Goal: Task Accomplishment & Management: Use online tool/utility

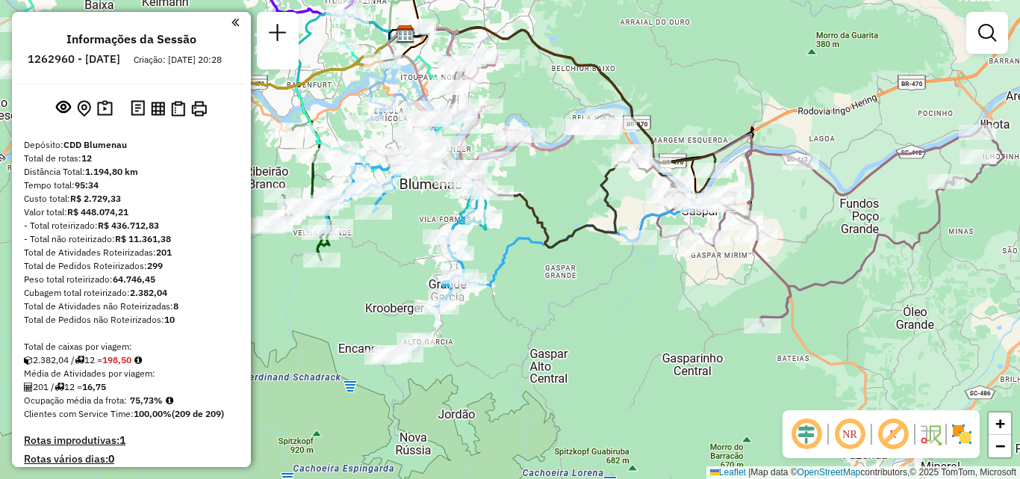
scroll to position [1744, 0]
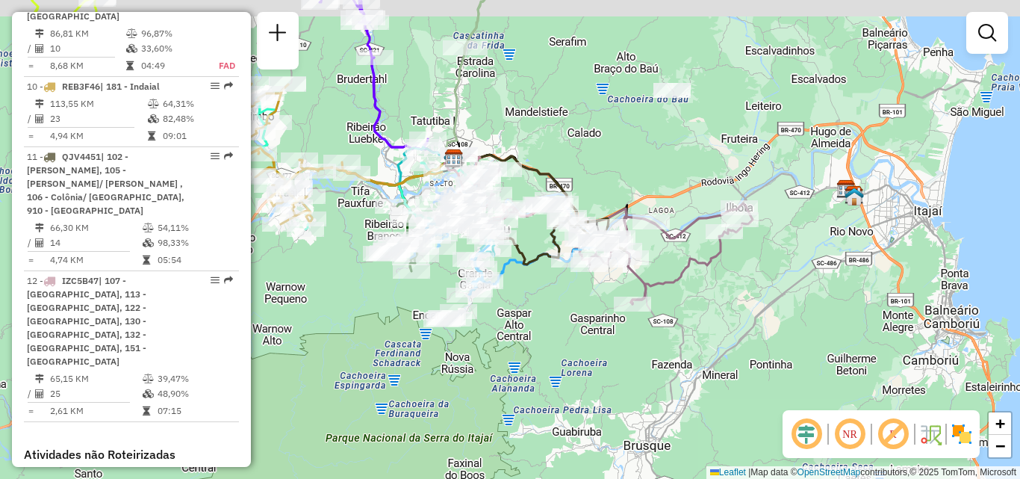
drag, startPoint x: 627, startPoint y: 333, endPoint x: 569, endPoint y: 356, distance: 62.0
click at [573, 368] on div "Janela de atendimento Grade de atendimento Capacidade Transportadoras Veículos …" at bounding box center [510, 239] width 1020 height 479
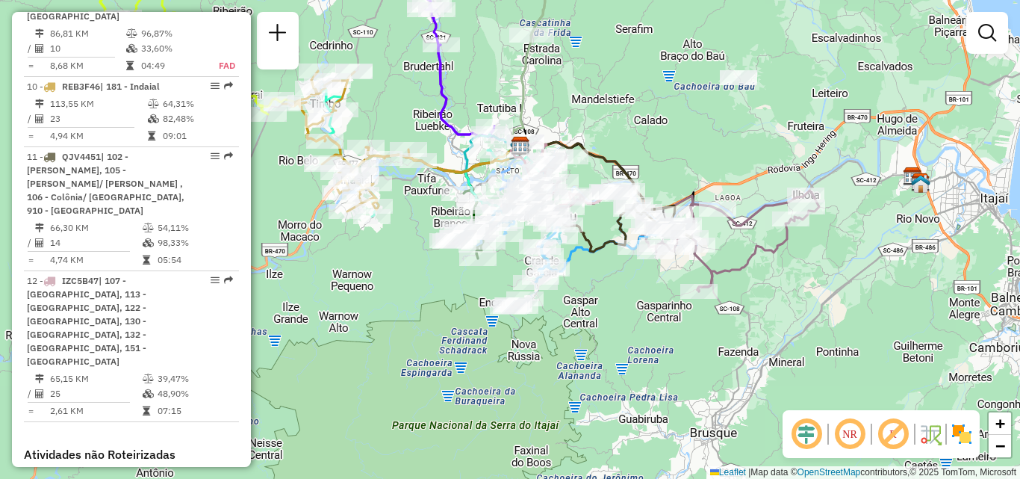
click at [677, 159] on div "Janela de atendimento Grade de atendimento Capacidade Transportadoras Veículos …" at bounding box center [510, 239] width 1020 height 479
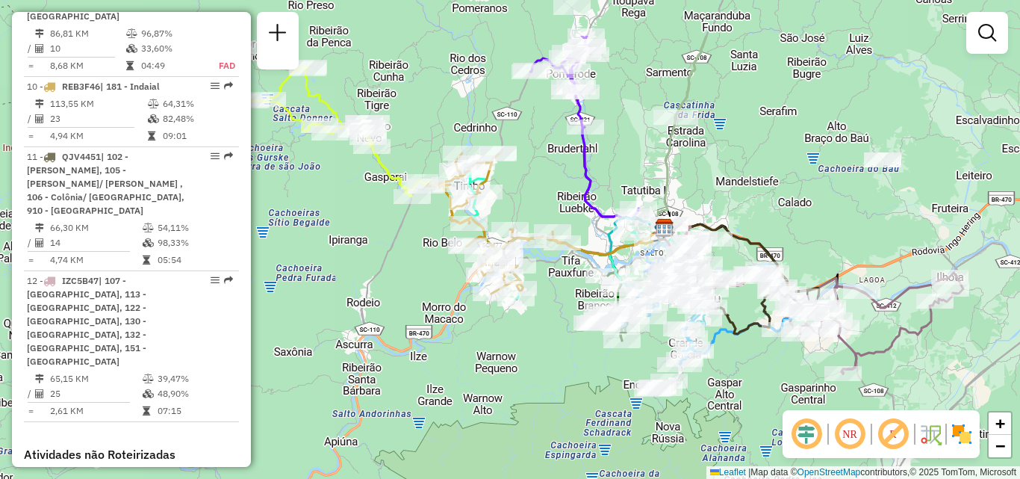
drag, startPoint x: 641, startPoint y: 154, endPoint x: 778, endPoint y: 232, distance: 158.2
click at [778, 235] on div "Janela de atendimento Grade de atendimento Capacidade Transportadoras Veículos …" at bounding box center [510, 239] width 1020 height 479
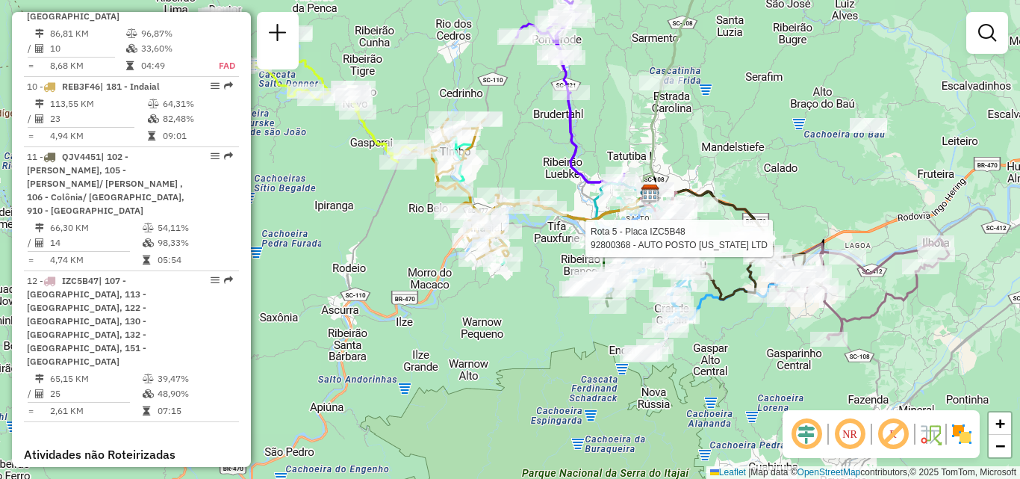
drag, startPoint x: 755, startPoint y: 190, endPoint x: 705, endPoint y: 128, distance: 80.3
click at [716, 140] on div "Rota 5 - Placa IZC5B48 92800368 - AUTO POSTO TEXAS LTD Janela de atendimento Gr…" at bounding box center [510, 239] width 1020 height 479
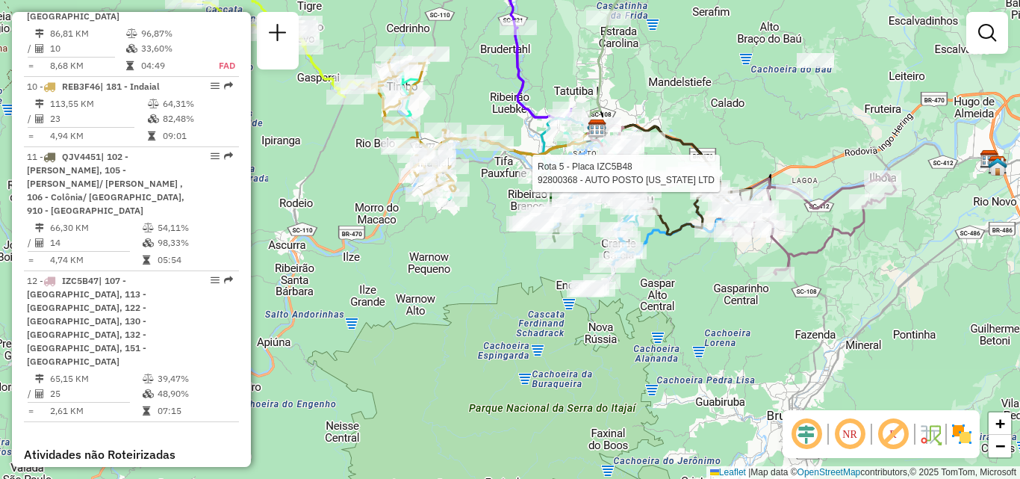
drag, startPoint x: 666, startPoint y: 254, endPoint x: 645, endPoint y: 236, distance: 27.5
click at [647, 236] on div "Rota 5 - Placa IZC5B48 92800368 - AUTO POSTO TEXAS LTD Janela de atendimento Gr…" at bounding box center [510, 239] width 1020 height 479
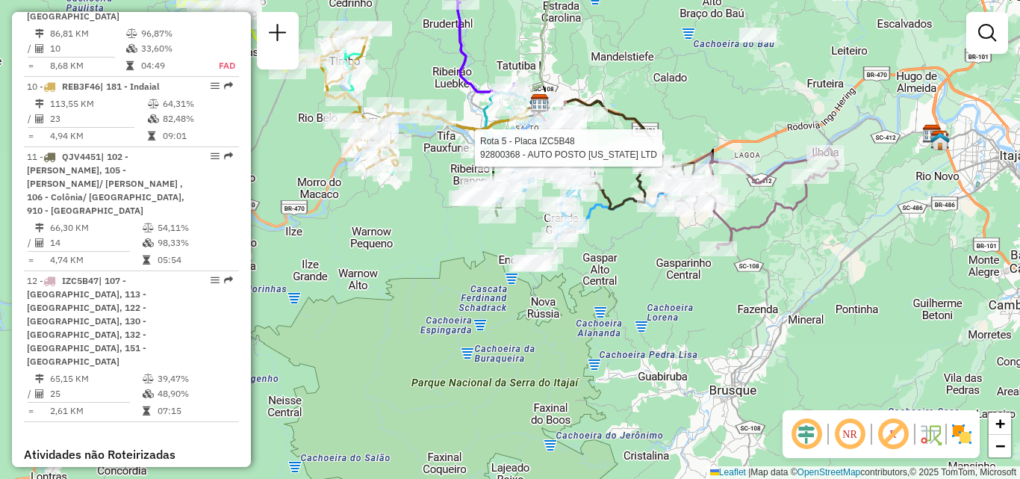
drag, startPoint x: 657, startPoint y: 245, endPoint x: 629, endPoint y: 267, distance: 36.2
click at [633, 267] on div "Rota 5 - Placa IZC5B48 92800368 - AUTO POSTO TEXAS LTD Janela de atendimento Gr…" at bounding box center [510, 239] width 1020 height 479
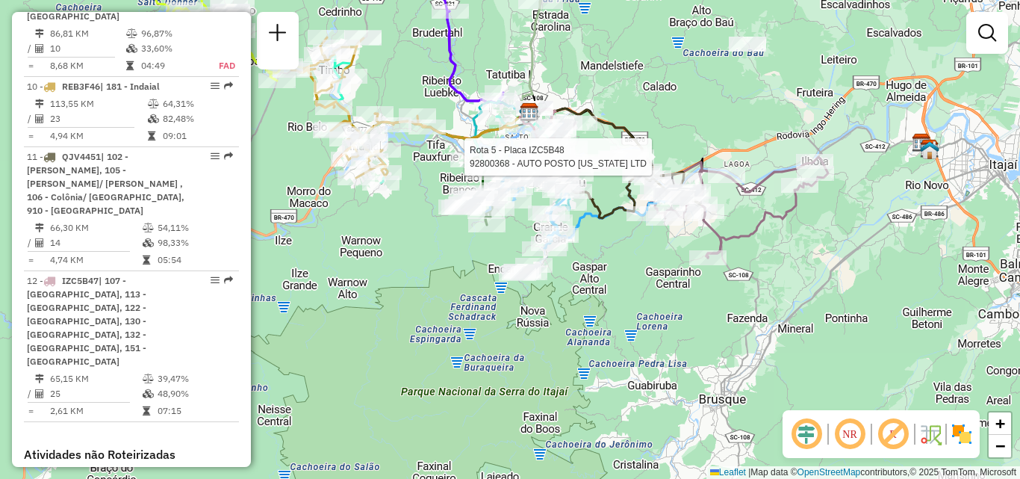
click at [964, 434] on img at bounding box center [962, 434] width 24 height 24
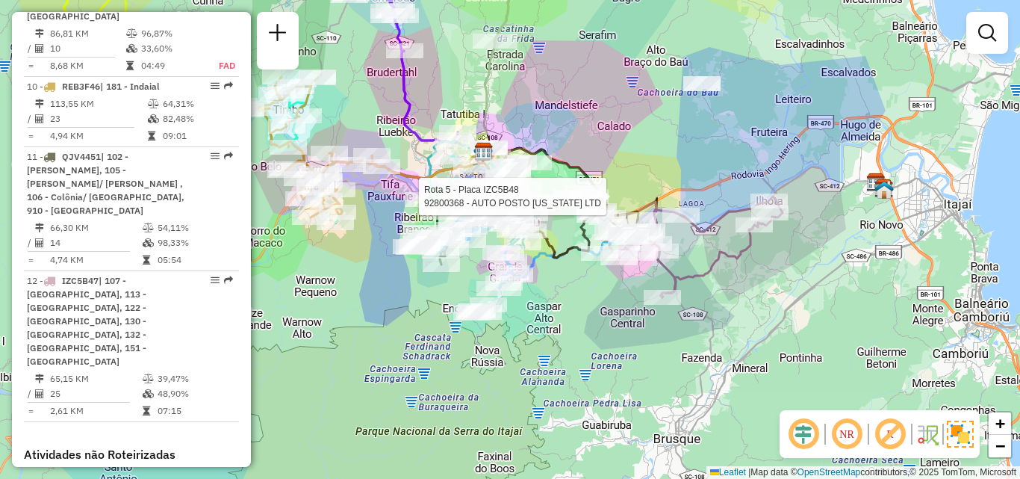
drag, startPoint x: 768, startPoint y: 251, endPoint x: 713, endPoint y: 300, distance: 73.5
click at [713, 300] on div "Rota 5 - Placa IZC5B48 92800368 - AUTO POSTO TEXAS LTD Janela de atendimento Gr…" at bounding box center [510, 239] width 1020 height 479
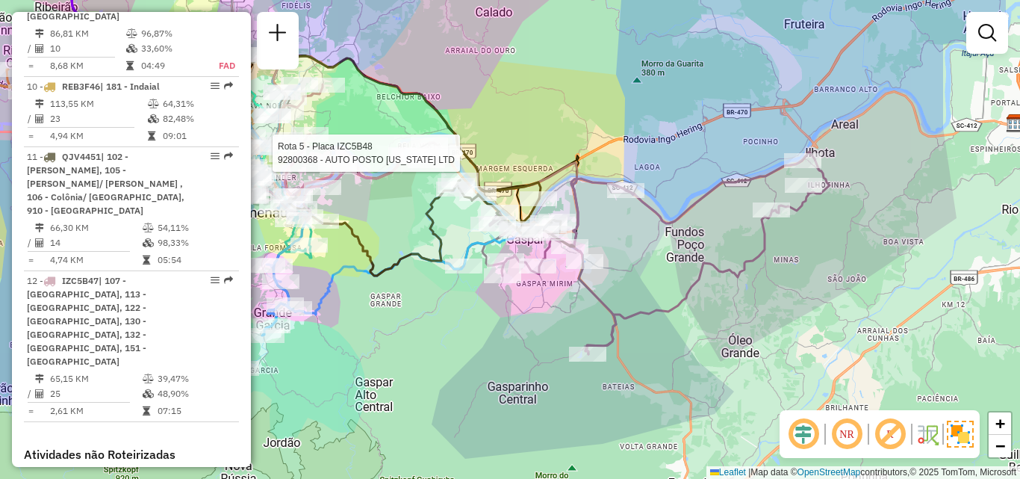
drag, startPoint x: 803, startPoint y: 255, endPoint x: 690, endPoint y: 291, distance: 118.1
click at [690, 291] on icon at bounding box center [567, 248] width 526 height 211
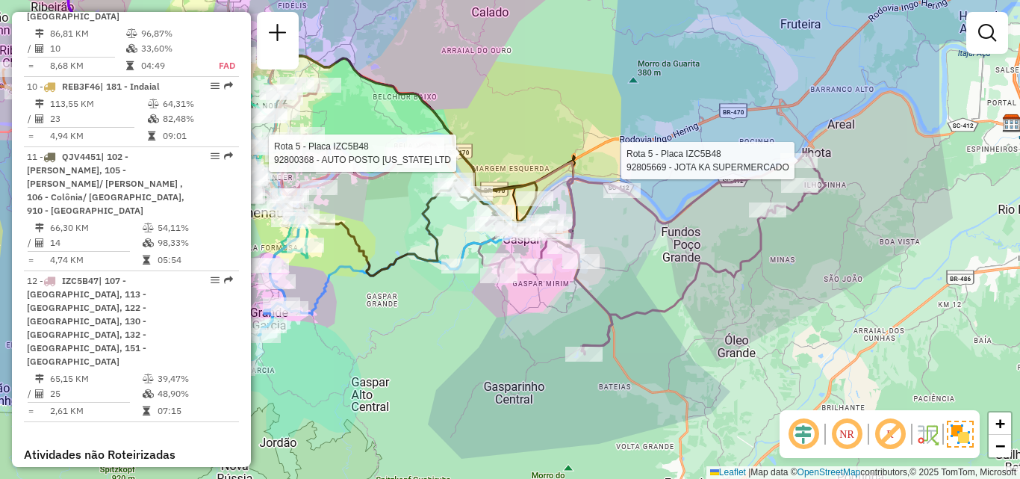
select select "**********"
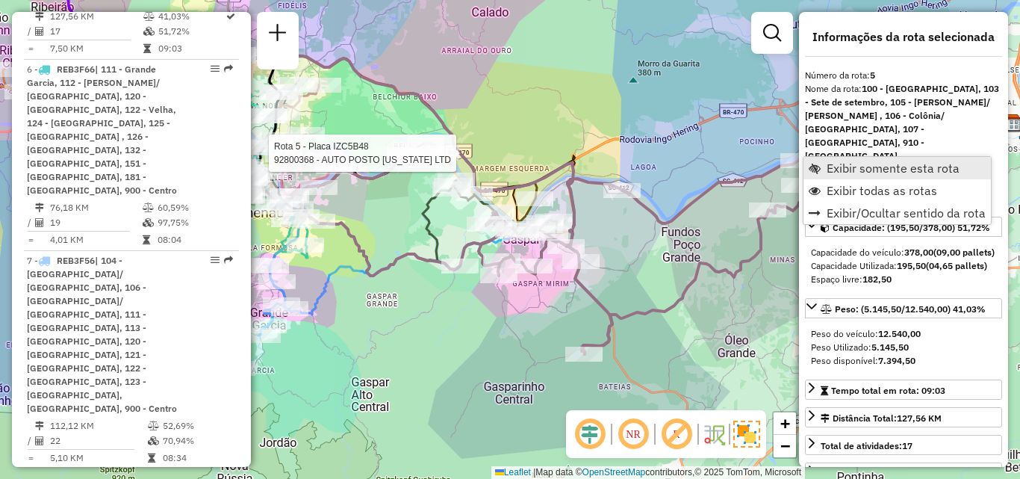
scroll to position [961, 0]
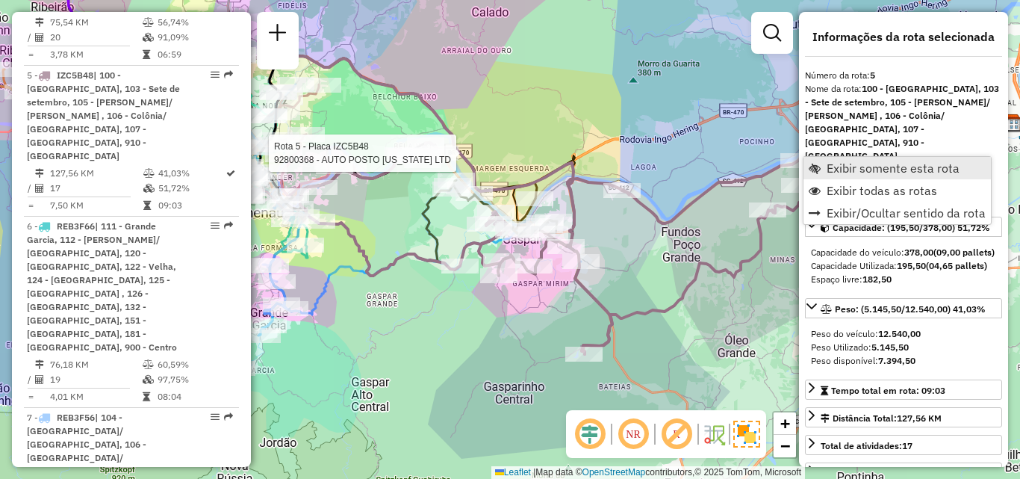
click at [848, 167] on span "Exibir somente esta rota" at bounding box center [893, 168] width 133 height 12
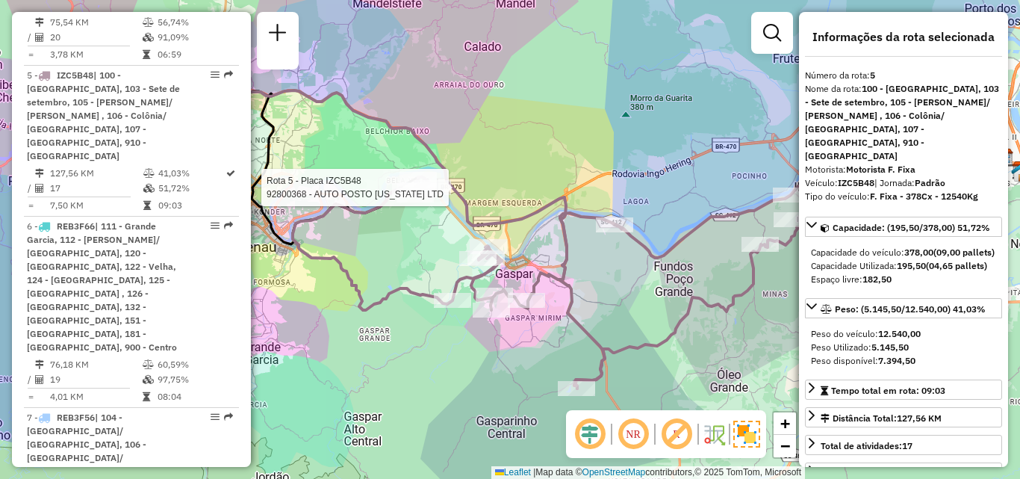
click at [531, 90] on div "Rota 5 - Placa IZC5B48 92800368 - AUTO POSTO TEXAS LTD Janela de atendimento Gr…" at bounding box center [510, 239] width 1020 height 479
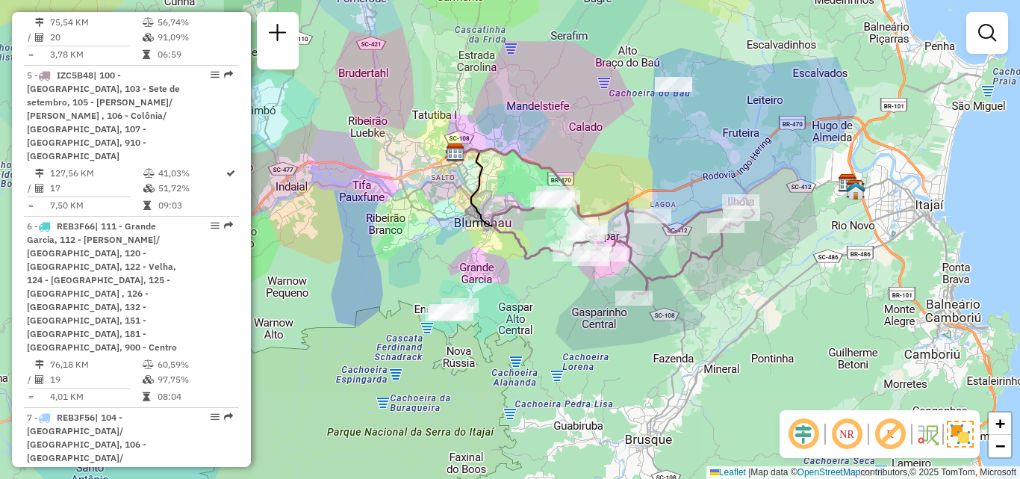
drag, startPoint x: 699, startPoint y: 197, endPoint x: 669, endPoint y: 225, distance: 40.7
click at [671, 224] on div "Janela de atendimento Grade de atendimento Capacidade Transportadoras Veículos …" at bounding box center [510, 239] width 1020 height 479
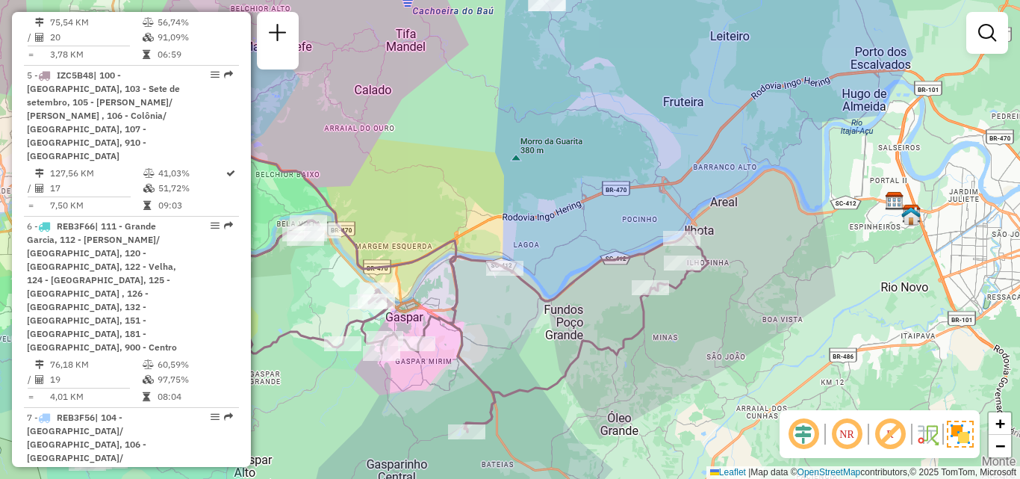
drag, startPoint x: 667, startPoint y: 212, endPoint x: 592, endPoint y: 186, distance: 79.8
click at [592, 187] on div "Janela de atendimento Grade de atendimento Capacidade Transportadoras Veículos …" at bounding box center [510, 239] width 1020 height 479
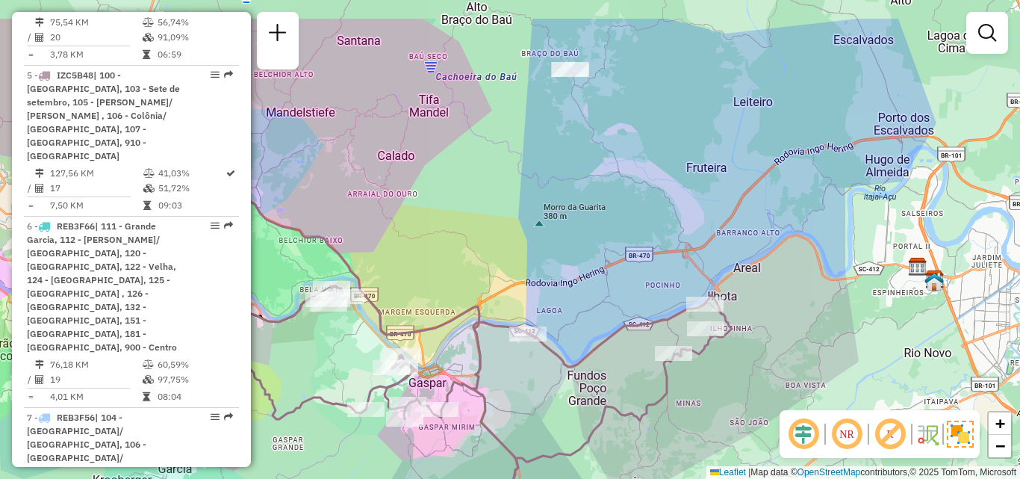
drag, startPoint x: 768, startPoint y: 279, endPoint x: 790, endPoint y: 350, distance: 73.7
click at [790, 350] on div "Janela de atendimento Grade de atendimento Capacidade Transportadoras Veículos …" at bounding box center [510, 239] width 1020 height 479
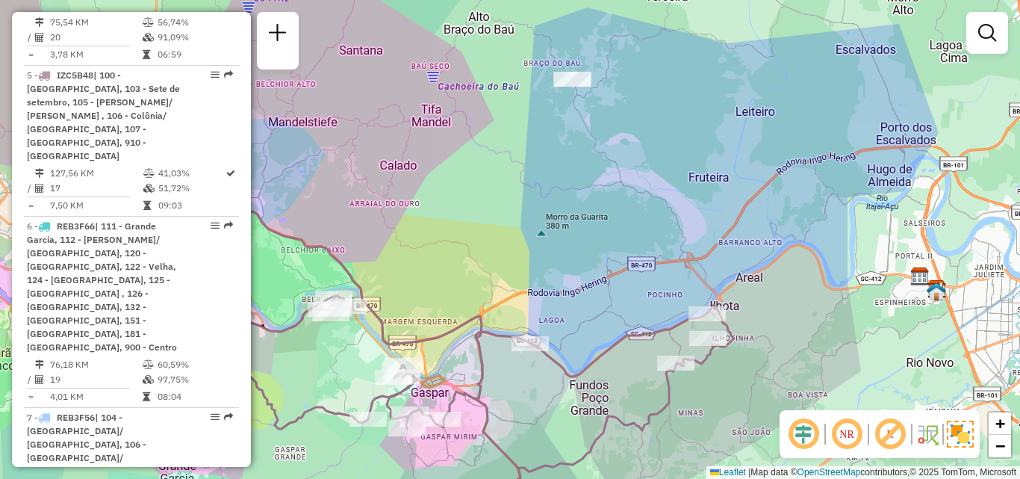
drag, startPoint x: 435, startPoint y: 158, endPoint x: 440, endPoint y: 149, distance: 9.4
click at [438, 152] on div "Janela de atendimento Grade de atendimento Capacidade Transportadoras Veículos …" at bounding box center [510, 239] width 1020 height 479
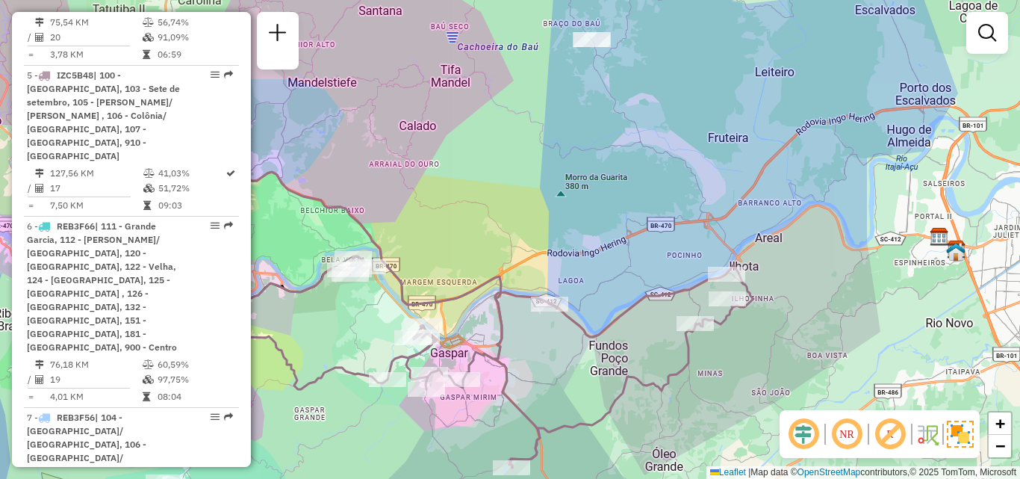
drag, startPoint x: 467, startPoint y: 167, endPoint x: 482, endPoint y: 146, distance: 25.7
click at [477, 152] on div "Janela de atendimento Grade de atendimento Capacidade Transportadoras Veículos …" at bounding box center [510, 239] width 1020 height 479
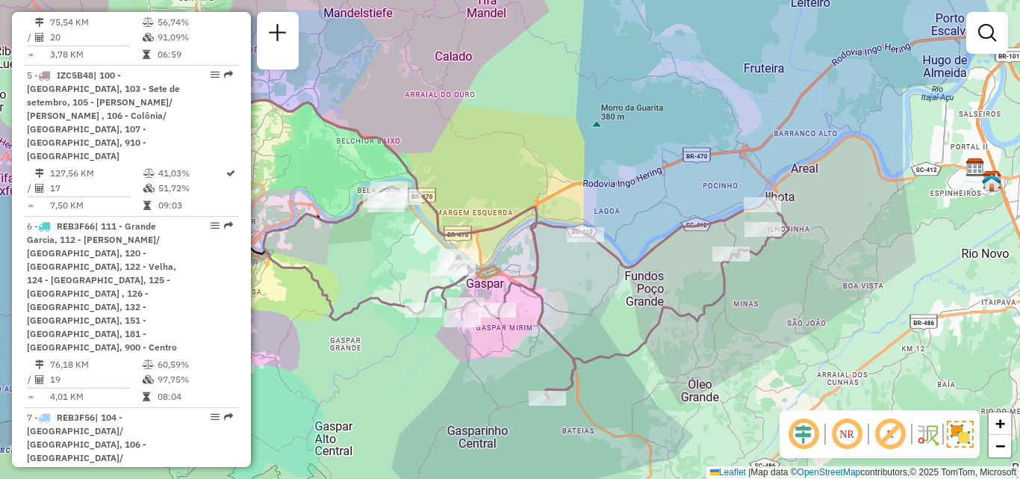
drag, startPoint x: 567, startPoint y: 291, endPoint x: 661, endPoint y: 276, distance: 95.3
click at [660, 278] on div "Janela de atendimento Grade de atendimento Capacidade Transportadoras Veículos …" at bounding box center [510, 239] width 1020 height 479
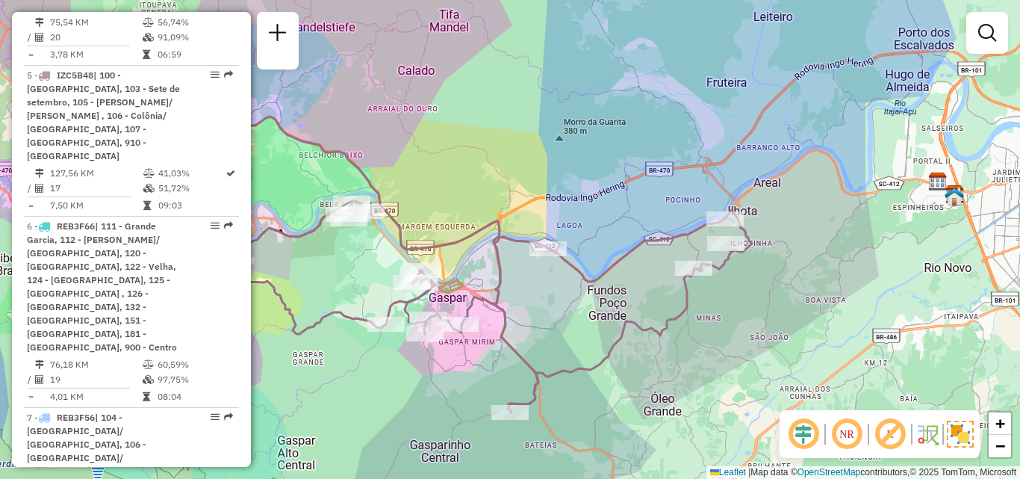
drag, startPoint x: 707, startPoint y: 265, endPoint x: 575, endPoint y: 309, distance: 138.7
click at [575, 309] on div "Janela de atendimento Grade de atendimento Capacidade Transportadoras Veículos …" at bounding box center [510, 239] width 1020 height 479
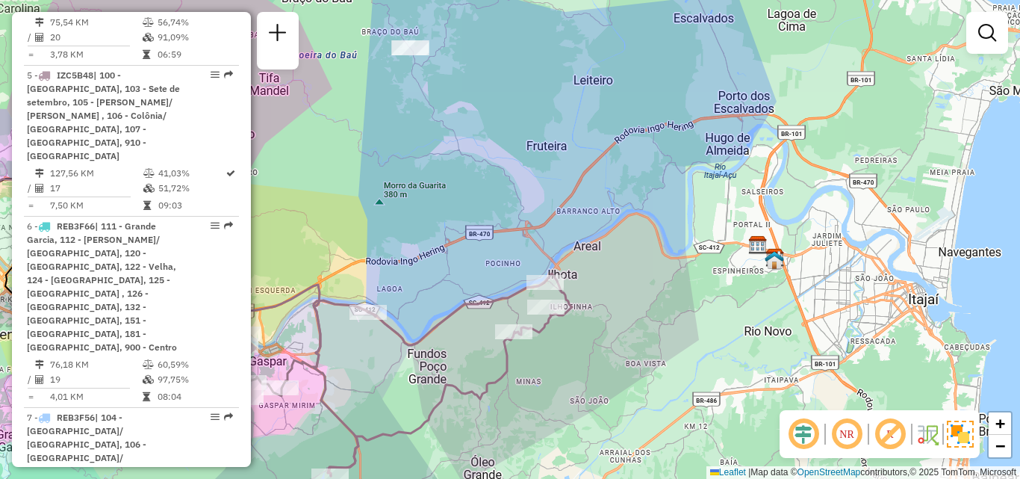
drag, startPoint x: 807, startPoint y: 242, endPoint x: 610, endPoint y: 324, distance: 212.9
click at [610, 324] on div "Janela de atendimento Grade de atendimento Capacidade Transportadoras Veículos …" at bounding box center [510, 239] width 1020 height 479
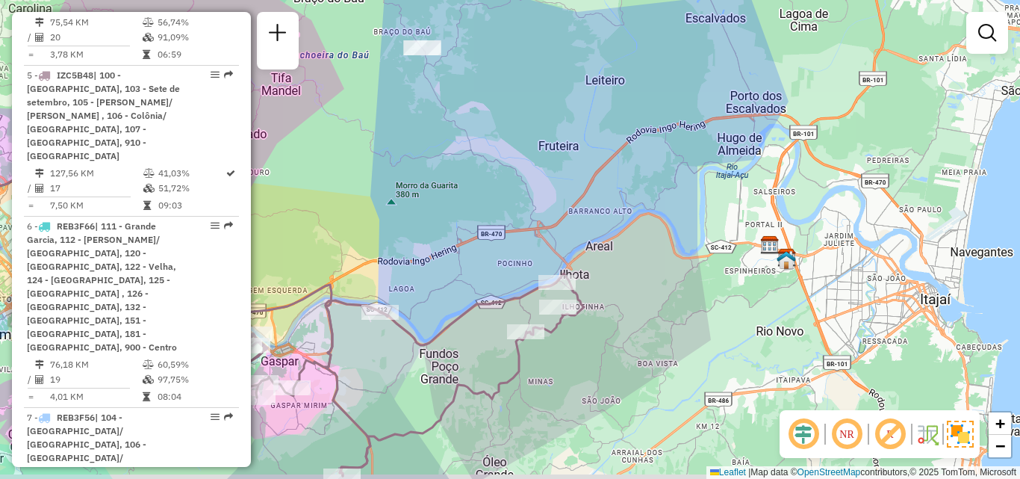
drag, startPoint x: 612, startPoint y: 264, endPoint x: 664, endPoint y: 205, distance: 78.3
click at [659, 218] on div "Janela de atendimento Grade de atendimento Capacidade Transportadoras Veículos …" at bounding box center [510, 239] width 1020 height 479
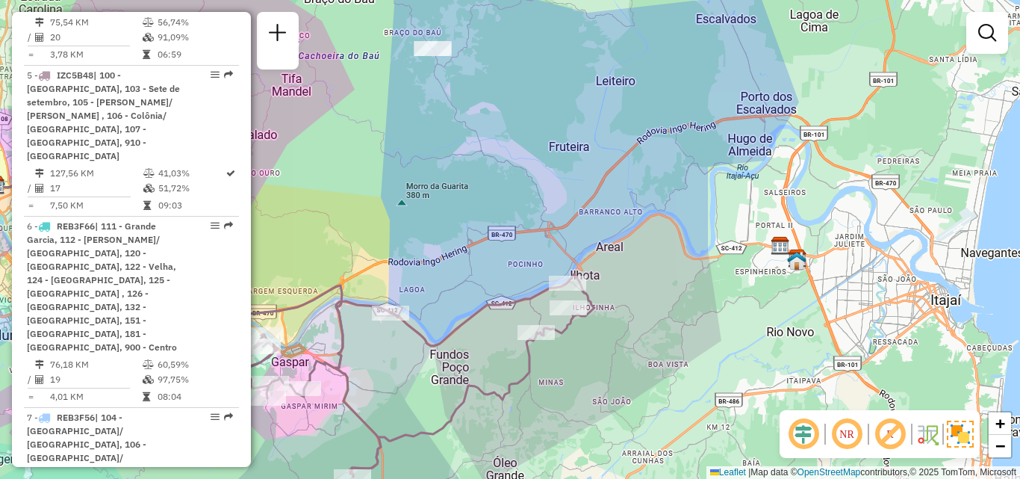
drag, startPoint x: 680, startPoint y: 282, endPoint x: 756, endPoint y: 304, distance: 79.2
click at [746, 304] on div "Janela de atendimento Grade de atendimento Capacidade Transportadoras Veículos …" at bounding box center [510, 239] width 1020 height 479
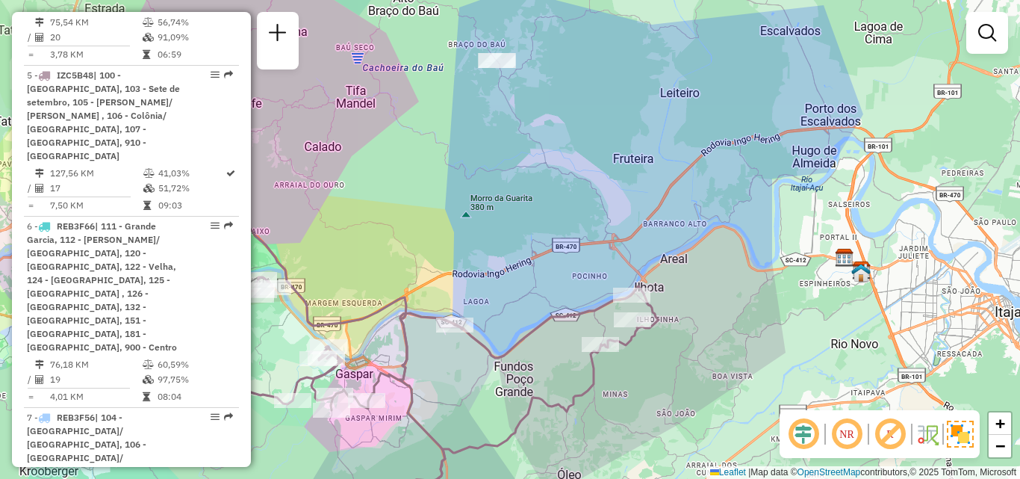
drag, startPoint x: 543, startPoint y: 249, endPoint x: 560, endPoint y: 167, distance: 83.9
click at [559, 193] on div "Janela de atendimento Grade de atendimento Capacidade Transportadoras Veículos …" at bounding box center [510, 239] width 1020 height 479
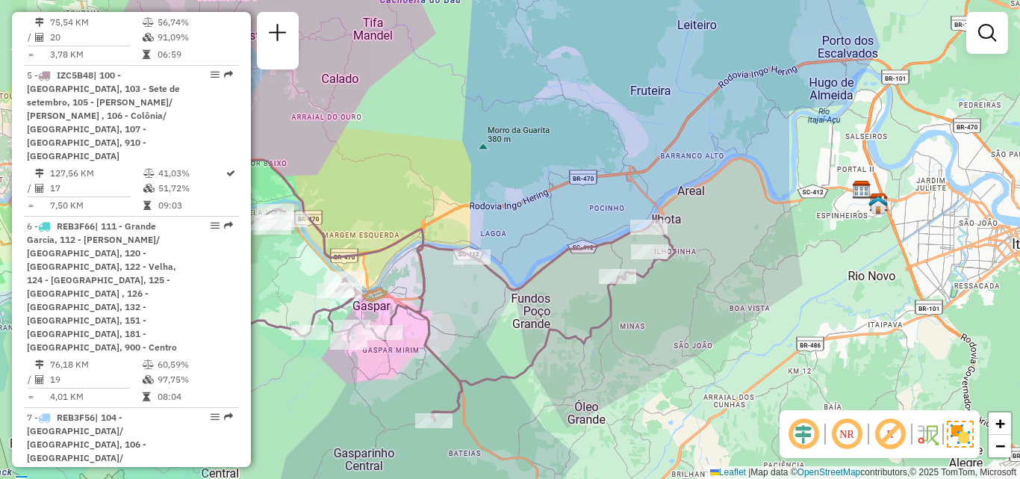
drag, startPoint x: 511, startPoint y: 285, endPoint x: 527, endPoint y: 226, distance: 61.1
click at [527, 231] on icon at bounding box center [413, 314] width 526 height 211
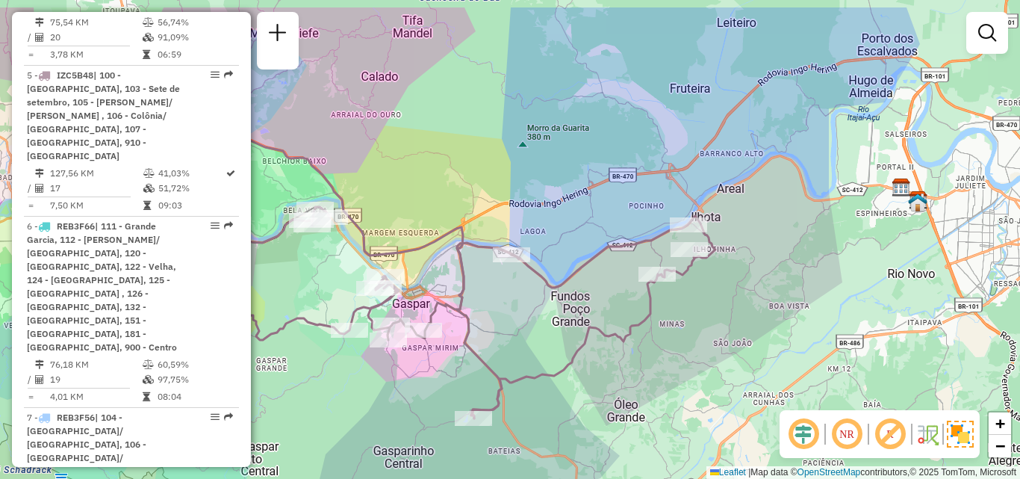
drag, startPoint x: 494, startPoint y: 149, endPoint x: 521, endPoint y: 209, distance: 65.8
click at [521, 208] on div "Janela de atendimento Grade de atendimento Capacidade Transportadoras Veículos …" at bounding box center [510, 239] width 1020 height 479
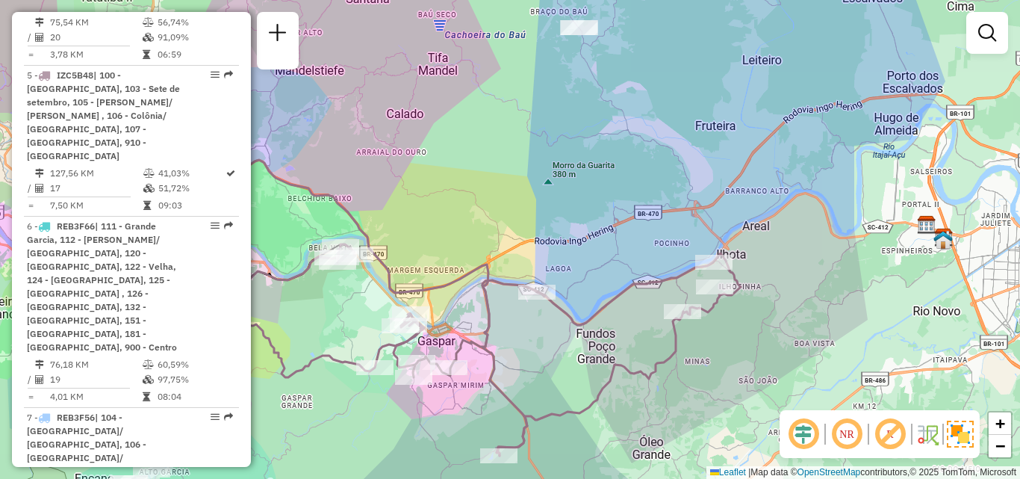
drag, startPoint x: 570, startPoint y: 193, endPoint x: 609, endPoint y: 235, distance: 57.1
click at [603, 237] on div "Janela de atendimento Grade de atendimento Capacidade Transportadoras Veículos …" at bounding box center [510, 239] width 1020 height 479
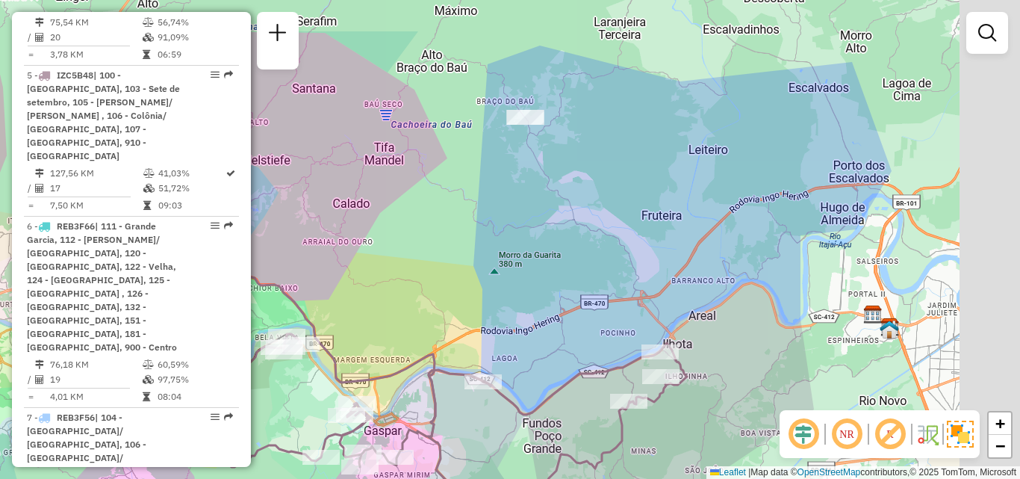
drag, startPoint x: 606, startPoint y: 195, endPoint x: 539, endPoint y: 276, distance: 104.5
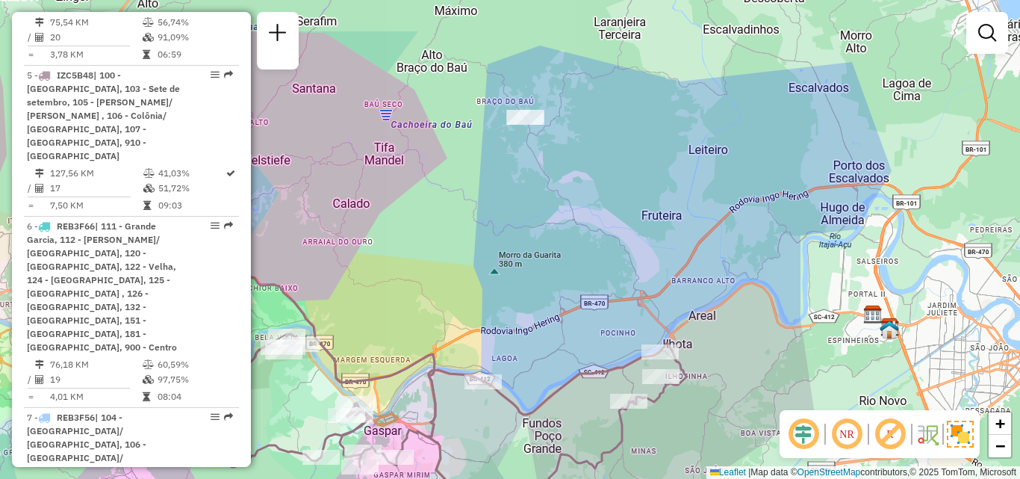
click at [539, 275] on div "Janela de atendimento Grade de atendimento Capacidade Transportadoras Veículos …" at bounding box center [510, 239] width 1020 height 479
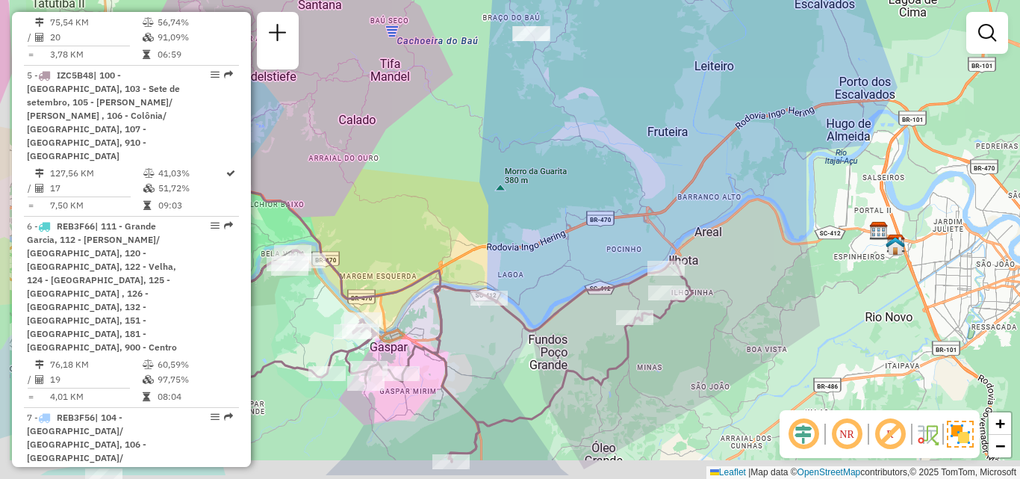
drag, startPoint x: 457, startPoint y: 270, endPoint x: 486, endPoint y: 196, distance: 79.9
click at [483, 205] on div "Janela de atendimento Grade de atendimento Capacidade Transportadoras Veículos …" at bounding box center [510, 239] width 1020 height 479
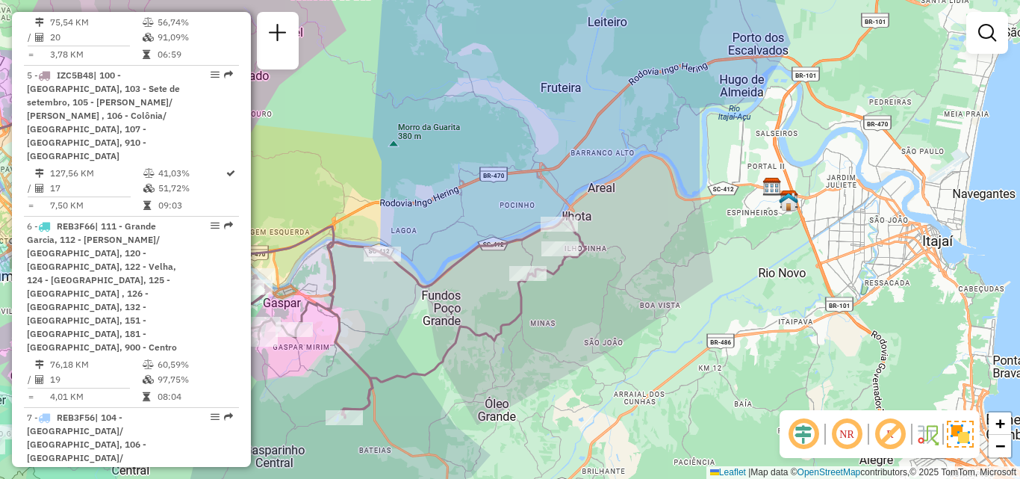
drag, startPoint x: 673, startPoint y: 357, endPoint x: 561, endPoint y: 335, distance: 114.1
click at [561, 335] on div "Janela de atendimento Grade de atendimento Capacidade Transportadoras Veículos …" at bounding box center [510, 239] width 1020 height 479
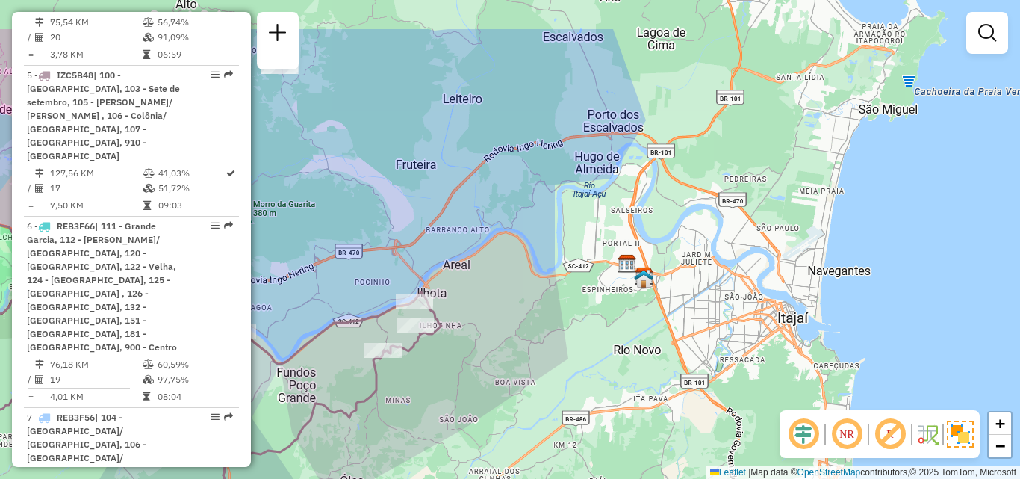
drag, startPoint x: 598, startPoint y: 331, endPoint x: 471, endPoint y: 406, distance: 147.3
click at [469, 408] on div "Janela de atendimento Grade de atendimento Capacidade Transportadoras Veículos …" at bounding box center [510, 239] width 1020 height 479
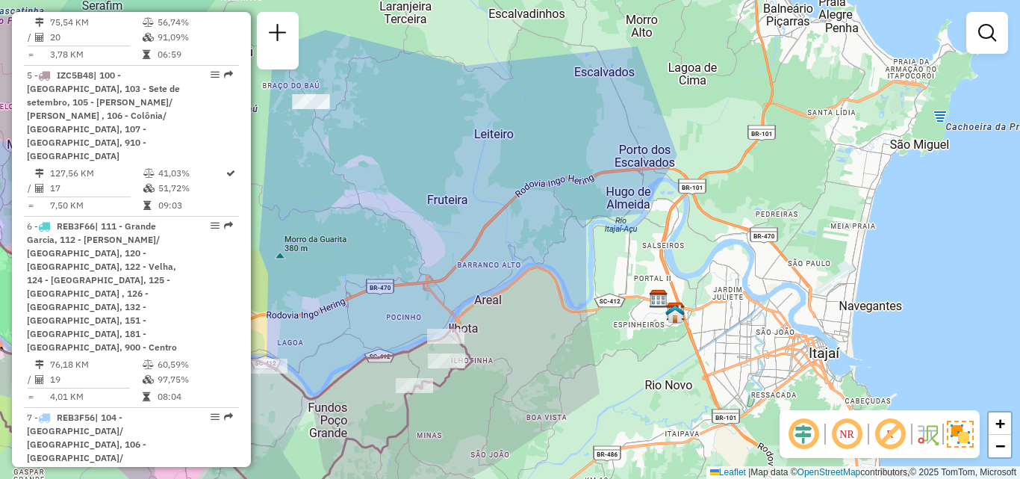
drag, startPoint x: 537, startPoint y: 329, endPoint x: 588, endPoint y: 368, distance: 63.9
click at [580, 369] on div "Janela de atendimento Grade de atendimento Capacidade Transportadoras Veículos …" at bounding box center [510, 239] width 1020 height 479
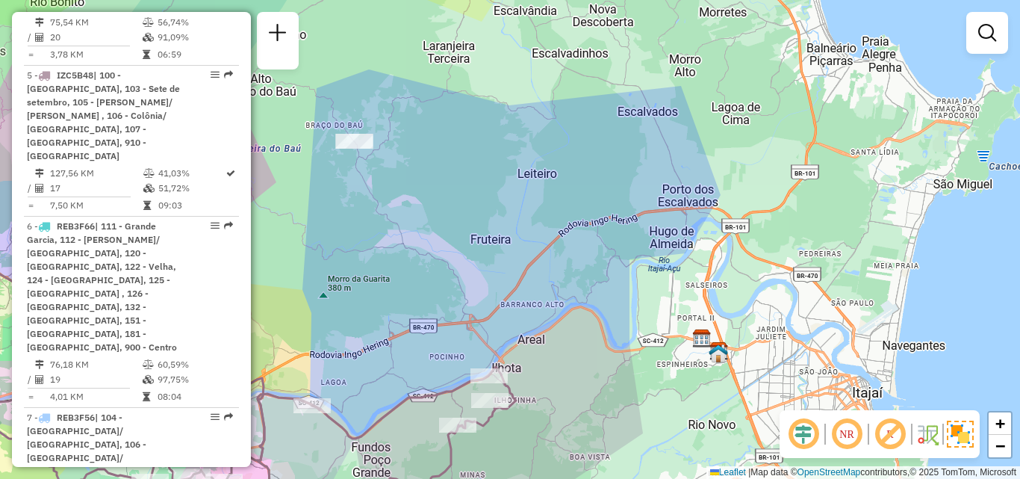
drag, startPoint x: 536, startPoint y: 229, endPoint x: 643, endPoint y: 223, distance: 107.7
click at [641, 223] on div "Janela de atendimento Grade de atendimento Capacidade Transportadoras Veículos …" at bounding box center [510, 239] width 1020 height 479
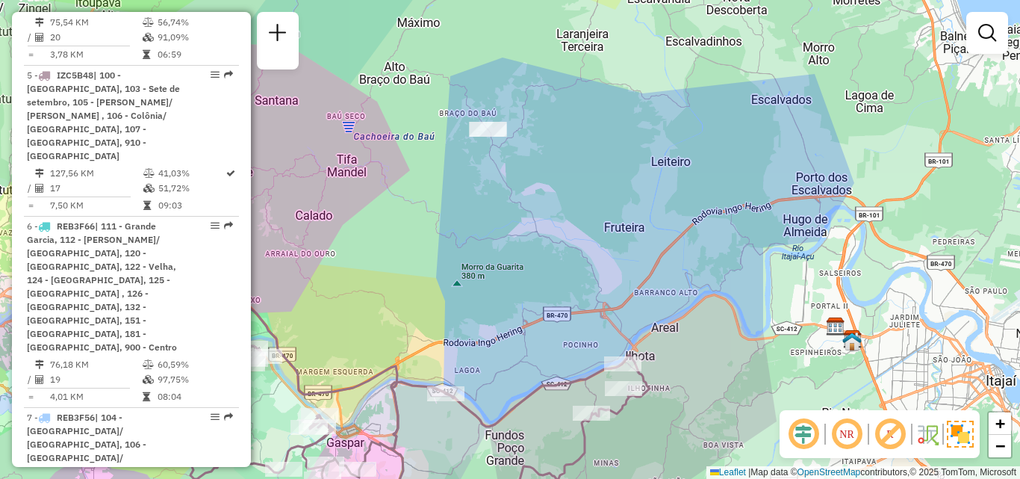
drag, startPoint x: 575, startPoint y: 223, endPoint x: 622, endPoint y: 223, distance: 47.1
click at [622, 223] on div "Janela de atendimento Grade de atendimento Capacidade Transportadoras Veículos …" at bounding box center [510, 239] width 1020 height 479
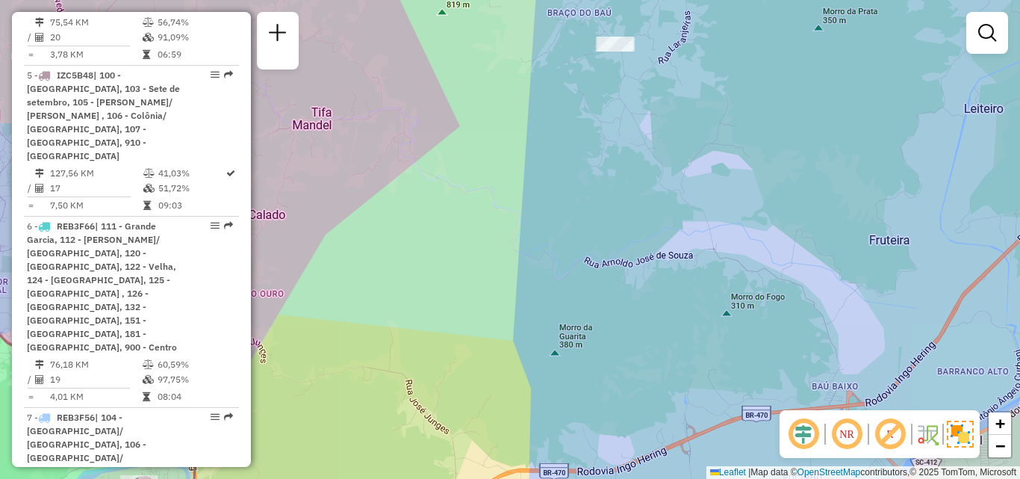
drag, startPoint x: 477, startPoint y: 208, endPoint x: 459, endPoint y: 329, distance: 122.3
click at [458, 327] on div "Janela de atendimento Grade de atendimento Capacidade Transportadoras Veículos …" at bounding box center [510, 239] width 1020 height 479
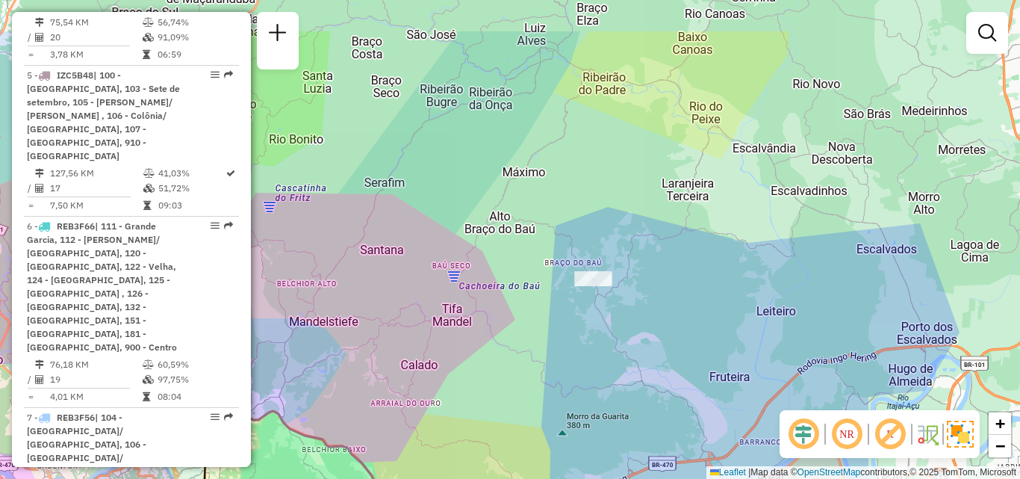
drag, startPoint x: 613, startPoint y: 211, endPoint x: 601, endPoint y: 299, distance: 88.9
click at [601, 297] on div "Janela de atendimento Grade de atendimento Capacidade Transportadoras Veículos …" at bounding box center [510, 239] width 1020 height 479
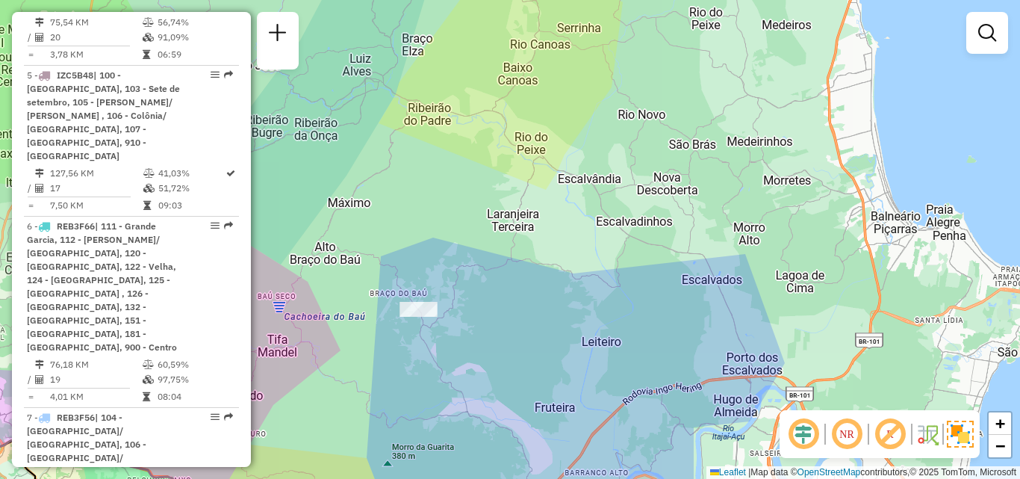
drag, startPoint x: 852, startPoint y: 209, endPoint x: 653, endPoint y: 237, distance: 201.3
click at [660, 235] on div "Janela de atendimento Grade de atendimento Capacidade Transportadoras Veículos …" at bounding box center [510, 239] width 1020 height 479
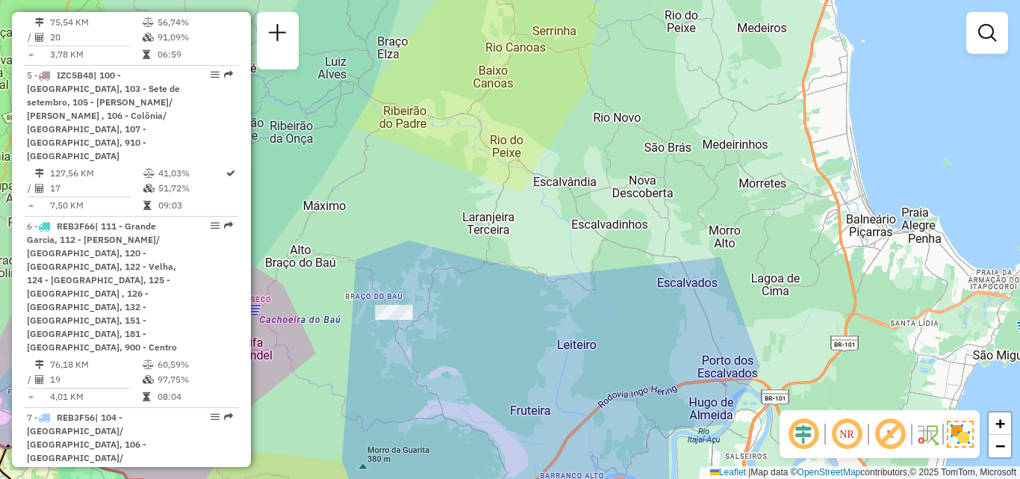
drag, startPoint x: 590, startPoint y: 204, endPoint x: 640, endPoint y: 229, distance: 55.8
click at [639, 229] on div "Janela de atendimento Grade de atendimento Capacidade Transportadoras Veículos …" at bounding box center [510, 239] width 1020 height 479
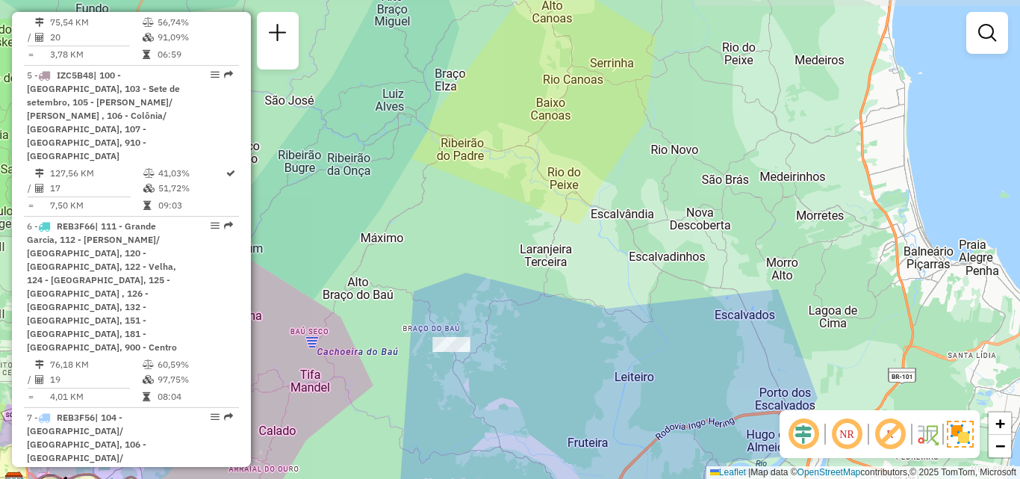
drag, startPoint x: 612, startPoint y: 223, endPoint x: 645, endPoint y: 276, distance: 62.4
click at [645, 276] on div "Janela de atendimento Grade de atendimento Capacidade Transportadoras Veículos …" at bounding box center [510, 239] width 1020 height 479
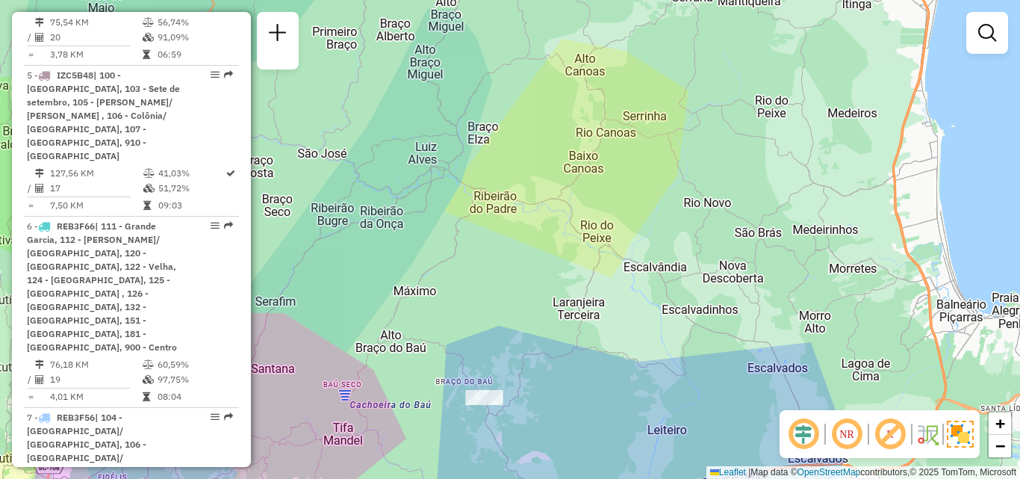
drag, startPoint x: 631, startPoint y: 291, endPoint x: 636, endPoint y: 241, distance: 50.2
click at [635, 242] on div "Janela de atendimento Grade de atendimento Capacidade Transportadoras Veículos …" at bounding box center [510, 239] width 1020 height 479
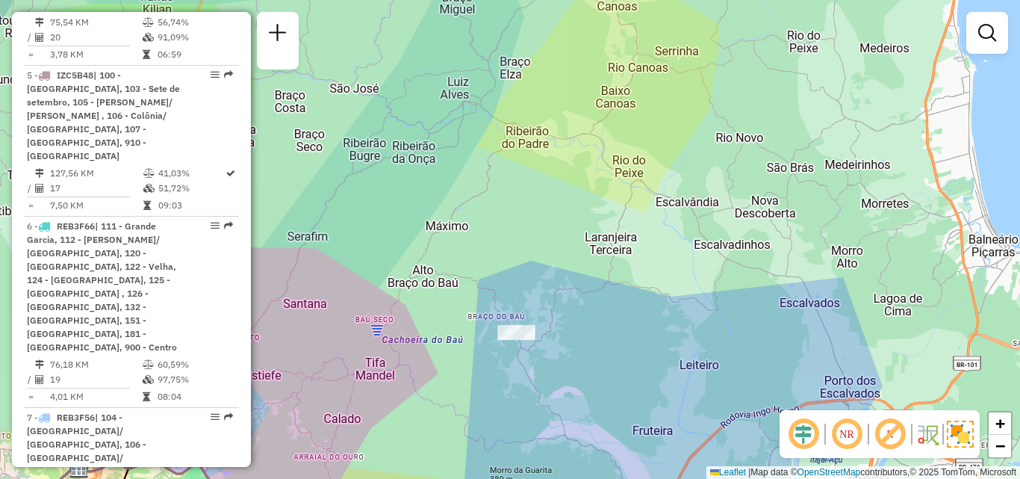
drag, startPoint x: 657, startPoint y: 258, endPoint x: 685, endPoint y: 258, distance: 27.6
click at [685, 258] on div "Janela de atendimento Grade de atendimento Capacidade Transportadoras Veículos …" at bounding box center [510, 239] width 1020 height 479
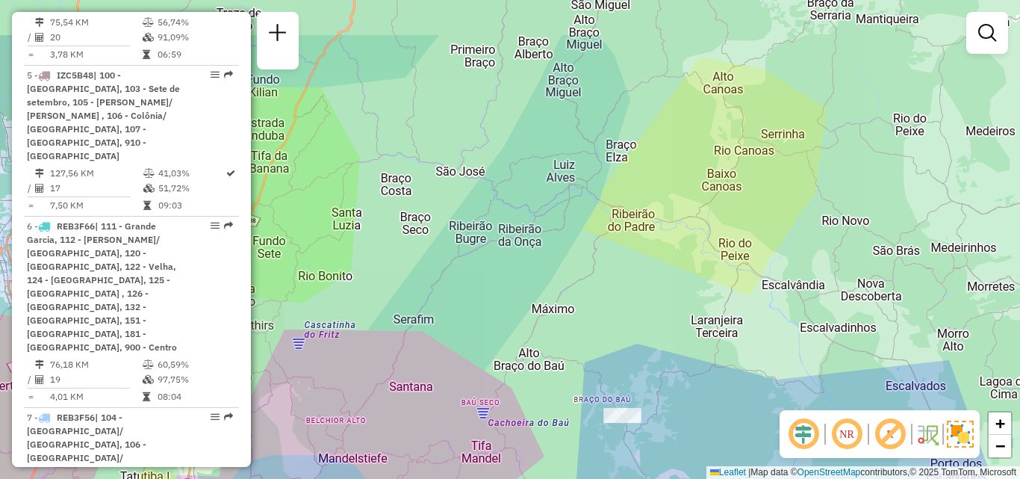
drag, startPoint x: 601, startPoint y: 245, endPoint x: 663, endPoint y: 320, distance: 97.1
click at [663, 320] on div "Janela de atendimento Grade de atendimento Capacidade Transportadoras Veículos …" at bounding box center [510, 239] width 1020 height 479
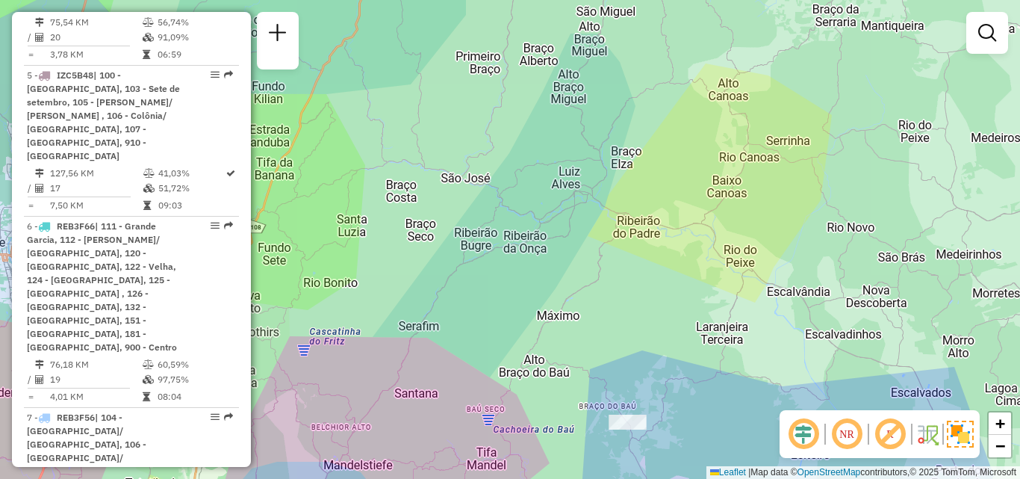
drag, startPoint x: 621, startPoint y: 272, endPoint x: 651, endPoint y: 316, distance: 53.2
click at [651, 316] on div "Janela de atendimento Grade de atendimento Capacidade Transportadoras Veículos …" at bounding box center [510, 239] width 1020 height 479
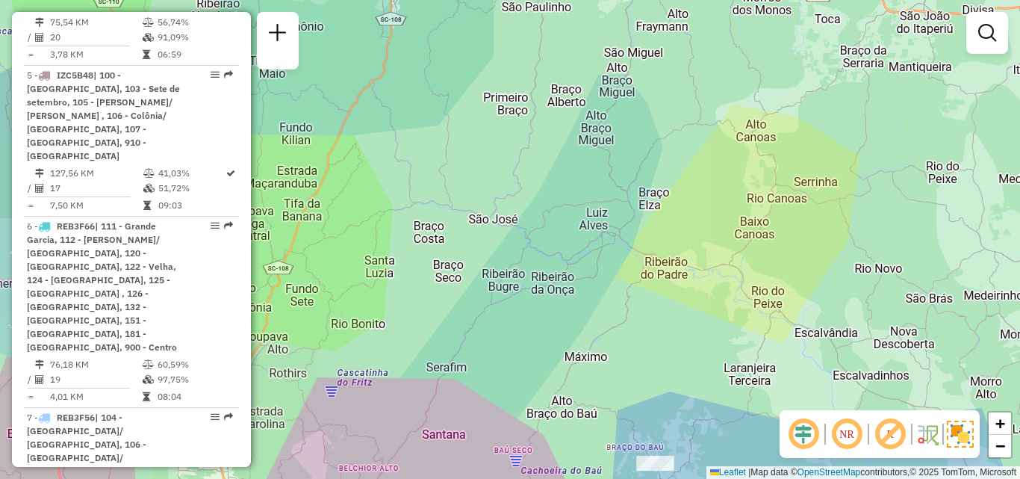
drag, startPoint x: 645, startPoint y: 322, endPoint x: 687, endPoint y: 238, distance: 93.9
click at [687, 239] on div "Janela de atendimento Grade de atendimento Capacidade Transportadoras Veículos …" at bounding box center [510, 239] width 1020 height 479
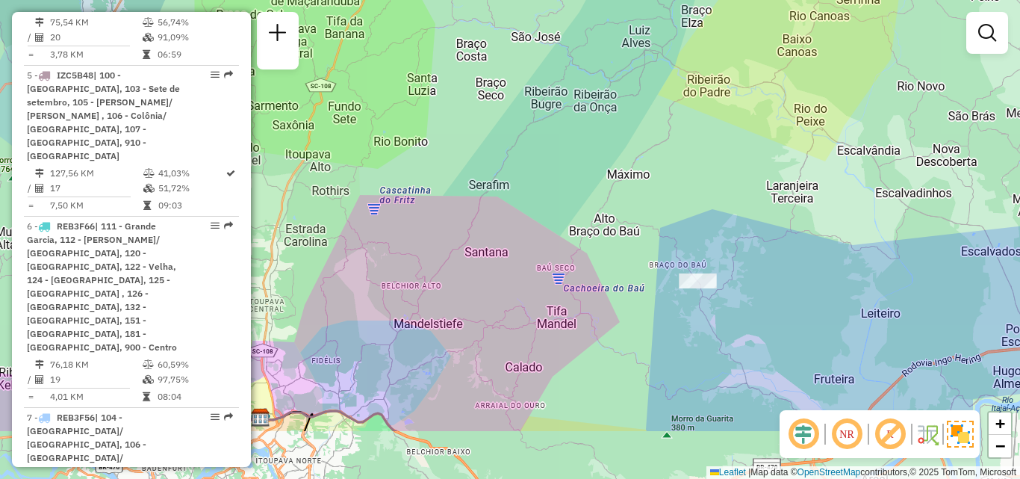
drag, startPoint x: 638, startPoint y: 291, endPoint x: 633, endPoint y: 191, distance: 100.2
click at [634, 196] on div "Janela de atendimento Grade de atendimento Capacidade Transportadoras Veículos …" at bounding box center [510, 239] width 1020 height 479
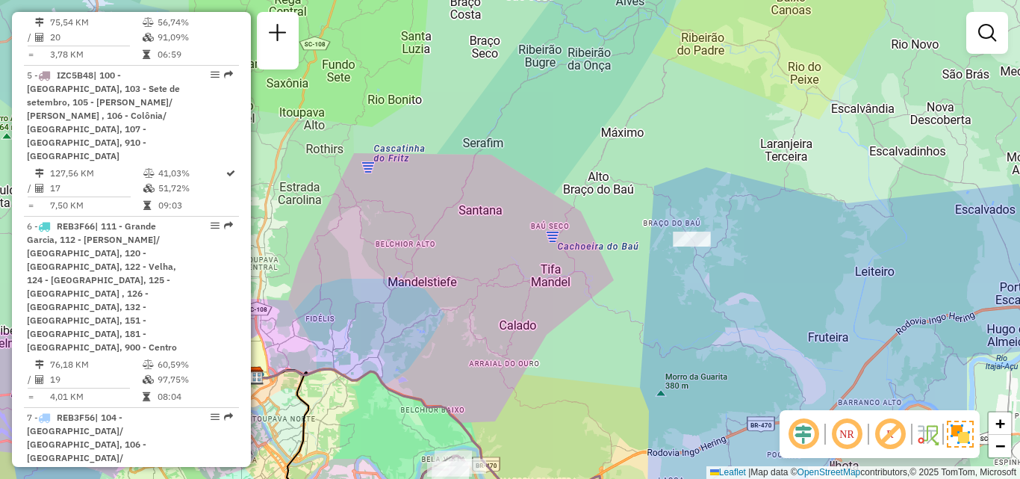
drag, startPoint x: 625, startPoint y: 288, endPoint x: 626, endPoint y: 238, distance: 50.8
click at [626, 244] on div "Janela de atendimento Grade de atendimento Capacidade Transportadoras Veículos …" at bounding box center [510, 239] width 1020 height 479
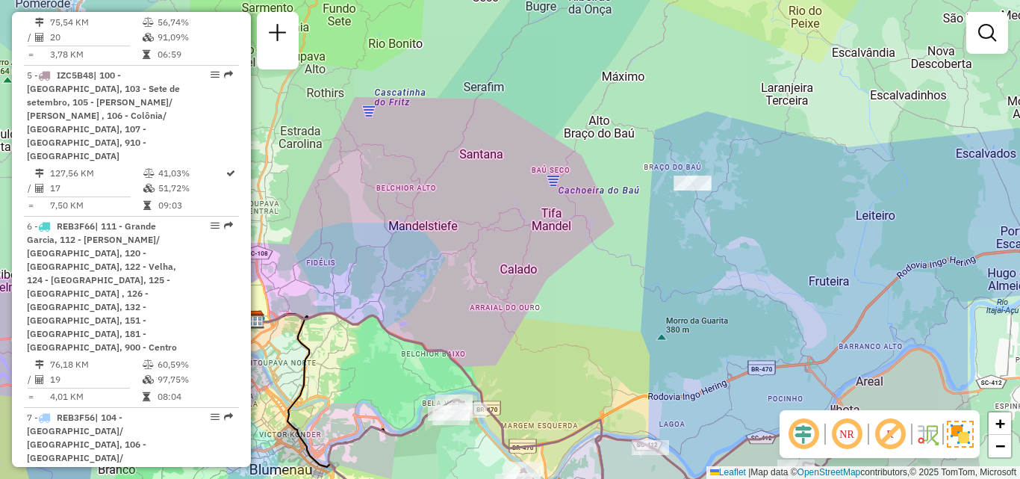
drag, startPoint x: 615, startPoint y: 291, endPoint x: 600, endPoint y: 212, distance: 79.8
click at [604, 222] on div "Janela de atendimento Grade de atendimento Capacidade Transportadoras Veículos …" at bounding box center [510, 239] width 1020 height 479
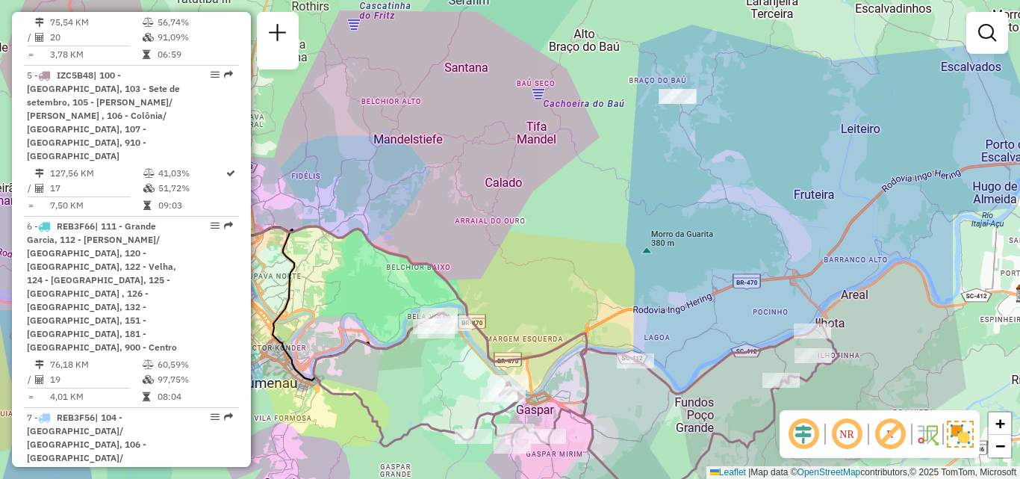
drag, startPoint x: 609, startPoint y: 318, endPoint x: 597, endPoint y: 273, distance: 46.4
click at [598, 276] on div "Janela de atendimento Grade de atendimento Capacidade Transportadoras Veículos …" at bounding box center [510, 239] width 1020 height 479
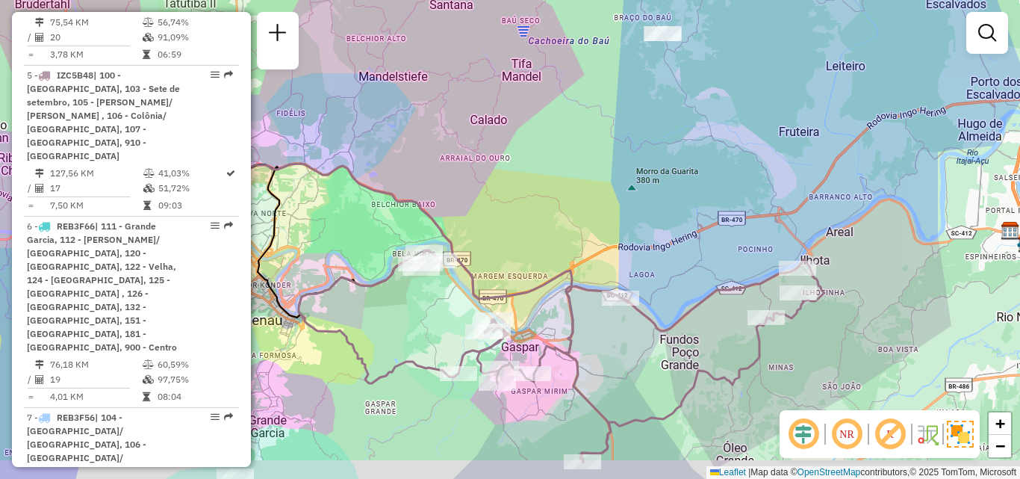
drag, startPoint x: 630, startPoint y: 363, endPoint x: 619, endPoint y: 312, distance: 52.0
click at [621, 321] on div "Janela de atendimento Grade de atendimento Capacidade Transportadoras Veículos …" at bounding box center [510, 239] width 1020 height 479
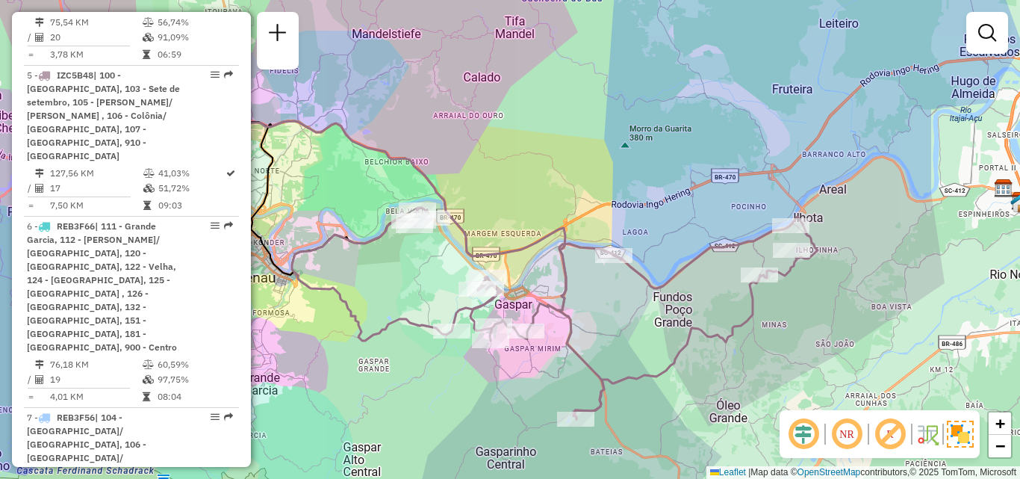
drag, startPoint x: 623, startPoint y: 341, endPoint x: 621, endPoint y: 309, distance: 32.9
click at [621, 314] on div "Janela de atendimento Grade de atendimento Capacidade Transportadoras Veículos …" at bounding box center [510, 239] width 1020 height 479
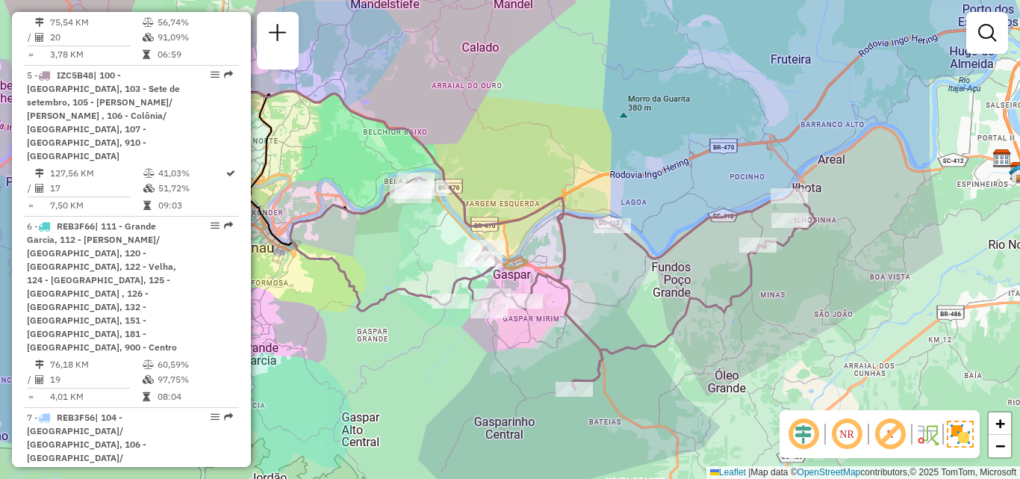
drag, startPoint x: 452, startPoint y: 359, endPoint x: 536, endPoint y: 289, distance: 109.3
click at [520, 307] on div "Janela de atendimento Grade de atendimento Capacidade Transportadoras Veículos …" at bounding box center [510, 239] width 1020 height 479
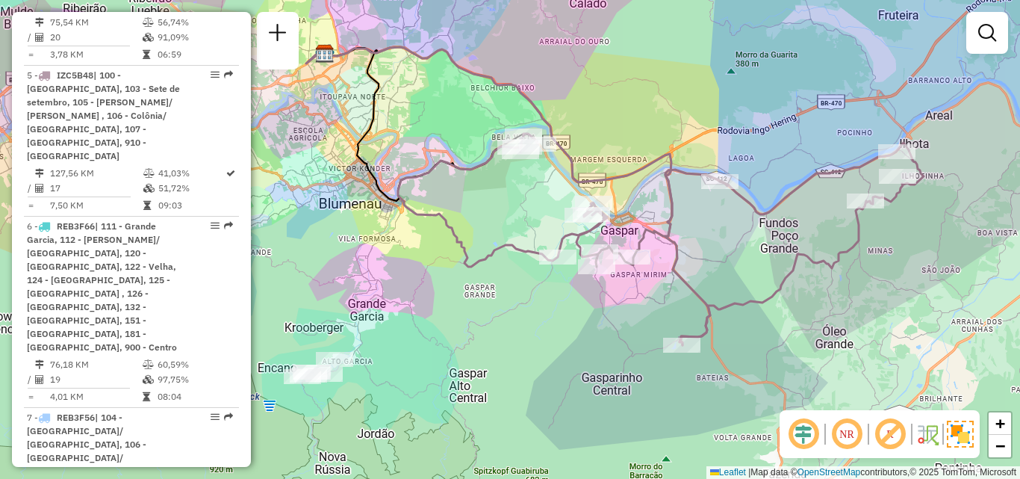
drag, startPoint x: 642, startPoint y: 61, endPoint x: 648, endPoint y: 171, distance: 110.0
click at [648, 164] on div "Janela de atendimento Grade de atendimento Capacidade Transportadoras Veículos …" at bounding box center [510, 239] width 1020 height 479
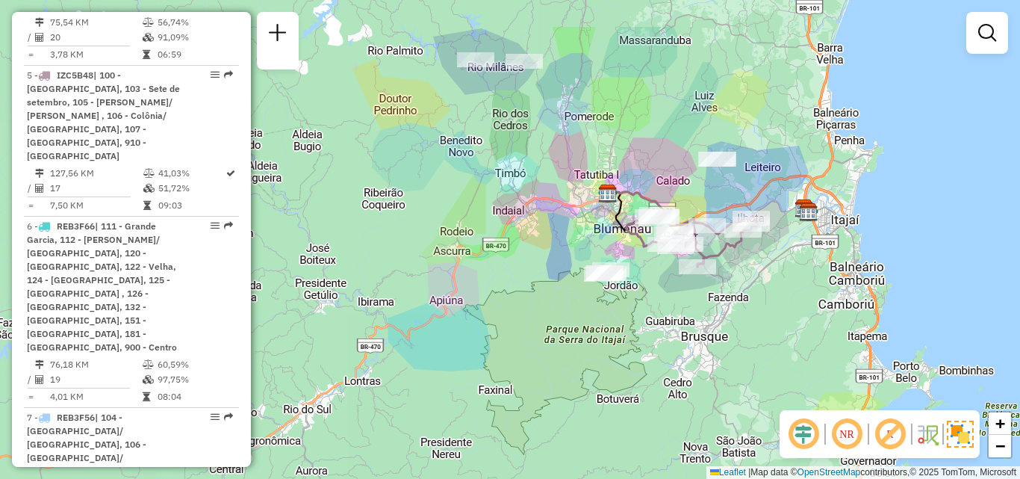
drag, startPoint x: 585, startPoint y: 99, endPoint x: 647, endPoint y: 167, distance: 92.0
click at [642, 171] on div "Janela de atendimento Grade de atendimento Capacidade Transportadoras Veículos …" at bounding box center [510, 239] width 1020 height 479
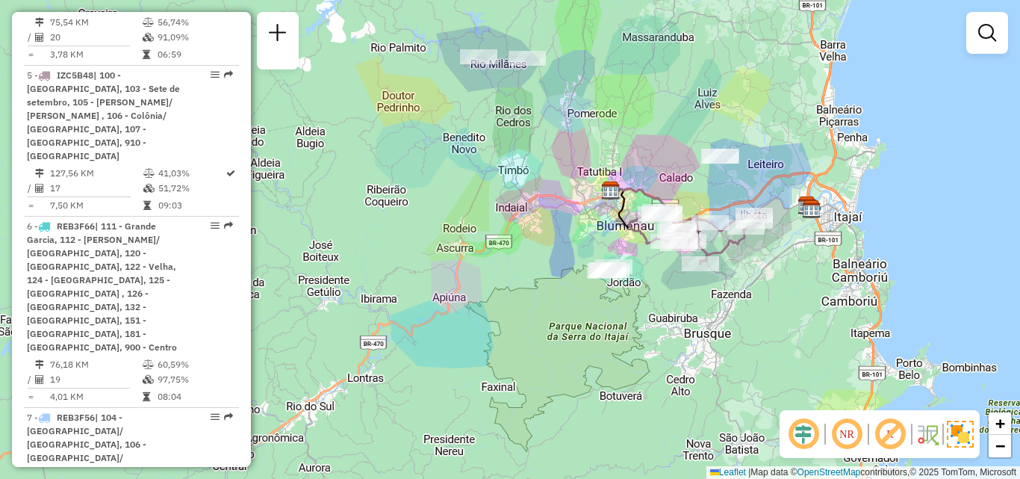
drag, startPoint x: 445, startPoint y: 192, endPoint x: 433, endPoint y: 140, distance: 53.6
click at [433, 140] on div "Janela de atendimento Grade de atendimento Capacidade Transportadoras Veículos …" at bounding box center [510, 239] width 1020 height 479
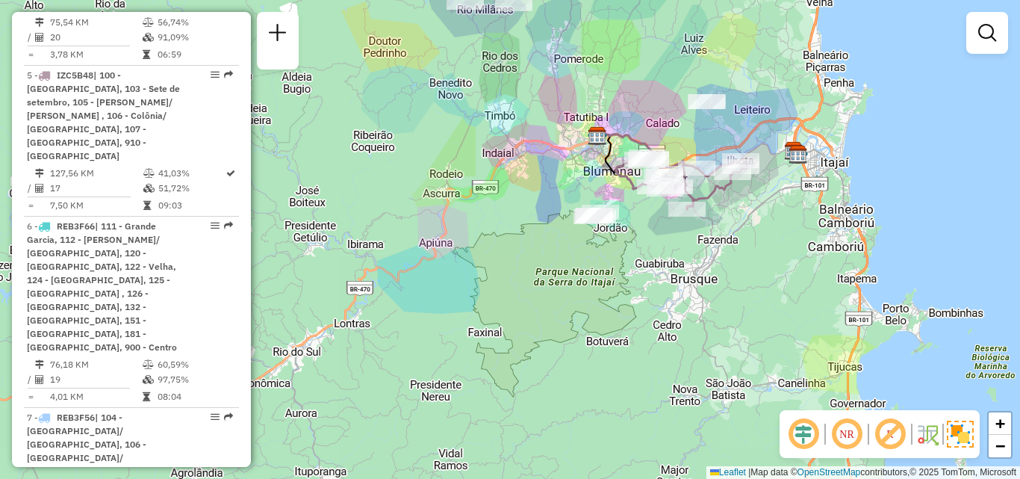
drag, startPoint x: 487, startPoint y: 205, endPoint x: 427, endPoint y: 199, distance: 60.8
click at [427, 199] on div "Janela de atendimento Grade de atendimento Capacidade Transportadoras Veículos …" at bounding box center [510, 239] width 1020 height 479
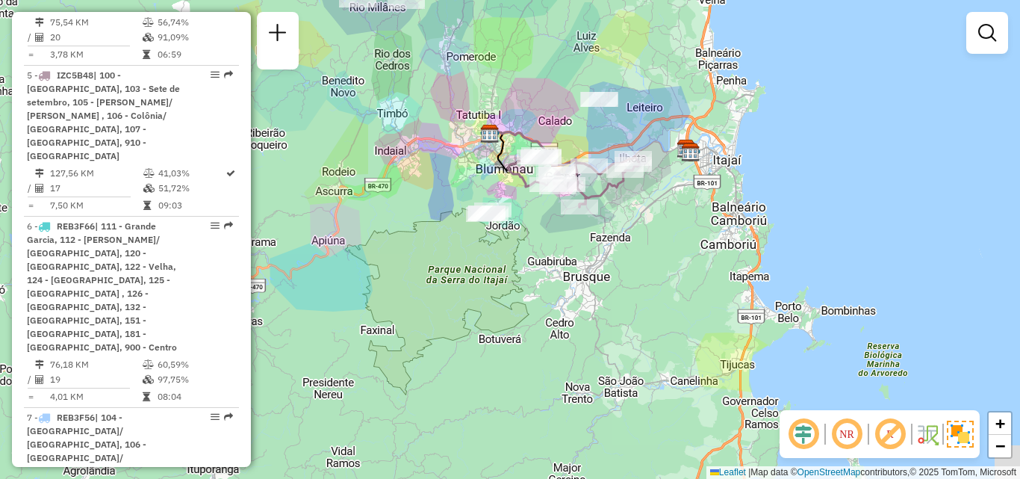
drag, startPoint x: 478, startPoint y: 206, endPoint x: 431, endPoint y: 211, distance: 47.3
click at [431, 211] on div "Janela de atendimento Grade de atendimento Capacidade Transportadoras Veículos …" at bounding box center [510, 239] width 1020 height 479
drag, startPoint x: 525, startPoint y: 213, endPoint x: 490, endPoint y: 207, distance: 35.6
click at [489, 208] on div "Janela de atendimento Grade de atendimento Capacidade Transportadoras Veículos …" at bounding box center [510, 239] width 1020 height 479
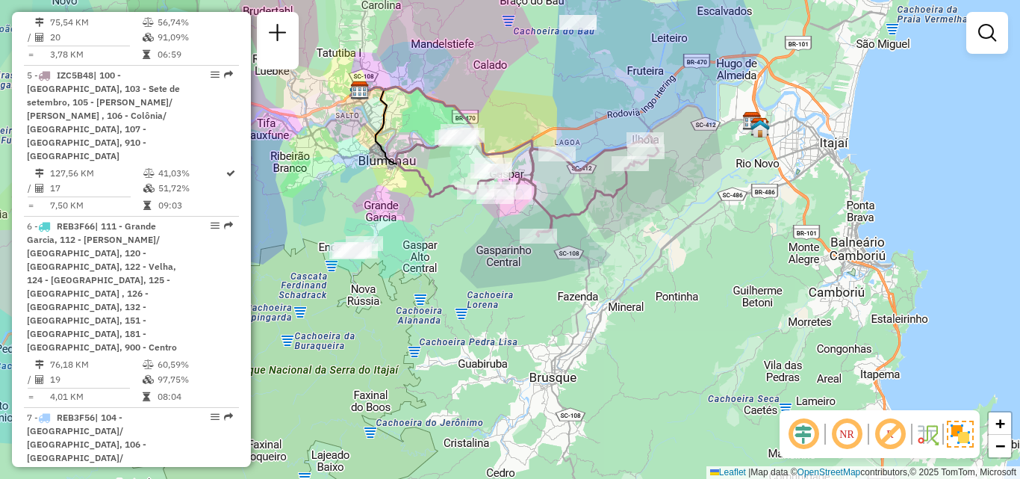
drag, startPoint x: 733, startPoint y: 213, endPoint x: 781, endPoint y: 248, distance: 59.9
click at [781, 248] on div "Janela de atendimento Grade de atendimento Capacidade Transportadoras Veículos …" at bounding box center [510, 239] width 1020 height 479
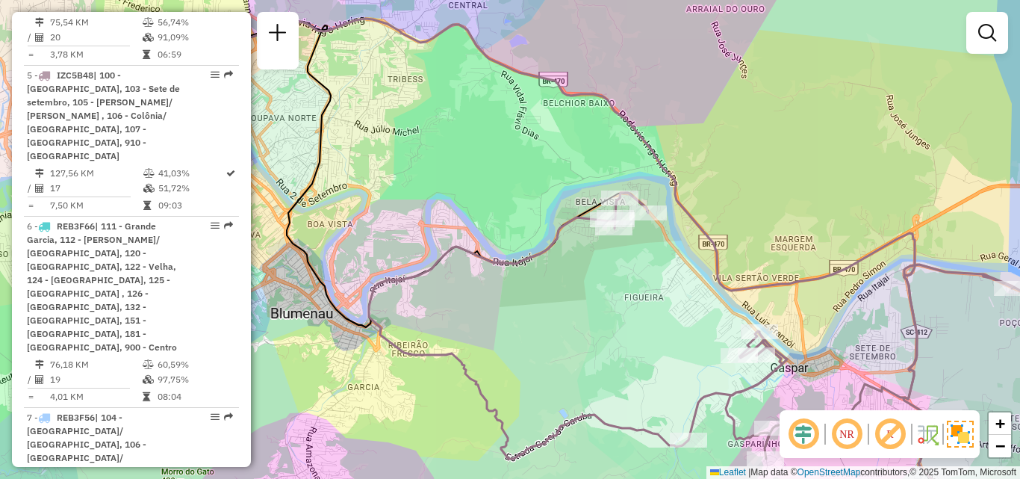
drag, startPoint x: 544, startPoint y: 223, endPoint x: 489, endPoint y: 160, distance: 83.6
click at [497, 176] on div "Rota 5 - Placa IZC5B48 92811642 - 54.231.018 JUREMA APARECIDA DOS SANTOS Janela…" at bounding box center [510, 239] width 1020 height 479
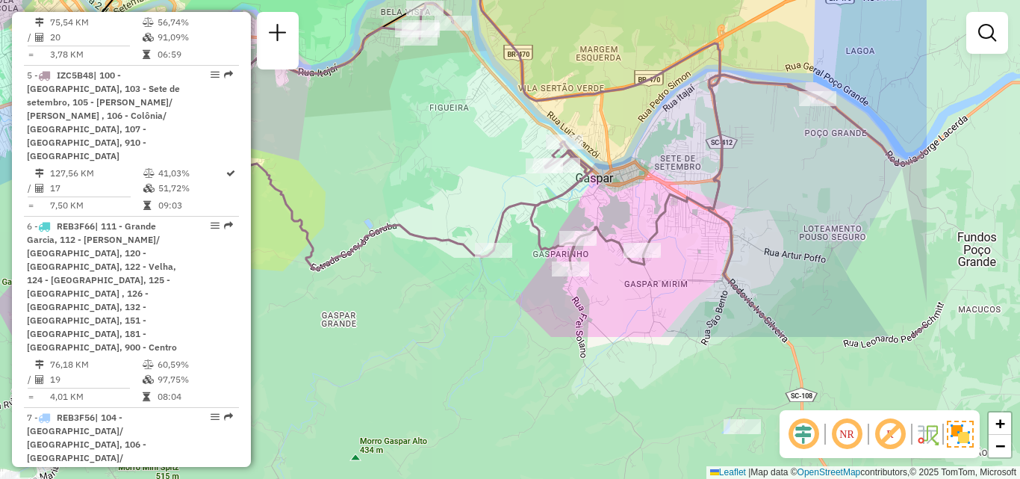
drag, startPoint x: 657, startPoint y: 197, endPoint x: 644, endPoint y: 185, distance: 18.5
click at [646, 187] on div "Janela de atendimento Grade de atendimento Capacidade Transportadoras Veículos …" at bounding box center [510, 239] width 1020 height 479
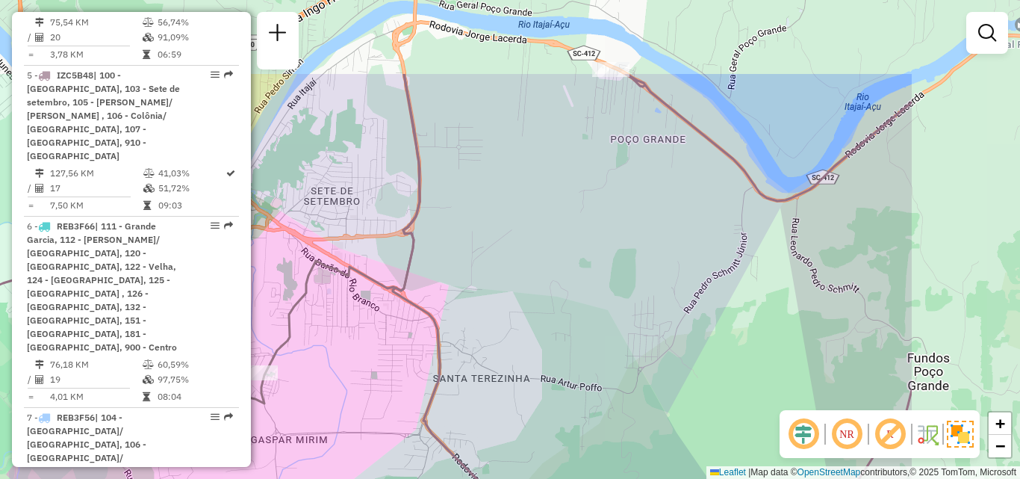
drag, startPoint x: 690, startPoint y: 137, endPoint x: 480, endPoint y: 259, distance: 242.7
click at [480, 259] on div "Janela de atendimento Grade de atendimento Capacidade Transportadoras Veículos …" at bounding box center [510, 239] width 1020 height 479
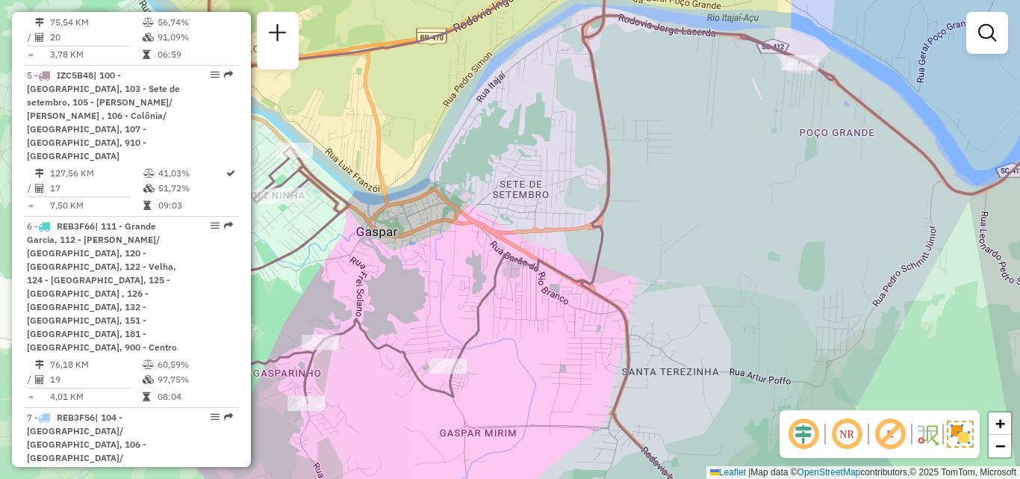
drag, startPoint x: 505, startPoint y: 217, endPoint x: 692, endPoint y: 206, distance: 187.8
click at [687, 208] on div "Janela de atendimento Grade de atendimento Capacidade Transportadoras Veículos …" at bounding box center [510, 239] width 1020 height 479
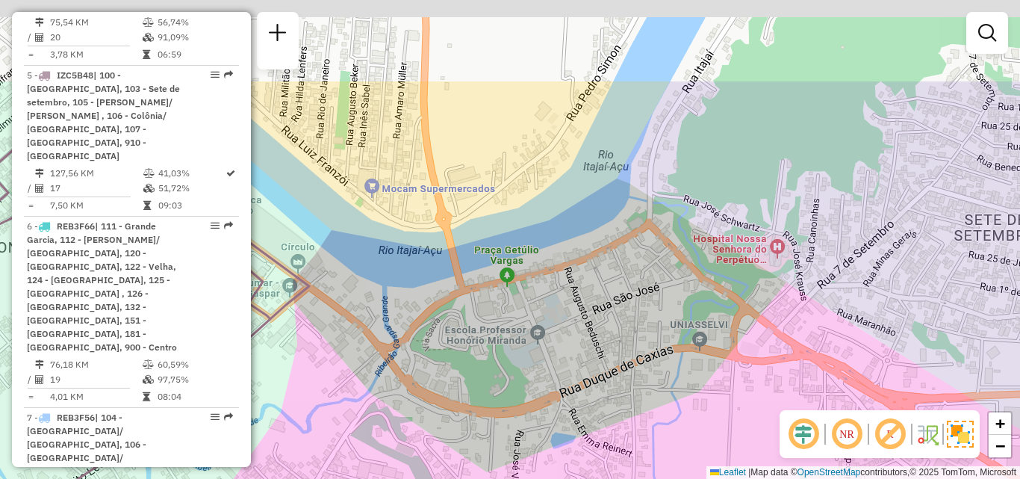
drag, startPoint x: 584, startPoint y: 211, endPoint x: 701, endPoint y: 331, distance: 166.9
click at [678, 336] on div "Janela de atendimento Grade de atendimento Capacidade Transportadoras Veículos …" at bounding box center [510, 239] width 1020 height 479
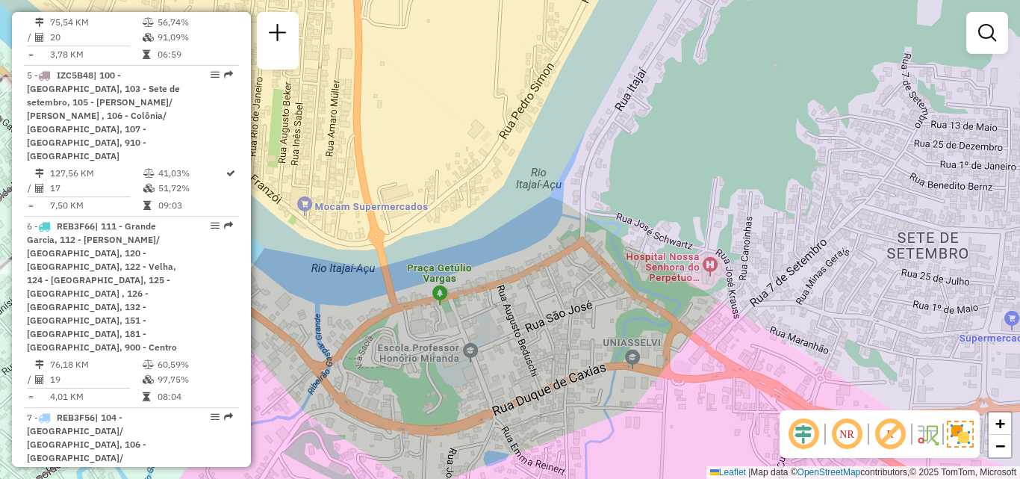
drag, startPoint x: 593, startPoint y: 182, endPoint x: 495, endPoint y: 204, distance: 101.1
click at [495, 204] on div "Janela de atendimento Grade de atendimento Capacidade Transportadoras Veículos …" at bounding box center [510, 239] width 1020 height 479
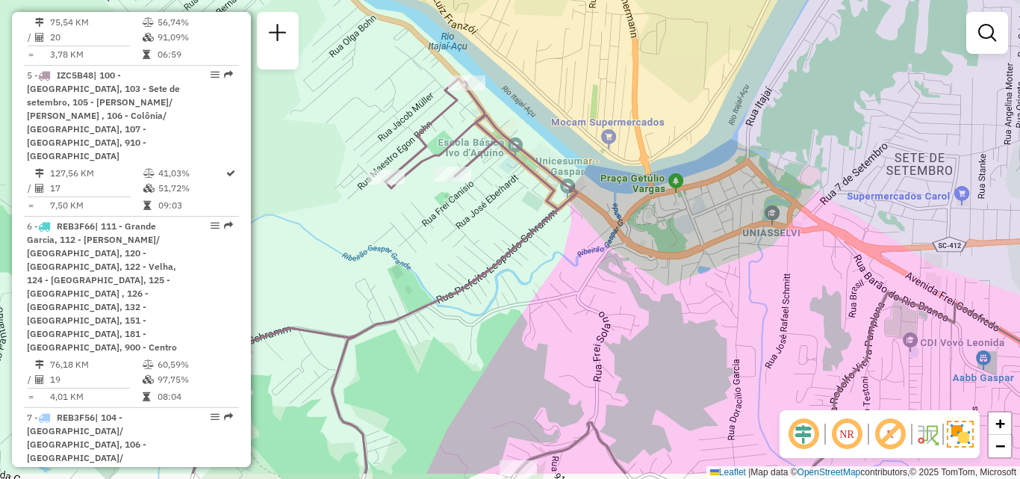
drag, startPoint x: 354, startPoint y: 370, endPoint x: 433, endPoint y: 316, distance: 95.1
click at [433, 316] on div "Janela de atendimento Grade de atendimento Capacidade Transportadoras Veículos …" at bounding box center [510, 239] width 1020 height 479
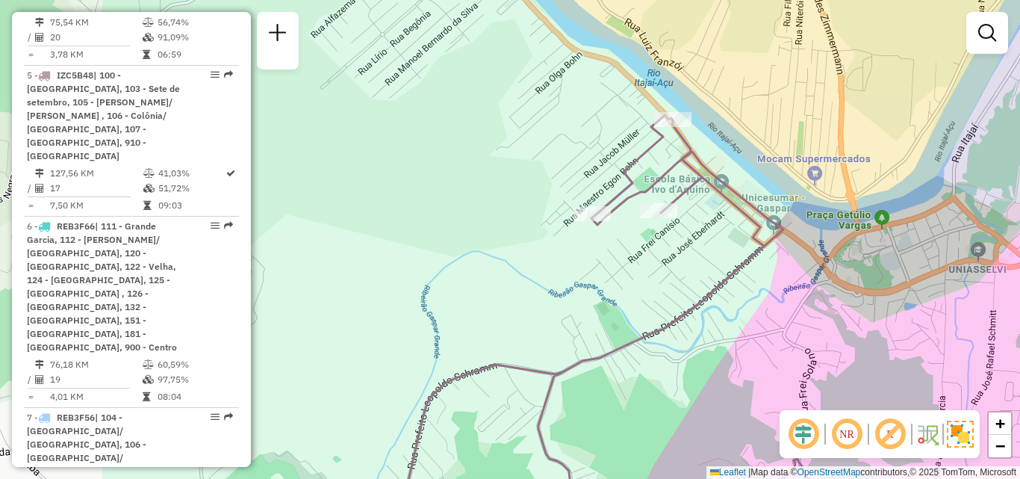
drag, startPoint x: 415, startPoint y: 347, endPoint x: 631, endPoint y: 374, distance: 217.5
click at [628, 378] on div "Janela de atendimento Grade de atendimento Capacidade Transportadoras Veículos …" at bounding box center [510, 239] width 1020 height 479
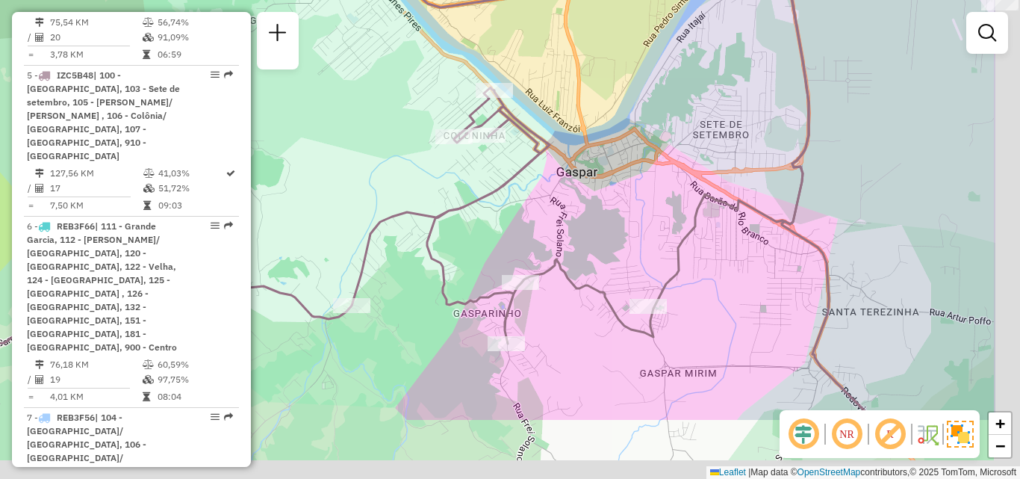
drag, startPoint x: 528, startPoint y: 291, endPoint x: 402, endPoint y: 184, distance: 165.4
click at [402, 184] on div "Janela de atendimento Grade de atendimento Capacidade Transportadoras Veículos …" at bounding box center [510, 239] width 1020 height 479
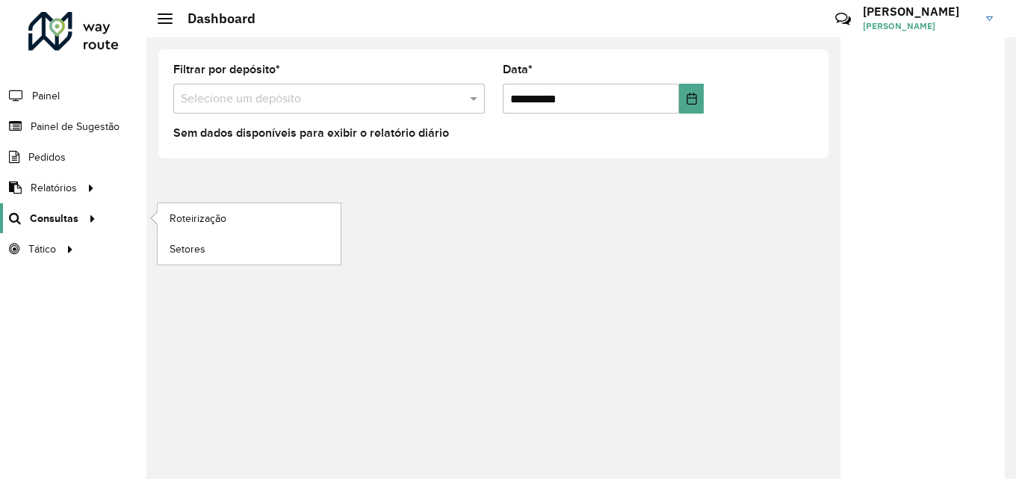
drag, startPoint x: 55, startPoint y: 214, endPoint x: 68, endPoint y: 214, distance: 13.5
click at [55, 214] on span "Consultas" at bounding box center [54, 219] width 49 height 16
click at [215, 238] on link "Setores" at bounding box center [249, 249] width 183 height 30
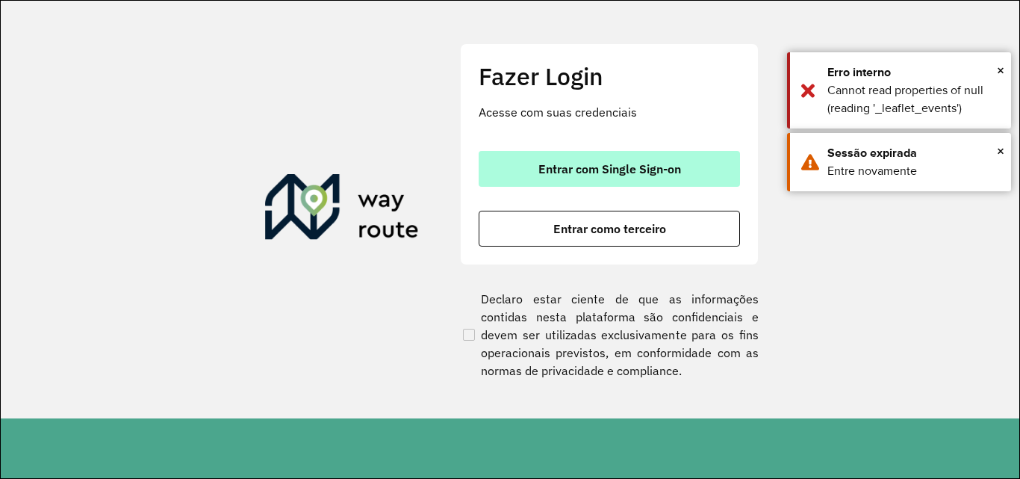
click at [615, 172] on span "Entrar com Single Sign-on" at bounding box center [610, 169] width 143 height 12
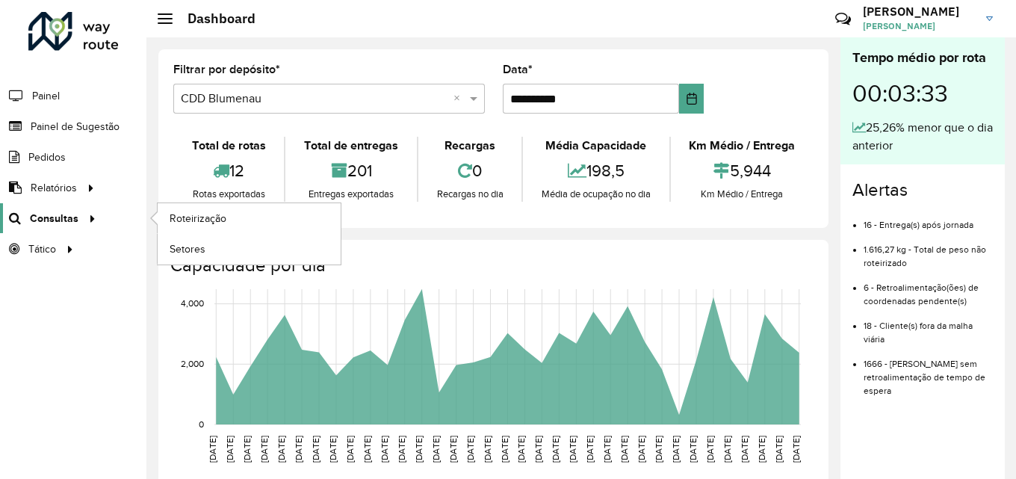
click at [64, 222] on span "Consultas" at bounding box center [54, 219] width 49 height 16
click at [231, 219] on link "Roteirização" at bounding box center [249, 218] width 183 height 30
click at [194, 251] on span "Setores" at bounding box center [188, 249] width 37 height 16
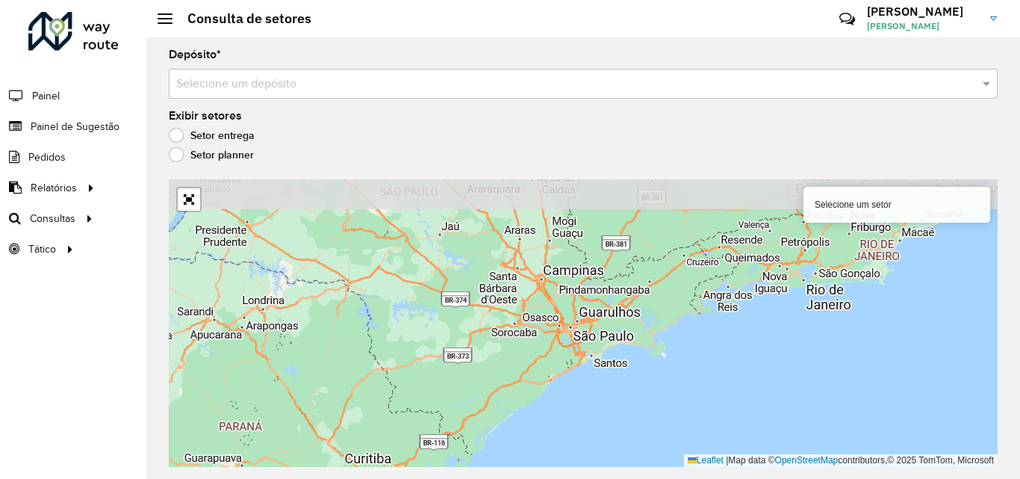
click at [205, 157] on label "Setor planner" at bounding box center [211, 154] width 85 height 15
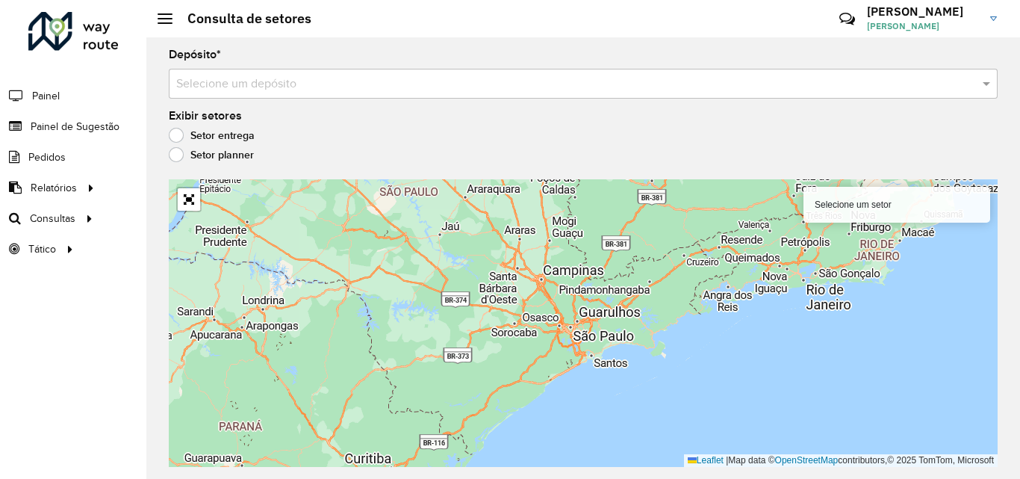
click at [173, 134] on label "Setor entrega" at bounding box center [212, 135] width 86 height 15
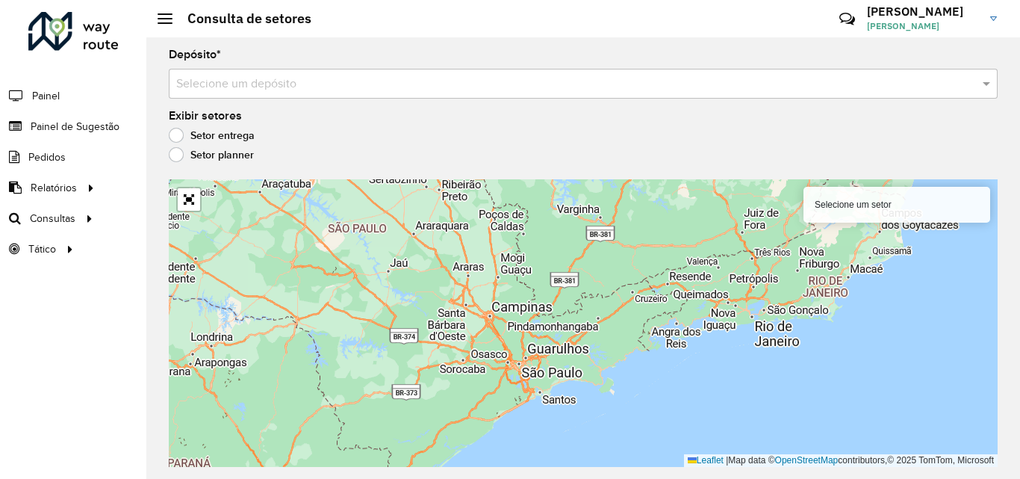
drag, startPoint x: 532, startPoint y: 240, endPoint x: 483, endPoint y: 268, distance: 56.2
click at [483, 268] on div "Selecione um setor Leaflet | Map data © OpenStreetMap contributors,© 2025 TomTo…" at bounding box center [583, 323] width 829 height 288
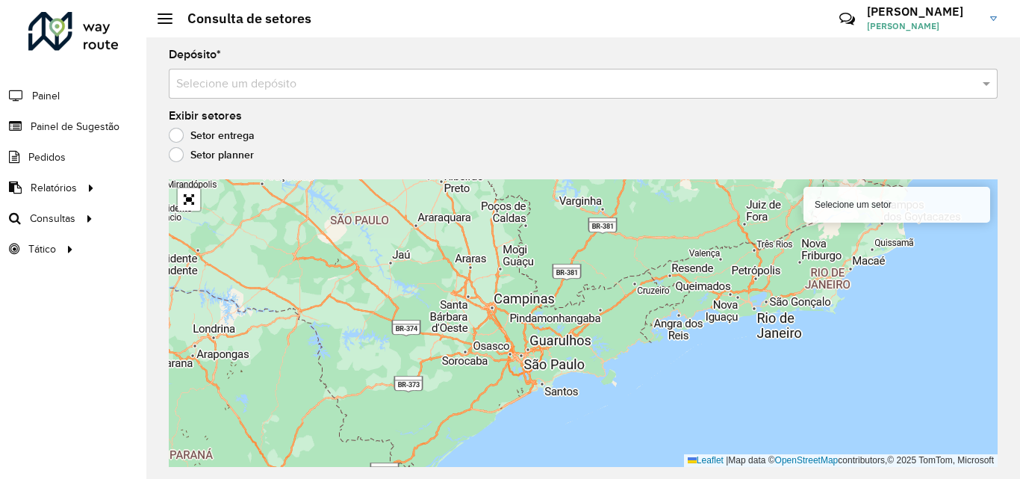
click at [585, 87] on input "text" at bounding box center [568, 84] width 784 height 18
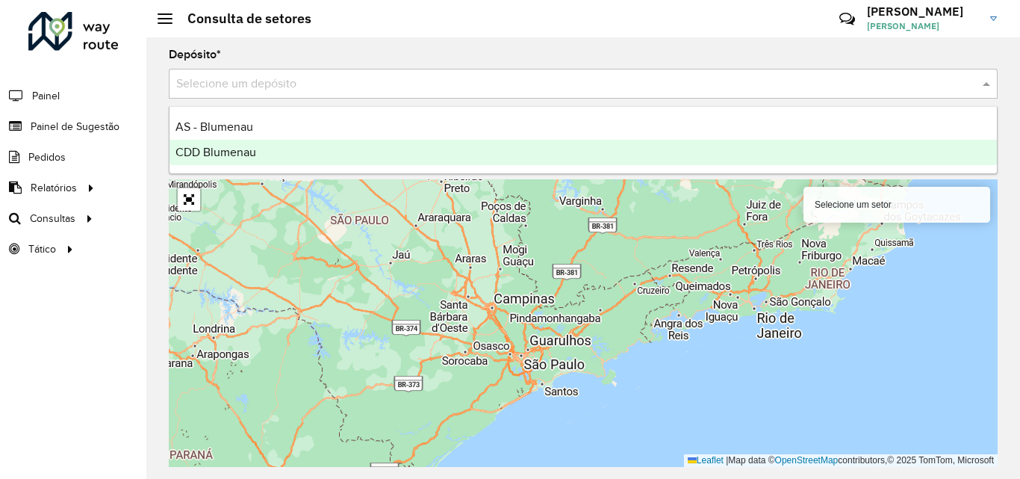
click at [238, 149] on span "CDD Blumenau" at bounding box center [216, 152] width 81 height 13
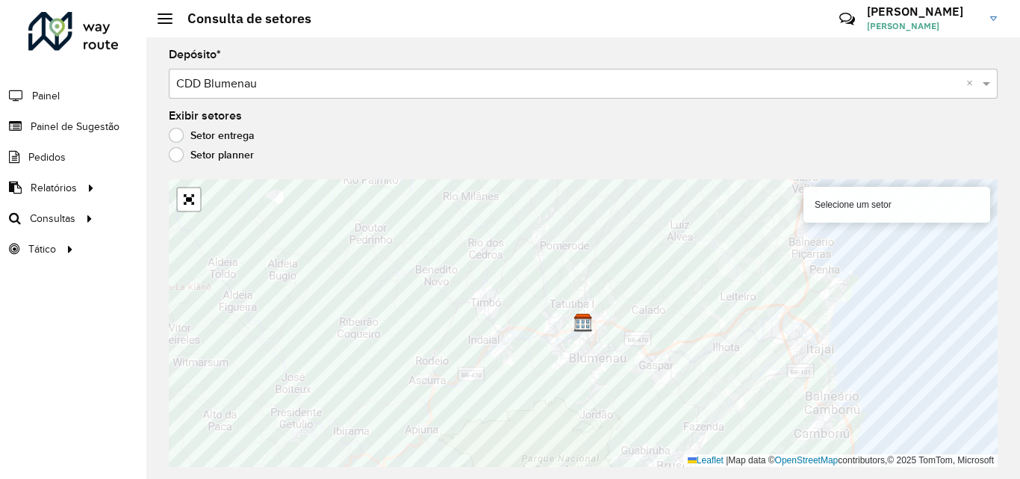
click at [205, 155] on label "Setor planner" at bounding box center [211, 154] width 85 height 15
click at [202, 134] on label "Setor entrega" at bounding box center [212, 135] width 86 height 15
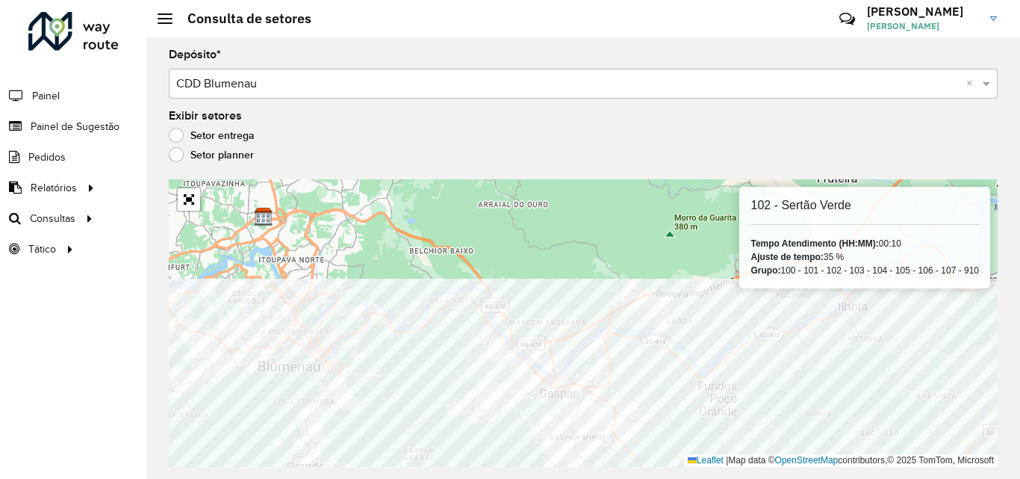
click at [408, 478] on html "Aguarde... Pop-up bloqueado! Seu navegador bloqueou automáticamente a abertura …" at bounding box center [510, 239] width 1020 height 479
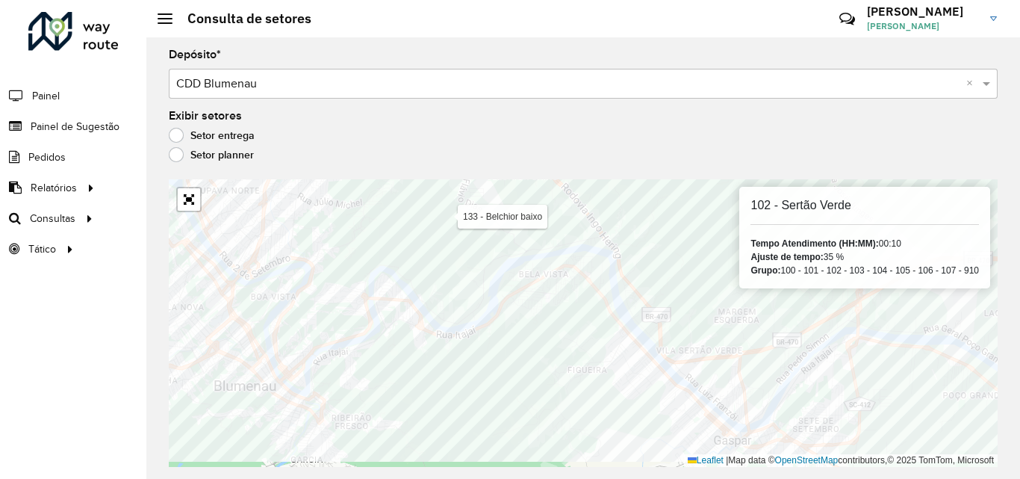
click at [376, 157] on formly-group "Depósito * Selecione um depósito × CDD Blumenau × Exibir setores Setor entrega …" at bounding box center [583, 258] width 829 height 418
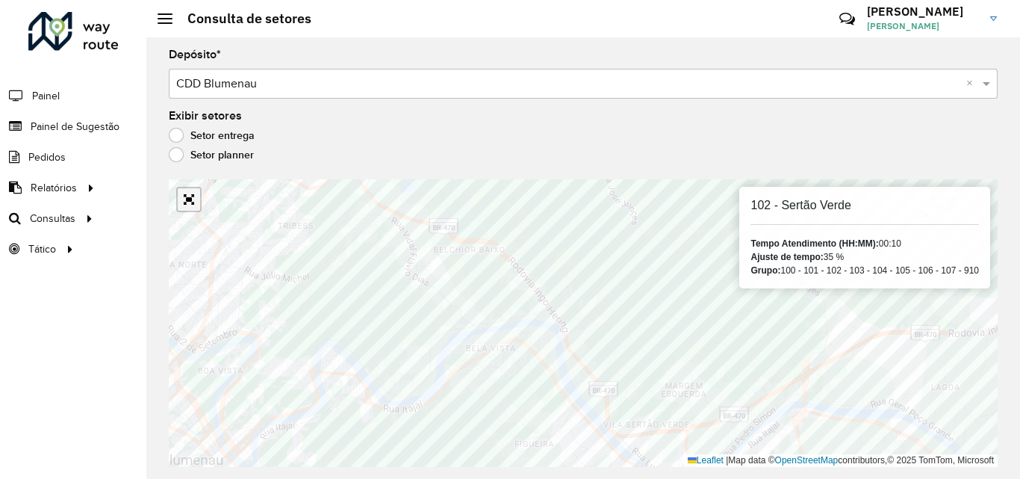
click at [187, 201] on link "Abrir mapa em tela cheia" at bounding box center [189, 199] width 22 height 22
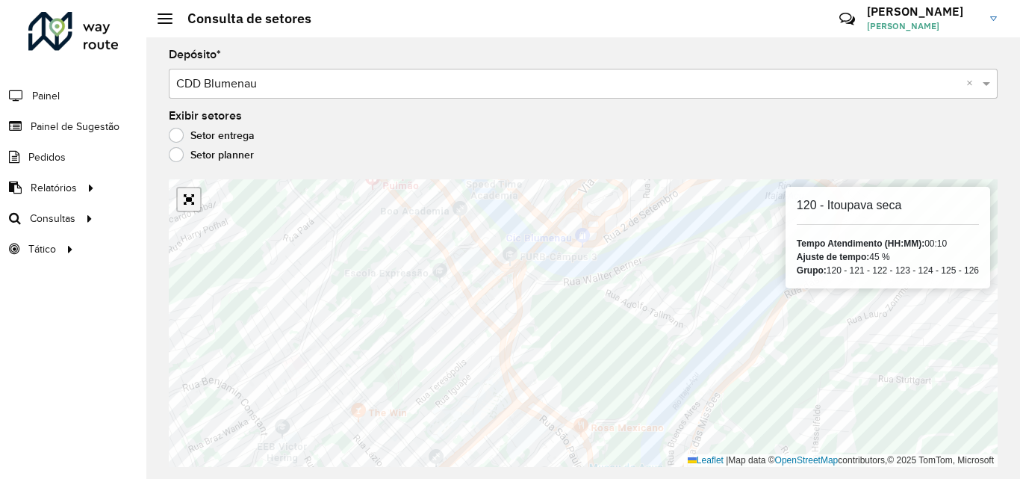
click at [188, 210] on link "Abrir mapa em tela cheia" at bounding box center [189, 199] width 22 height 22
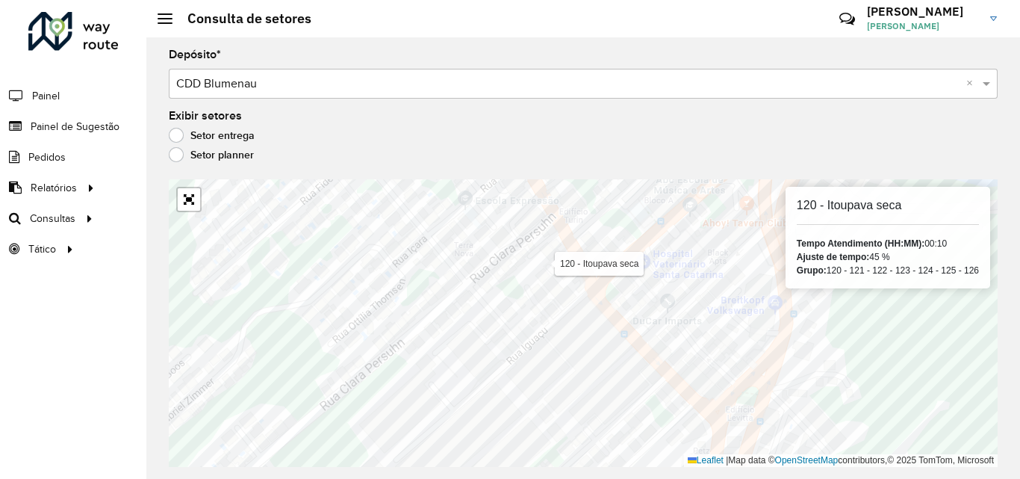
click at [889, 253] on div "Ajuste de tempo: 45 %" at bounding box center [888, 256] width 182 height 13
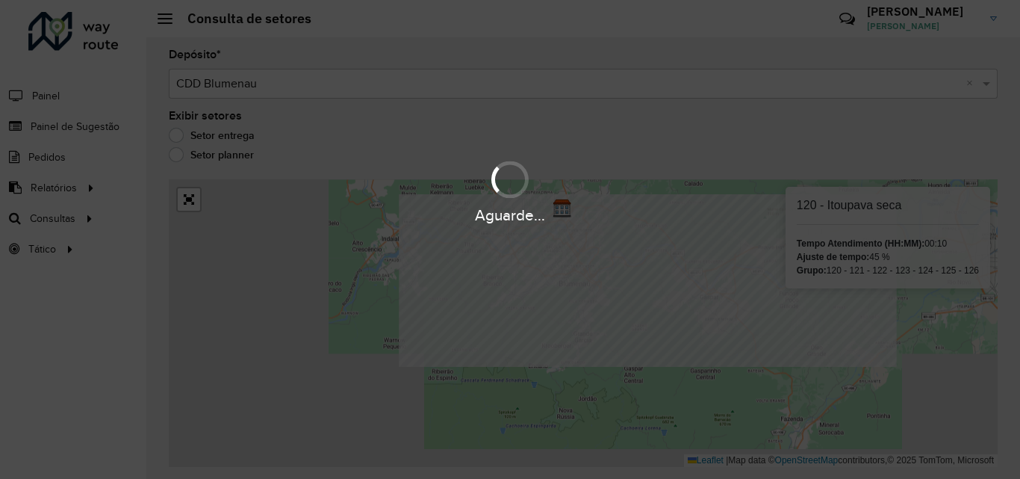
click at [506, 316] on hb-app "Aguarde... Pop-up bloqueado! Seu navegador bloqueou automáticamente a abertura …" at bounding box center [510, 239] width 1020 height 479
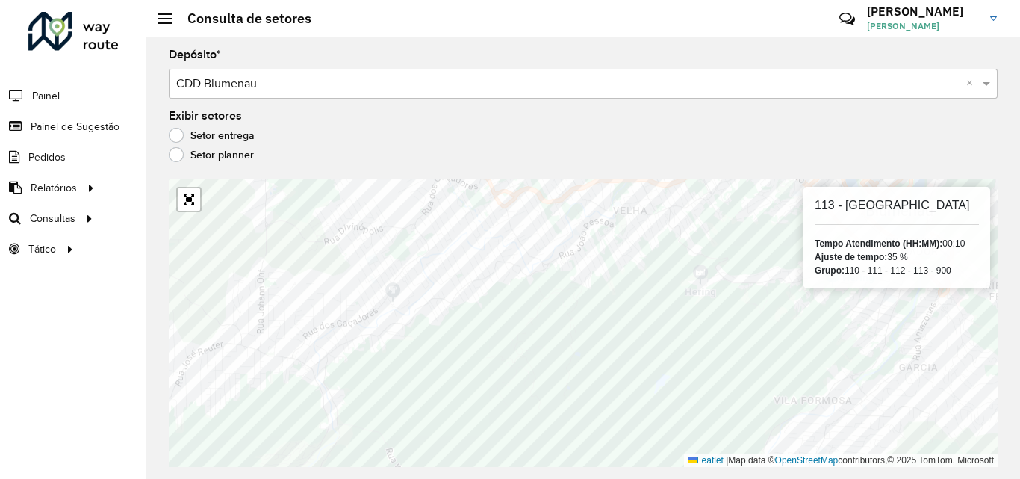
click at [837, 248] on strong "Tempo Atendimento (HH:MM):" at bounding box center [879, 243] width 128 height 10
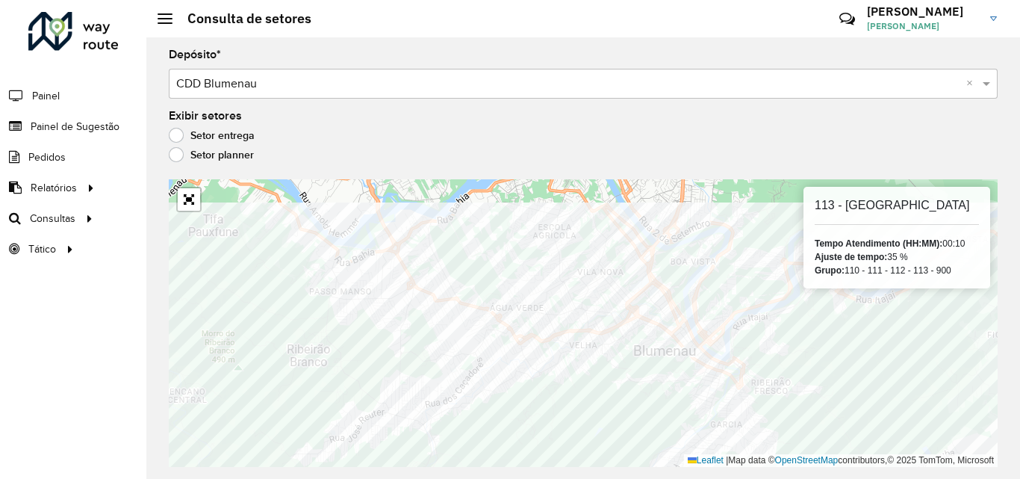
click at [482, 468] on div "Depósito * Selecione um depósito × CDD Blumenau × Exibir setores Setor entrega …" at bounding box center [583, 257] width 874 height 441
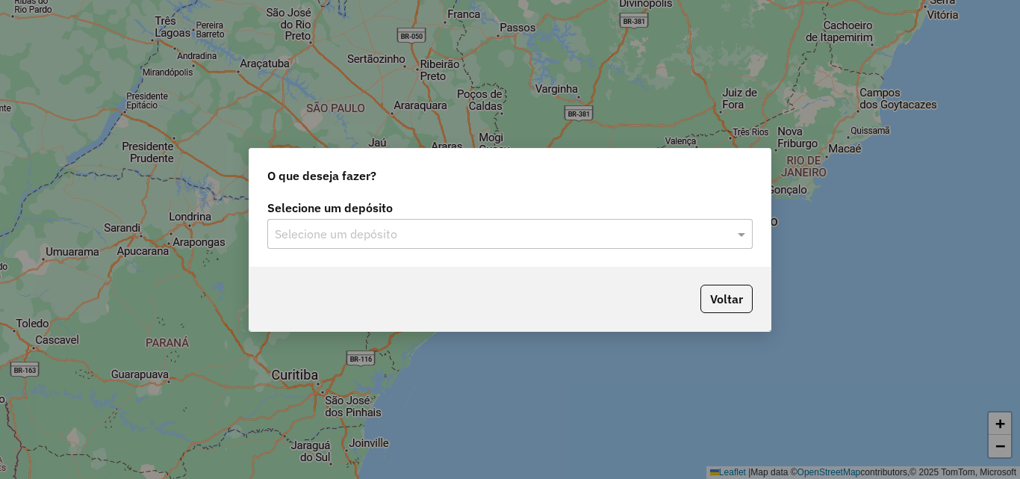
click at [315, 231] on input "text" at bounding box center [495, 235] width 441 height 18
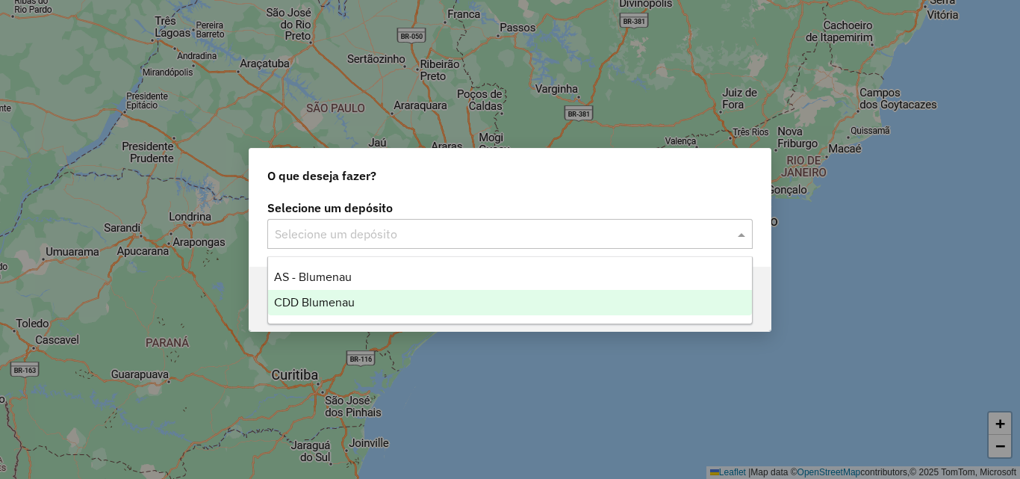
click at [331, 309] on div "CDD Blumenau" at bounding box center [510, 302] width 484 height 25
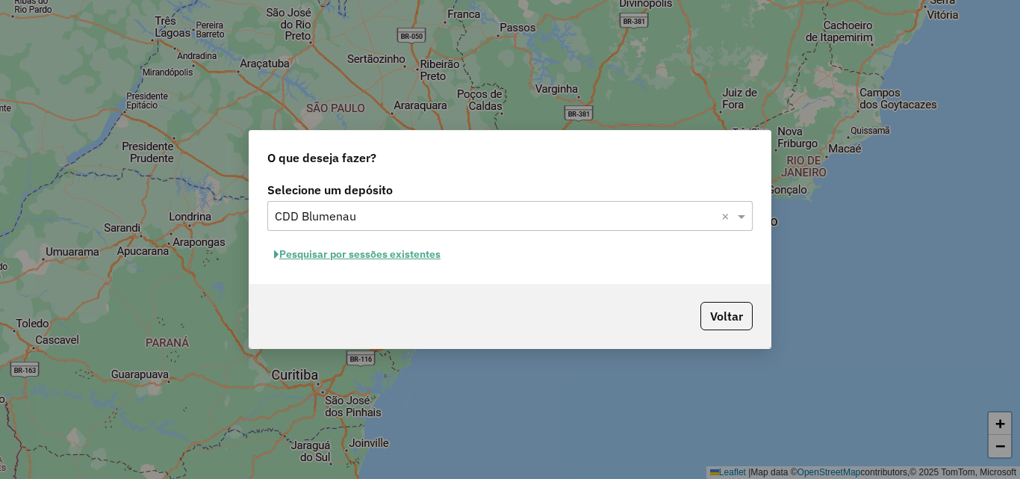
click at [409, 255] on button "Pesquisar por sessões existentes" at bounding box center [357, 254] width 180 height 23
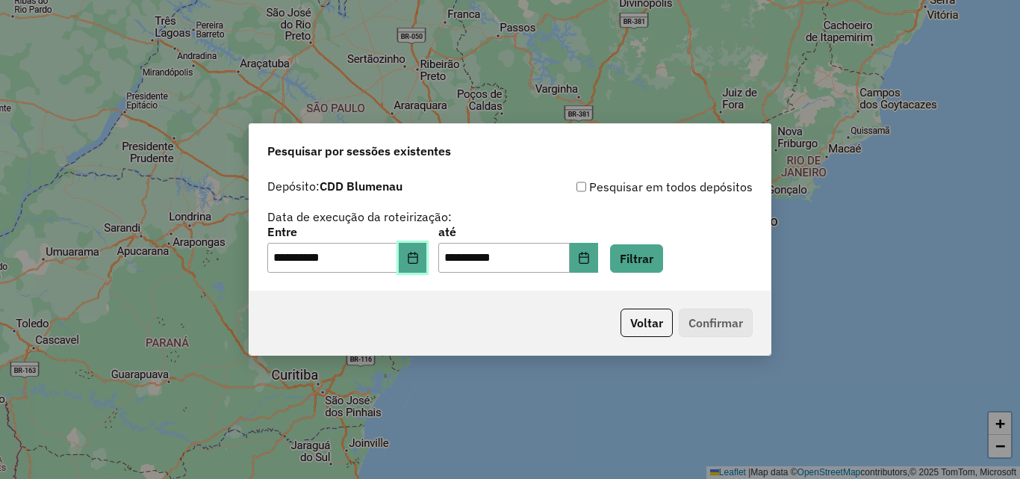
click at [419, 258] on icon "Choose Date" at bounding box center [413, 258] width 12 height 12
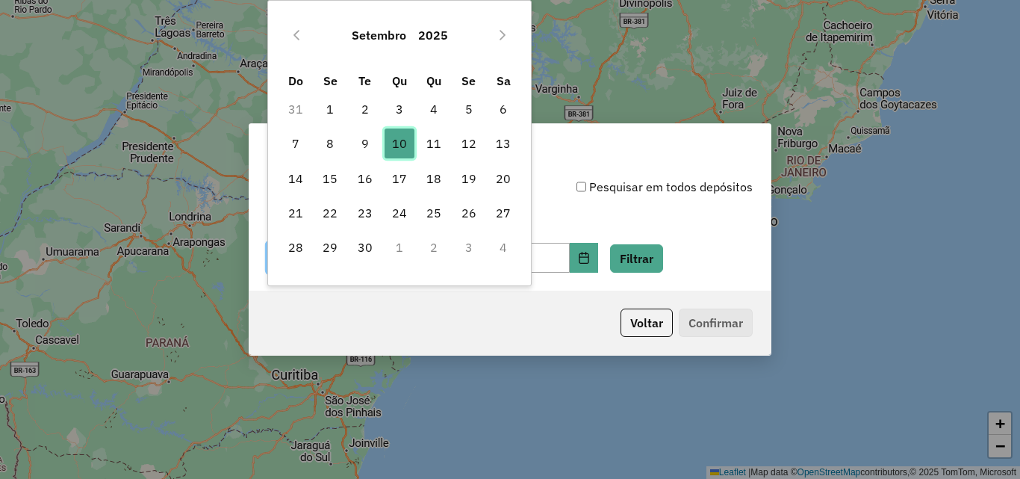
click at [403, 134] on span "10" at bounding box center [400, 143] width 30 height 30
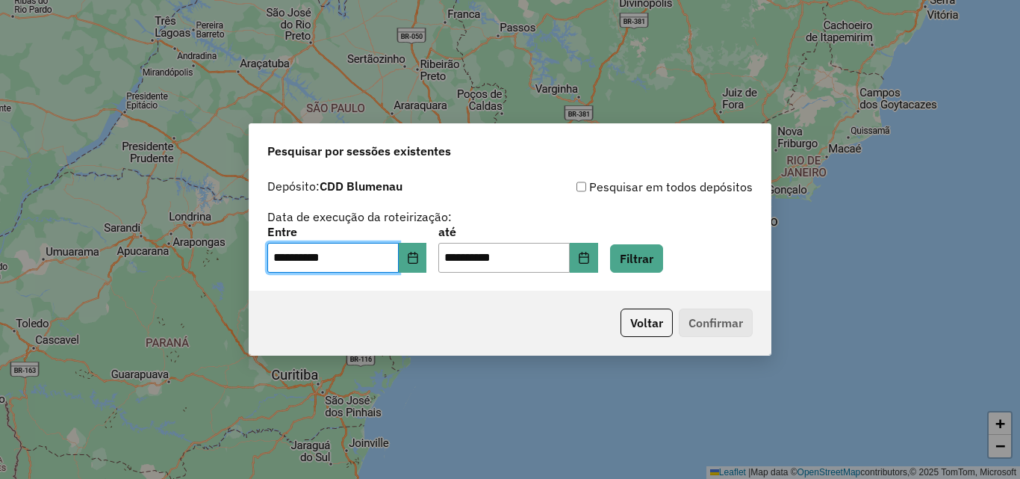
click at [549, 316] on div "Voltar Confirmar" at bounding box center [509, 323] width 521 height 64
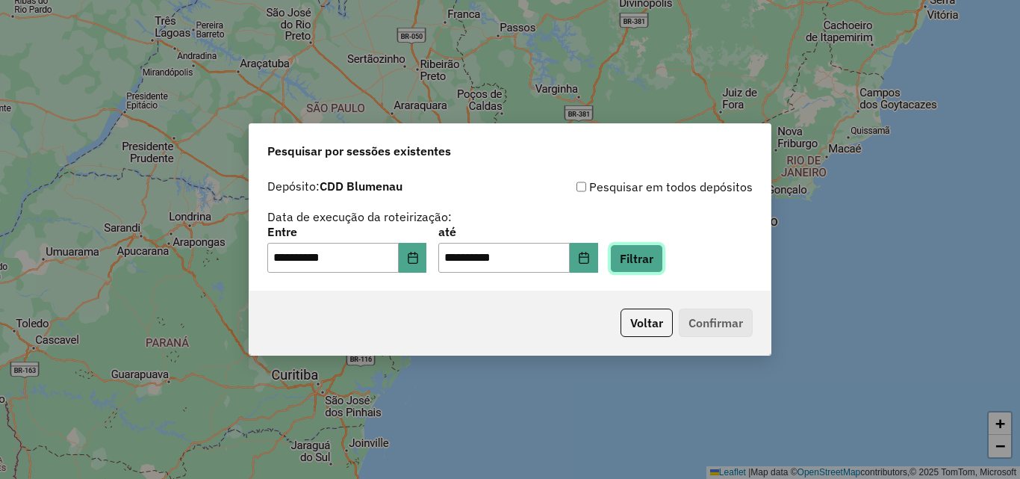
click at [655, 258] on button "Filtrar" at bounding box center [636, 258] width 53 height 28
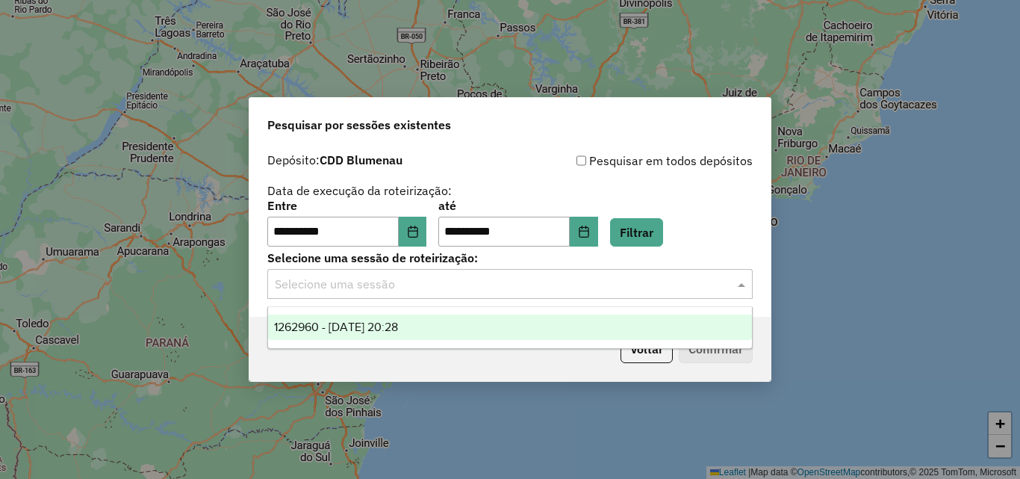
click at [382, 290] on input "text" at bounding box center [495, 285] width 441 height 18
click at [379, 325] on span "1262960 - [DATE] 20:28" at bounding box center [336, 326] width 124 height 13
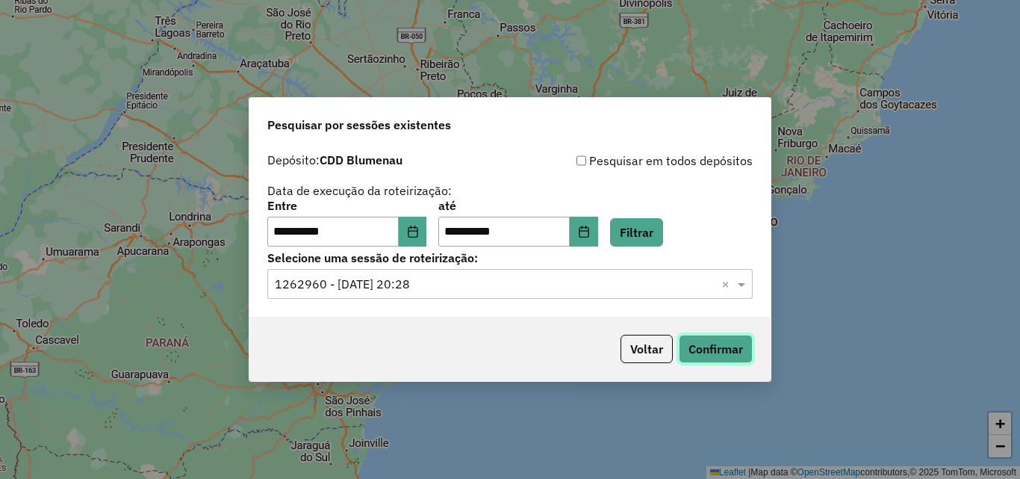
click at [719, 351] on button "Confirmar" at bounding box center [716, 349] width 74 height 28
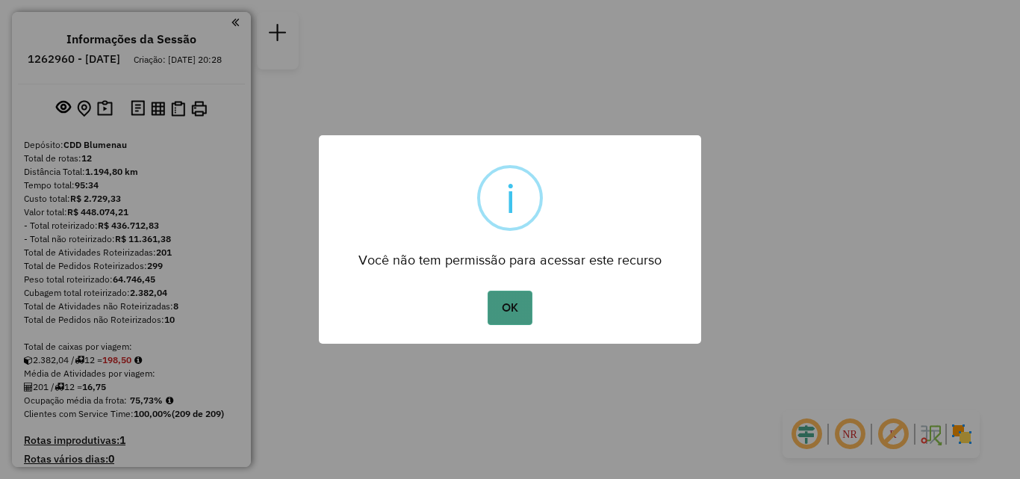
click at [521, 306] on button "OK" at bounding box center [510, 308] width 44 height 34
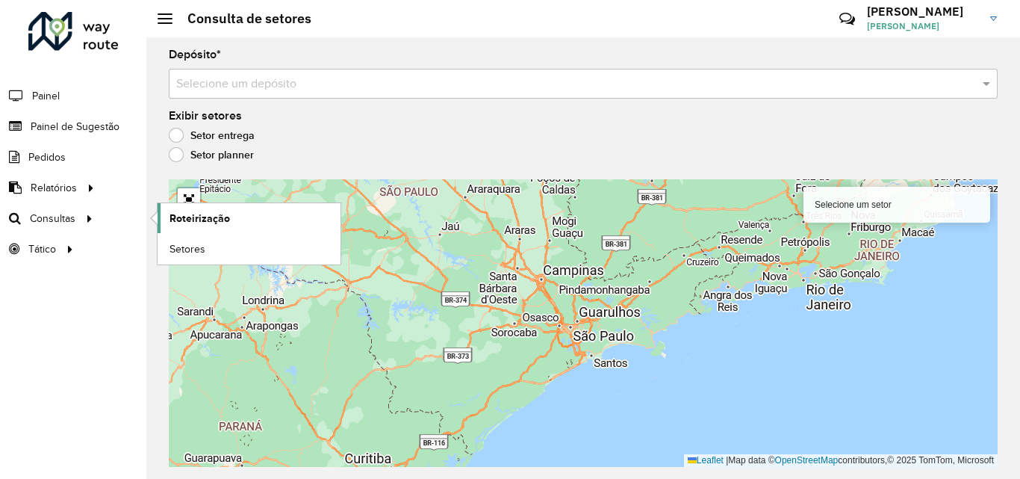
click at [223, 218] on span "Roteirização" at bounding box center [200, 219] width 61 height 16
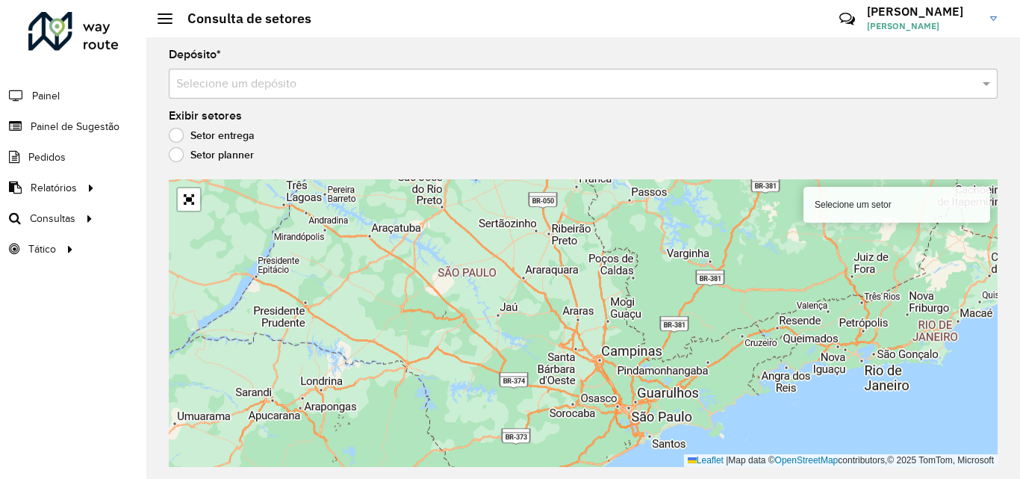
drag, startPoint x: 429, startPoint y: 223, endPoint x: 486, endPoint y: 299, distance: 95.5
click at [486, 299] on div "Selecione um setor Leaflet | Map data © OpenStreetMap contributors,© 2025 TomTo…" at bounding box center [583, 323] width 829 height 288
drag, startPoint x: 495, startPoint y: 293, endPoint x: 533, endPoint y: 298, distance: 37.7
click at [533, 298] on div "Selecione um setor Leaflet | Map data © OpenStreetMap contributors,© 2025 TomTo…" at bounding box center [583, 323] width 829 height 288
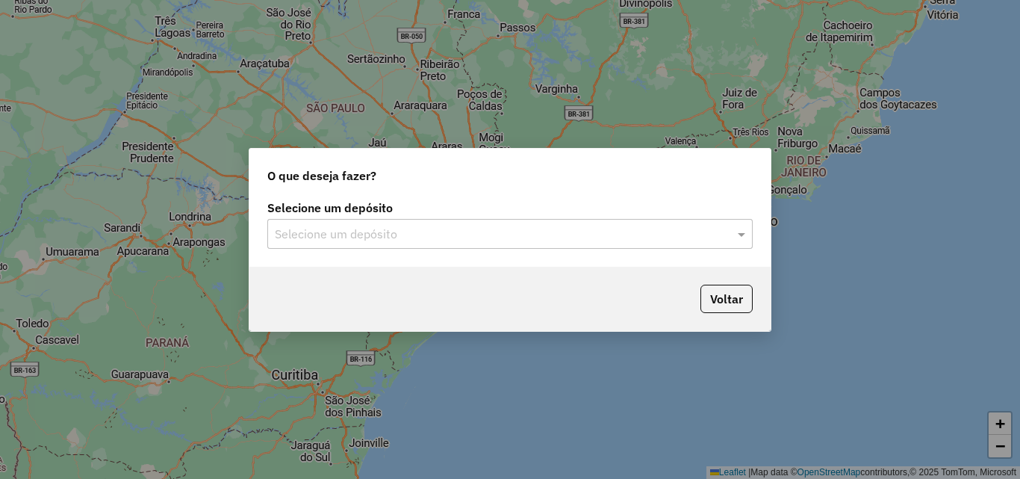
click at [381, 239] on input "text" at bounding box center [495, 235] width 441 height 18
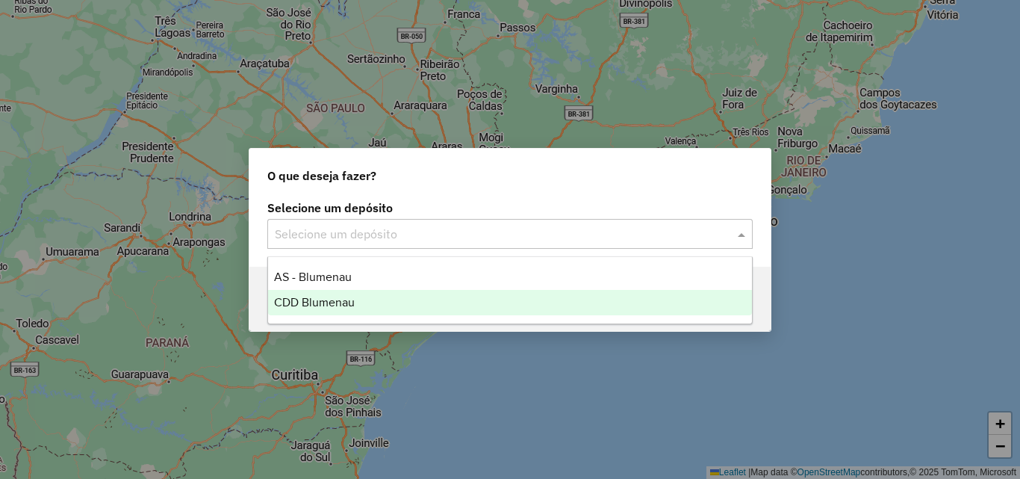
click at [344, 303] on span "CDD Blumenau" at bounding box center [314, 302] width 81 height 13
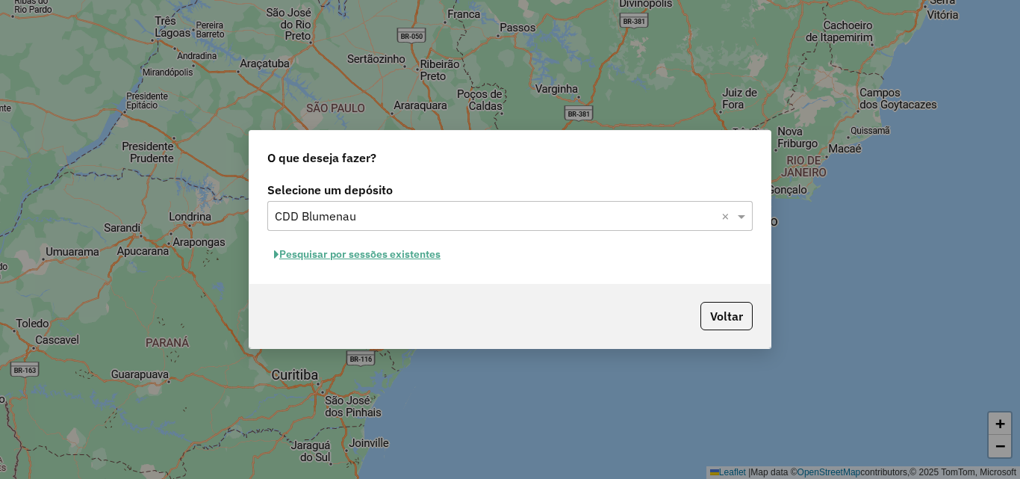
click at [376, 252] on button "Pesquisar por sessões existentes" at bounding box center [357, 254] width 180 height 23
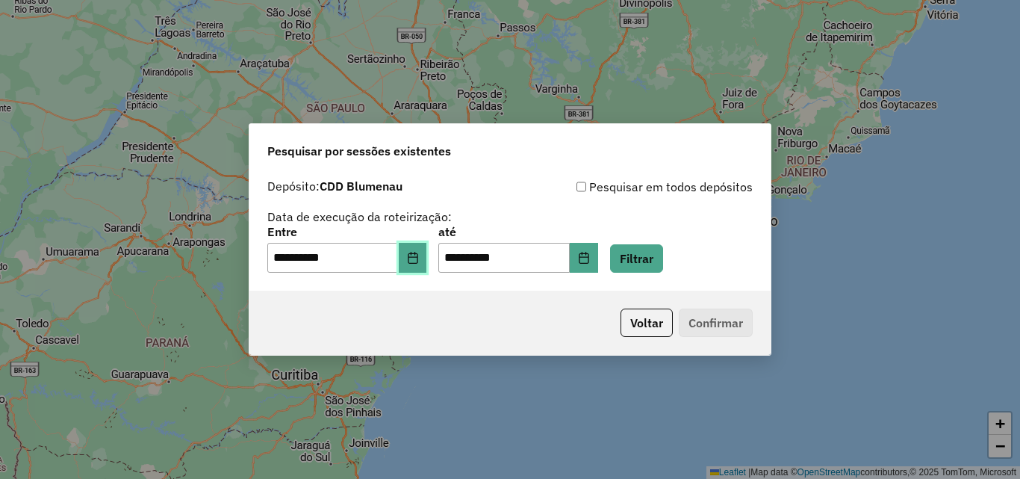
click at [426, 245] on button "Choose Date" at bounding box center [413, 258] width 28 height 30
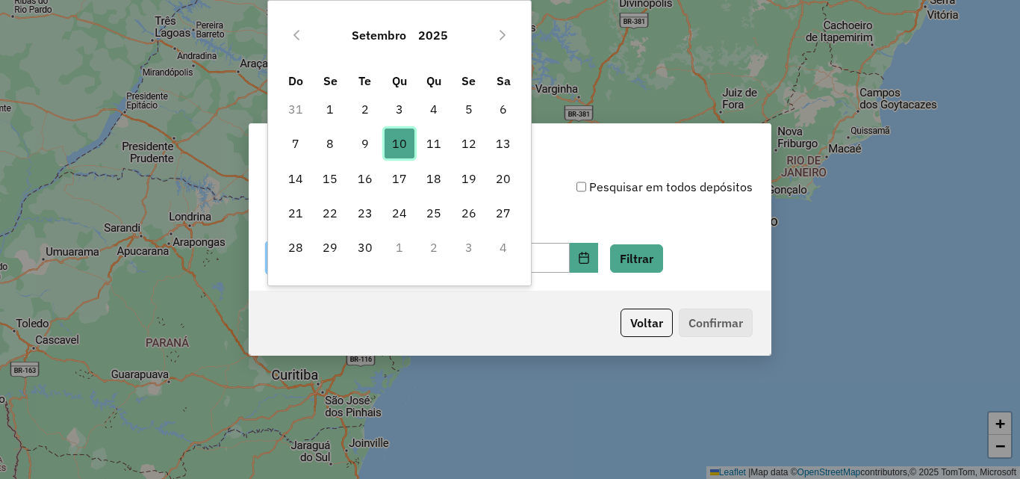
click at [400, 143] on span "10" at bounding box center [400, 143] width 30 height 30
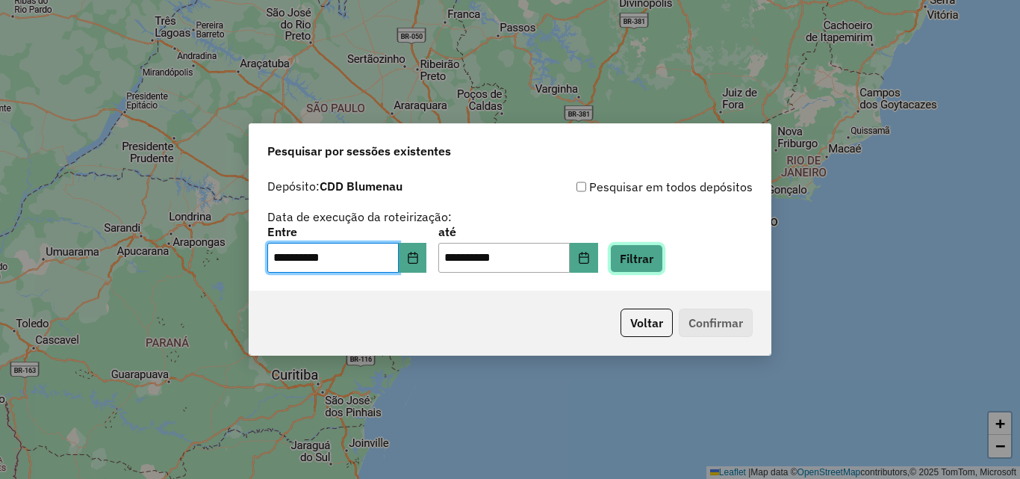
click at [657, 264] on button "Filtrar" at bounding box center [636, 258] width 53 height 28
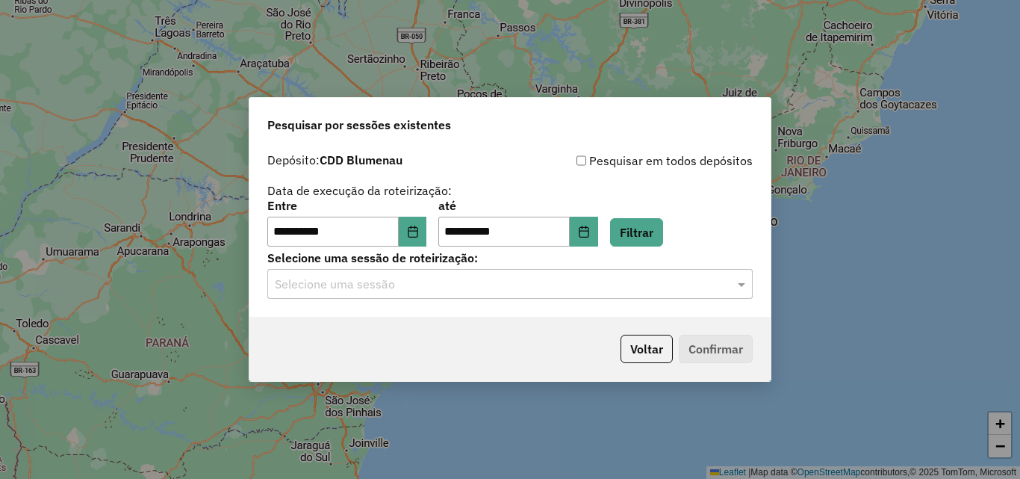
click at [357, 276] on input "text" at bounding box center [495, 285] width 441 height 18
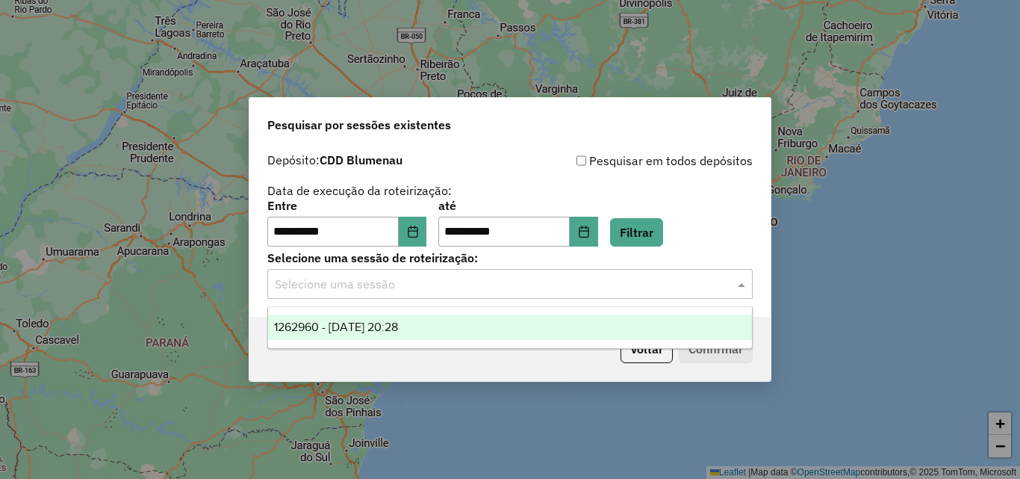
click at [391, 327] on span "1262960 - 10/09/2025 20:28" at bounding box center [336, 326] width 124 height 13
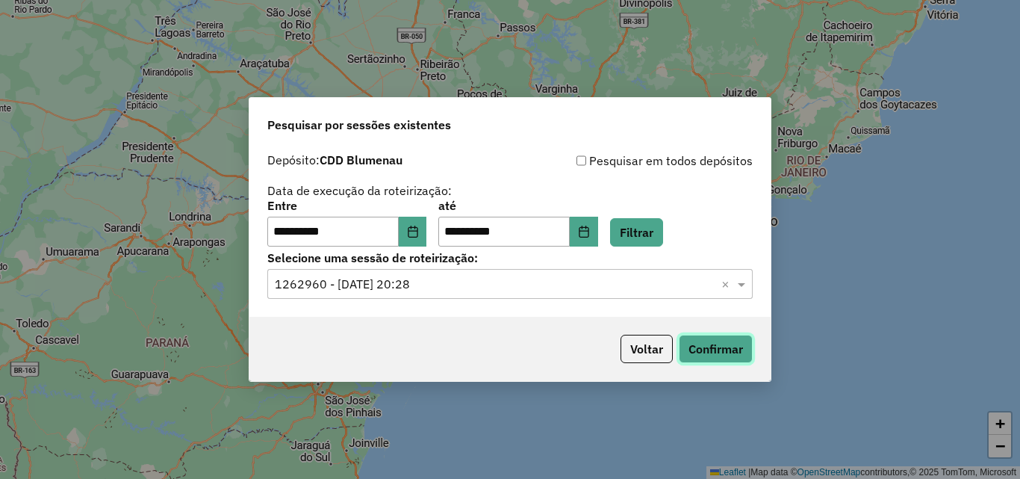
click at [722, 355] on button "Confirmar" at bounding box center [716, 349] width 74 height 28
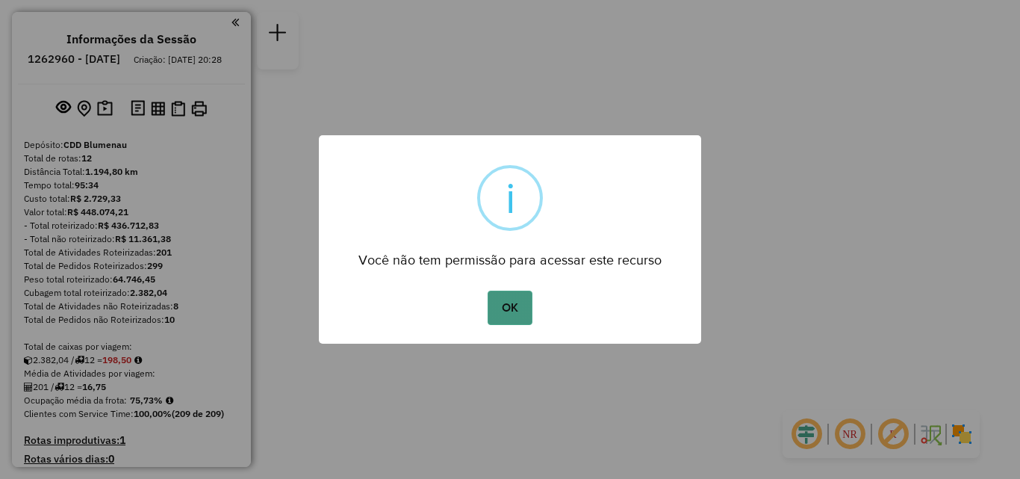
click at [518, 310] on button "OK" at bounding box center [510, 308] width 44 height 34
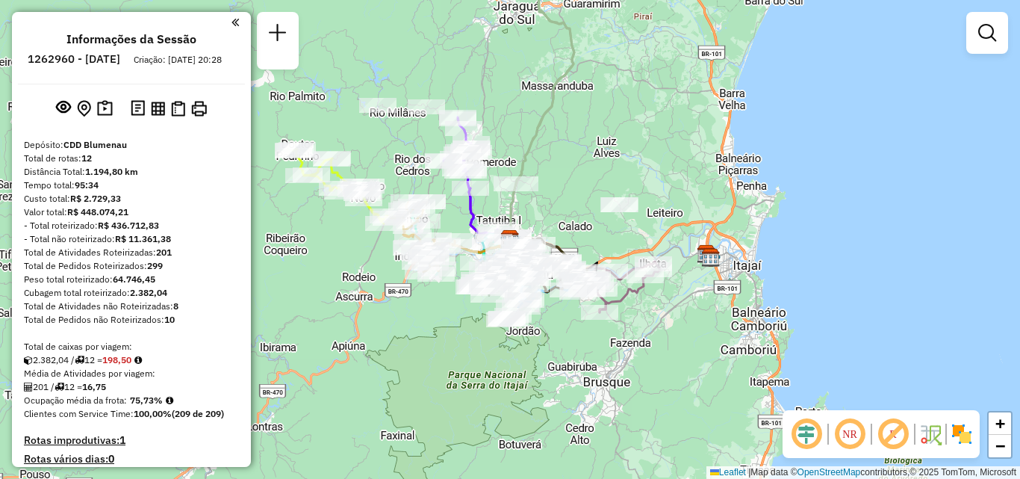
drag, startPoint x: 652, startPoint y: 323, endPoint x: 642, endPoint y: 334, distance: 14.8
click at [642, 334] on div "Janela de atendimento Grade de atendimento Capacidade Transportadoras Veículos …" at bounding box center [510, 239] width 1020 height 479
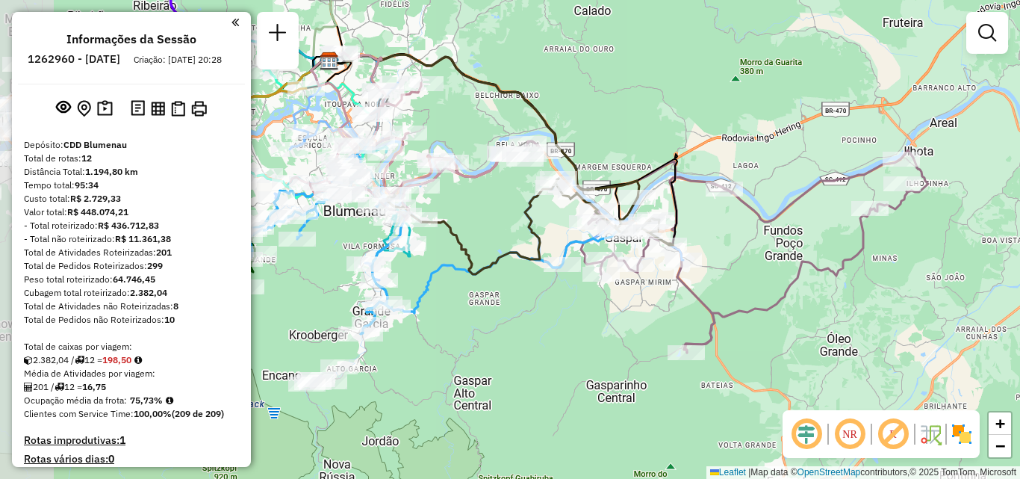
drag, startPoint x: 361, startPoint y: 274, endPoint x: 516, endPoint y: 321, distance: 162.3
click at [516, 321] on div "Janela de atendimento Grade de atendimento Capacidade Transportadoras Veículos …" at bounding box center [510, 239] width 1020 height 479
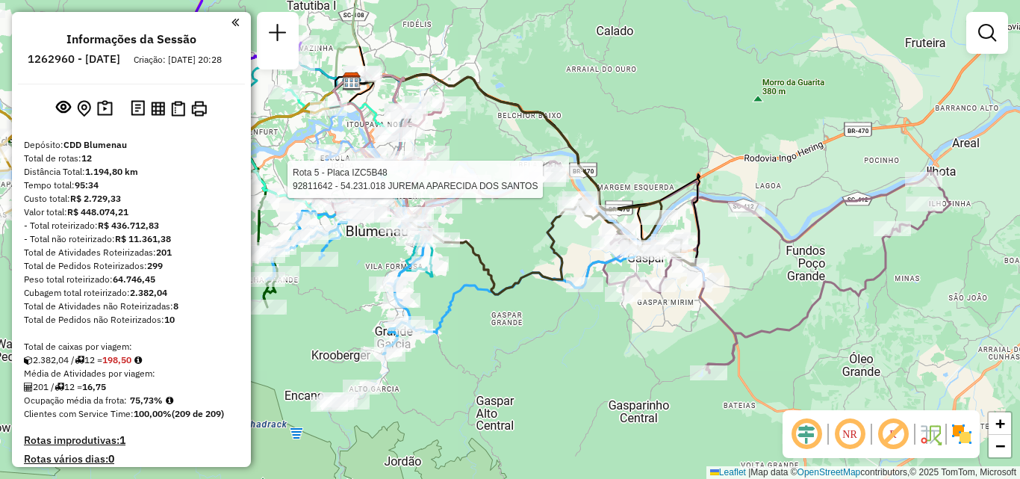
select select "**********"
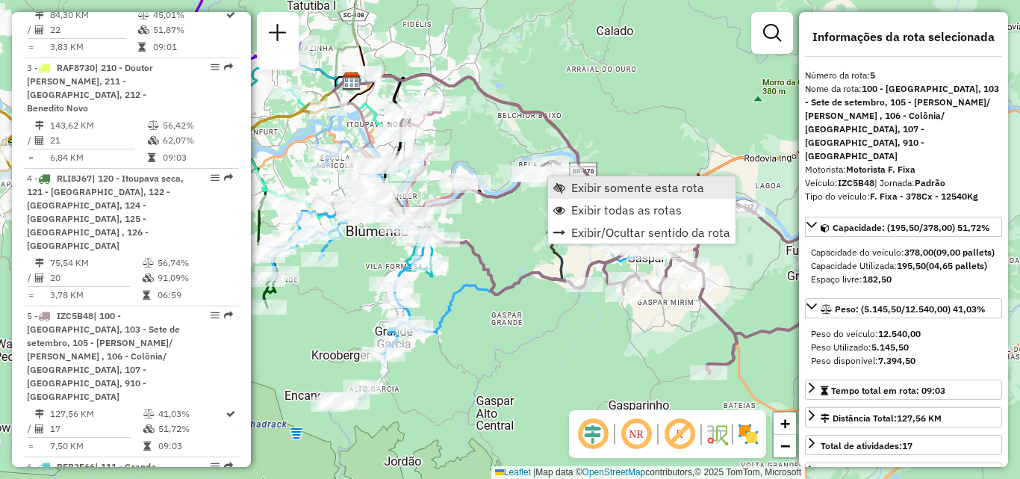
scroll to position [961, 0]
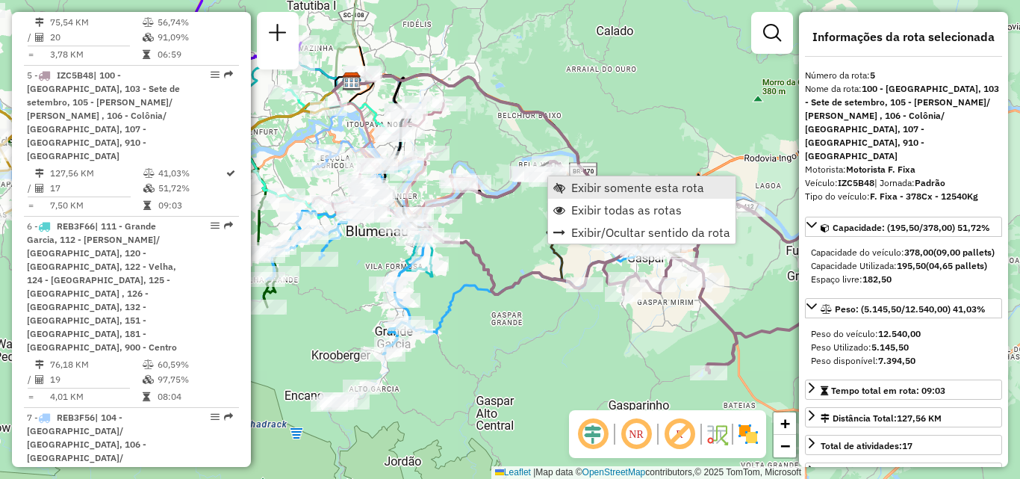
click at [575, 188] on span "Exibir somente esta rota" at bounding box center [637, 188] width 133 height 12
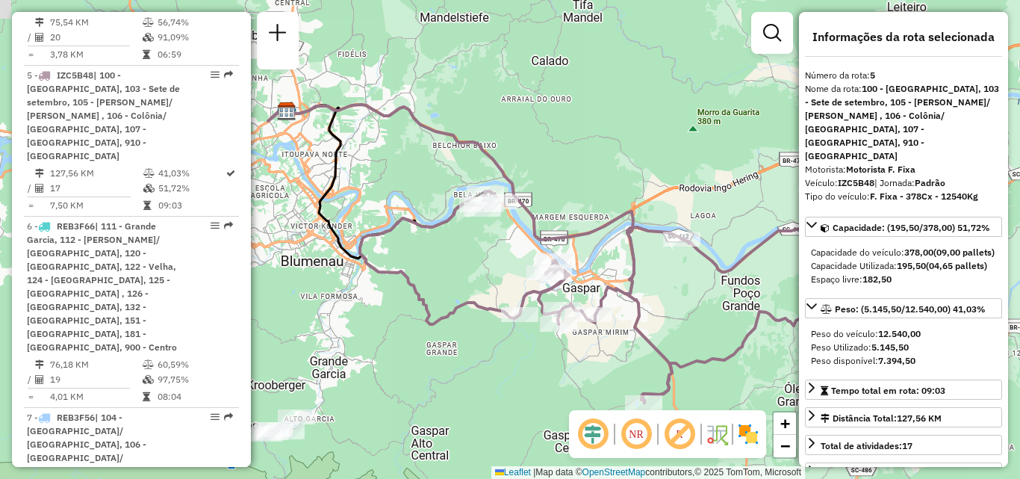
drag, startPoint x: 396, startPoint y: 228, endPoint x: 475, endPoint y: 236, distance: 79.6
click at [471, 242] on div "Janela de atendimento Grade de atendimento Capacidade Transportadoras Veículos …" at bounding box center [510, 239] width 1020 height 479
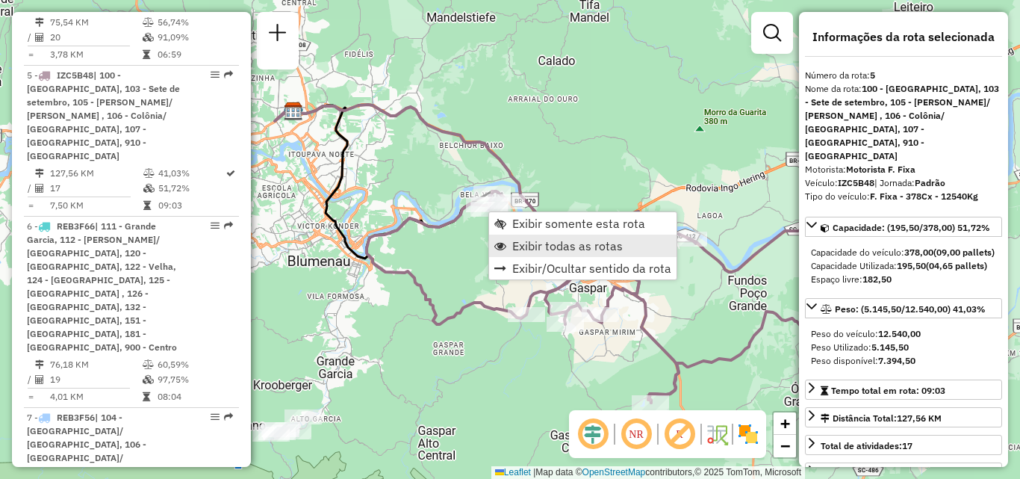
click at [525, 251] on span "Exibir todas as rotas" at bounding box center [567, 246] width 111 height 12
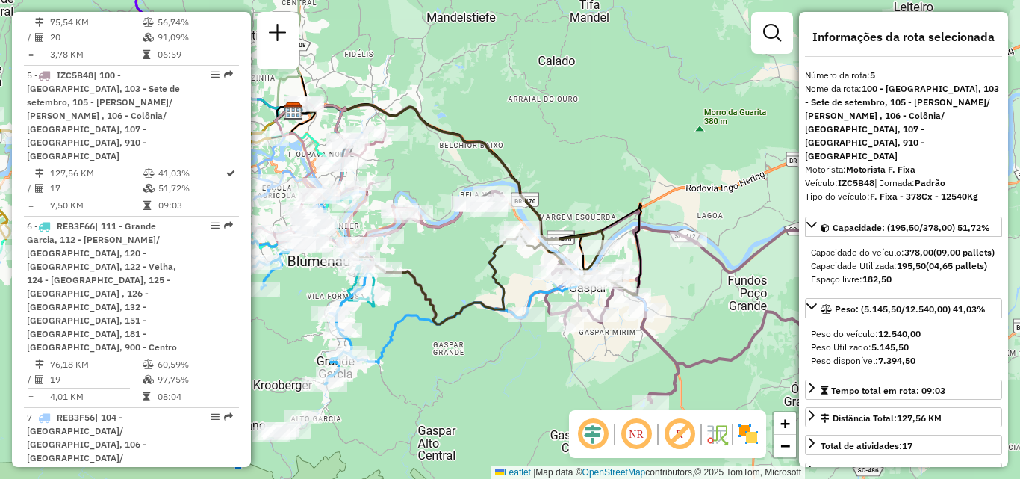
drag, startPoint x: 444, startPoint y: 257, endPoint x: 518, endPoint y: 290, distance: 80.9
click at [518, 290] on div "Rota 7 - Placa REB3F56 92826590 - MARIA IVETE DA CUNHA Janela de atendimento Gr…" at bounding box center [510, 239] width 1020 height 479
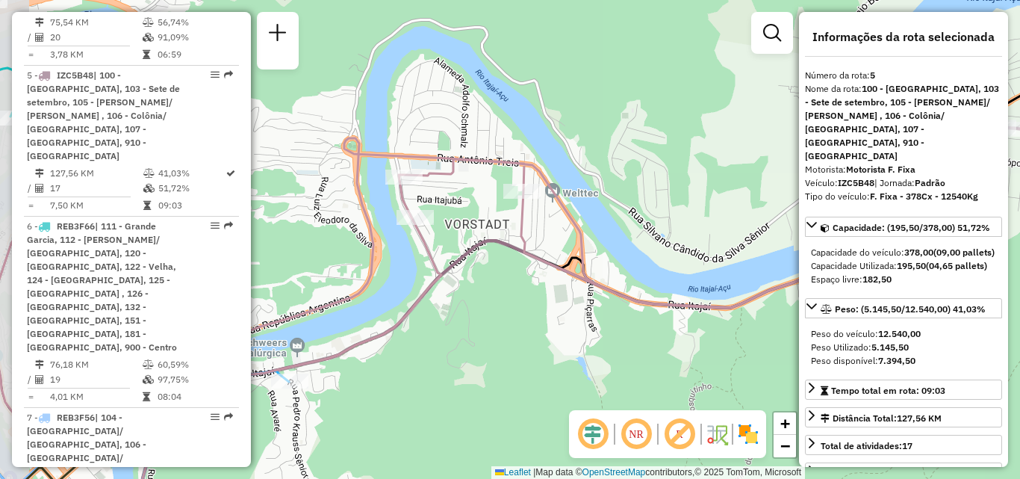
drag, startPoint x: 488, startPoint y: 271, endPoint x: 479, endPoint y: 353, distance: 82.7
click at [479, 353] on div "Janela de atendimento Grade de atendimento Capacidade Transportadoras Veículos …" at bounding box center [510, 239] width 1020 height 479
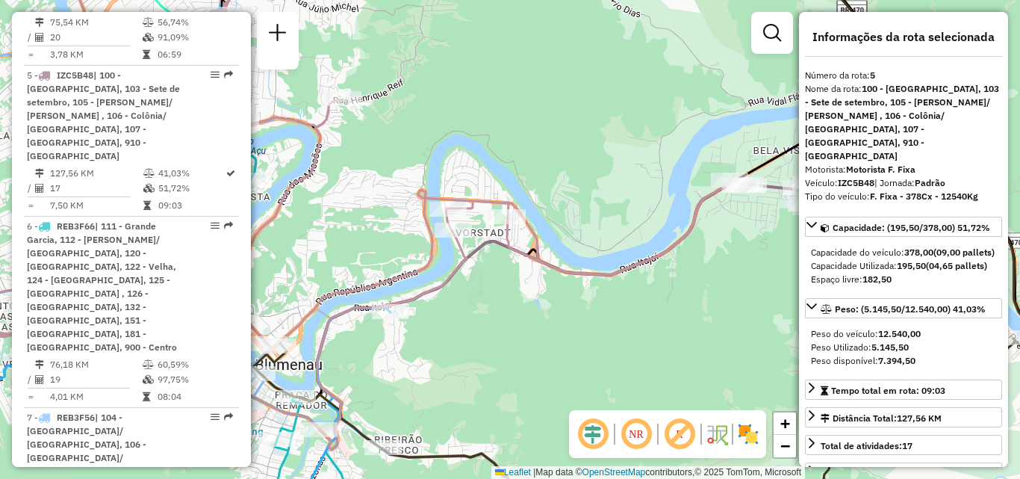
drag, startPoint x: 647, startPoint y: 314, endPoint x: 655, endPoint y: 275, distance: 40.4
click at [655, 275] on div "Janela de atendimento Grade de atendimento Capacidade Transportadoras Veículos …" at bounding box center [510, 239] width 1020 height 479
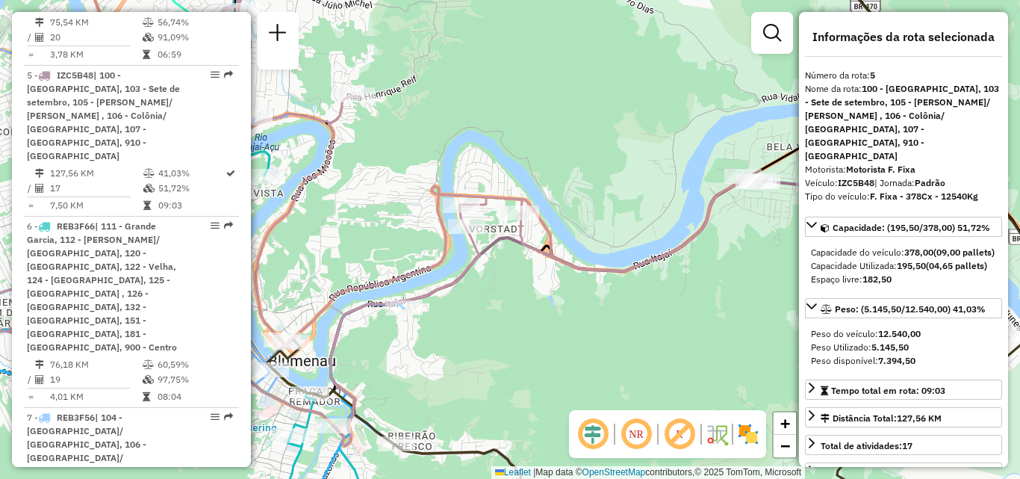
drag, startPoint x: 698, startPoint y: 357, endPoint x: 787, endPoint y: 322, distance: 95.6
click at [787, 322] on div "Janela de atendimento Grade de atendimento Capacidade Transportadoras Veículos …" at bounding box center [510, 239] width 1020 height 479
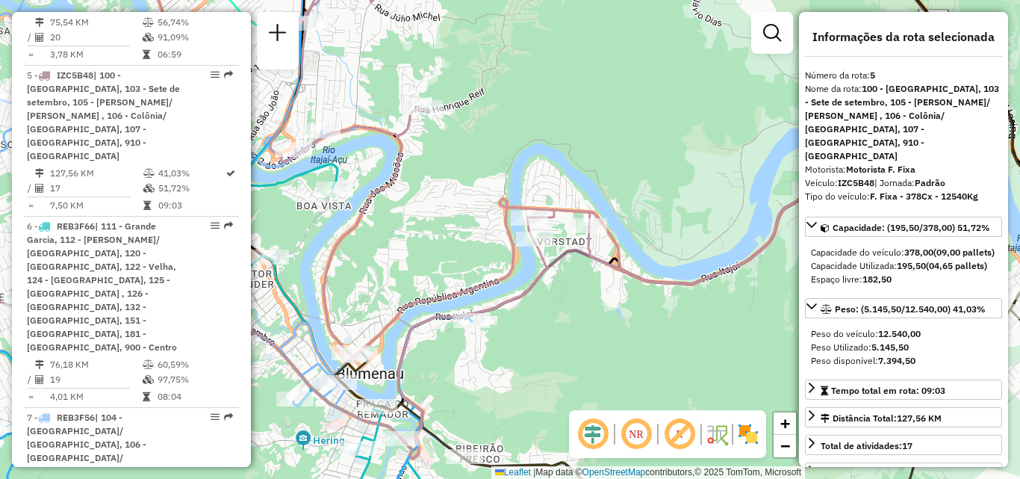
drag, startPoint x: 641, startPoint y: 298, endPoint x: 621, endPoint y: 347, distance: 53.3
click at [621, 347] on div "Janela de atendimento Grade de atendimento Capacidade Transportadoras Veículos …" at bounding box center [510, 239] width 1020 height 479
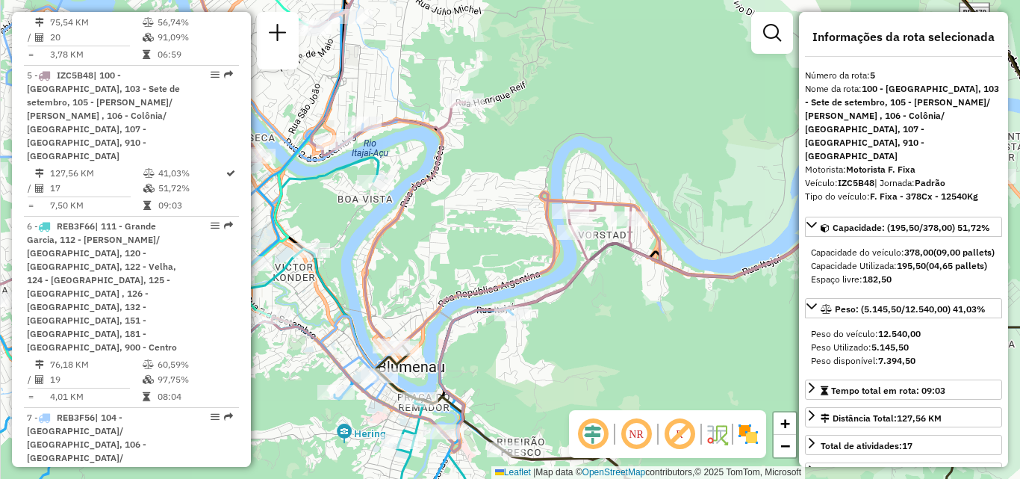
drag, startPoint x: 616, startPoint y: 336, endPoint x: 631, endPoint y: 327, distance: 18.1
click at [630, 328] on div "Janela de atendimento Grade de atendimento Capacidade Transportadoras Veículos …" at bounding box center [510, 239] width 1020 height 479
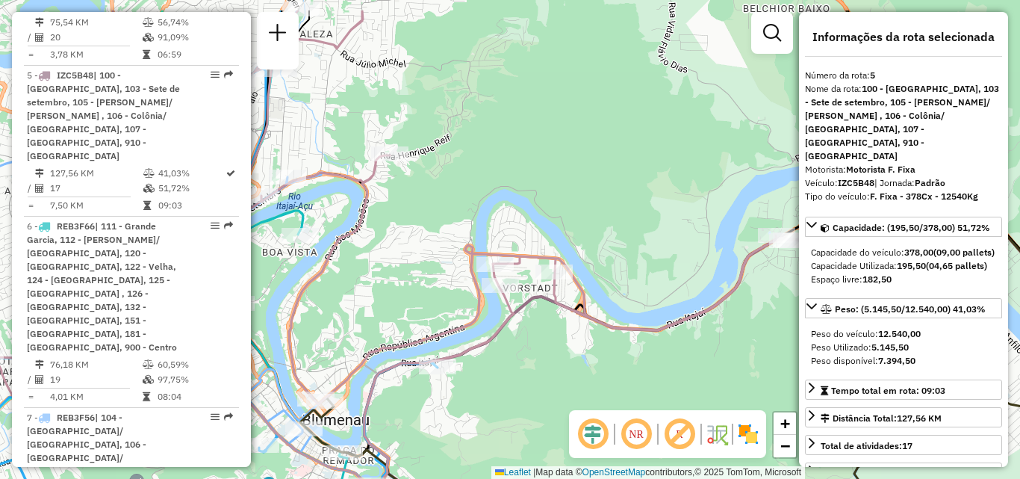
drag, startPoint x: 580, startPoint y: 336, endPoint x: 510, endPoint y: 390, distance: 87.9
click at [507, 394] on div "Janela de atendimento Grade de atendimento Capacidade Transportadoras Veículos …" at bounding box center [510, 239] width 1020 height 479
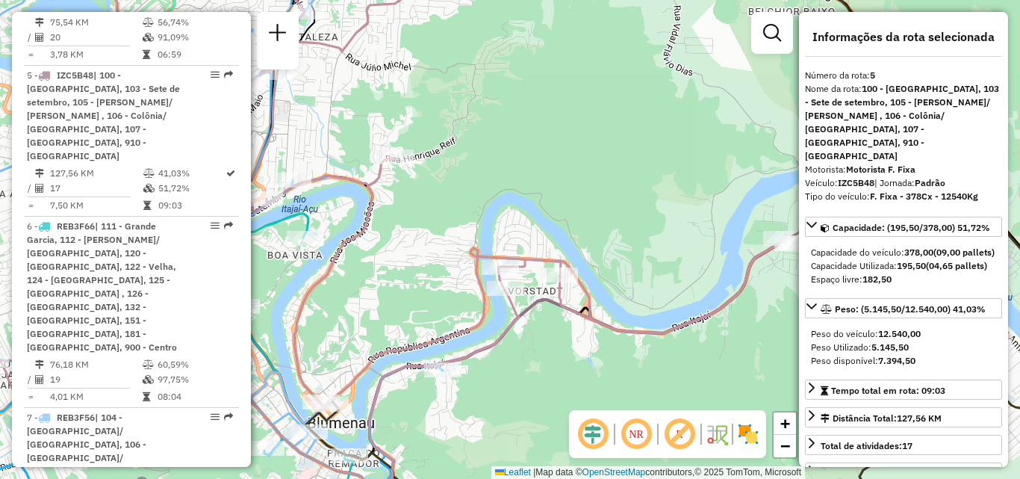
drag, startPoint x: 493, startPoint y: 223, endPoint x: 587, endPoint y: 208, distance: 95.4
click at [587, 208] on div "Janela de atendimento Grade de atendimento Capacidade Transportadoras Veículos …" at bounding box center [510, 239] width 1020 height 479
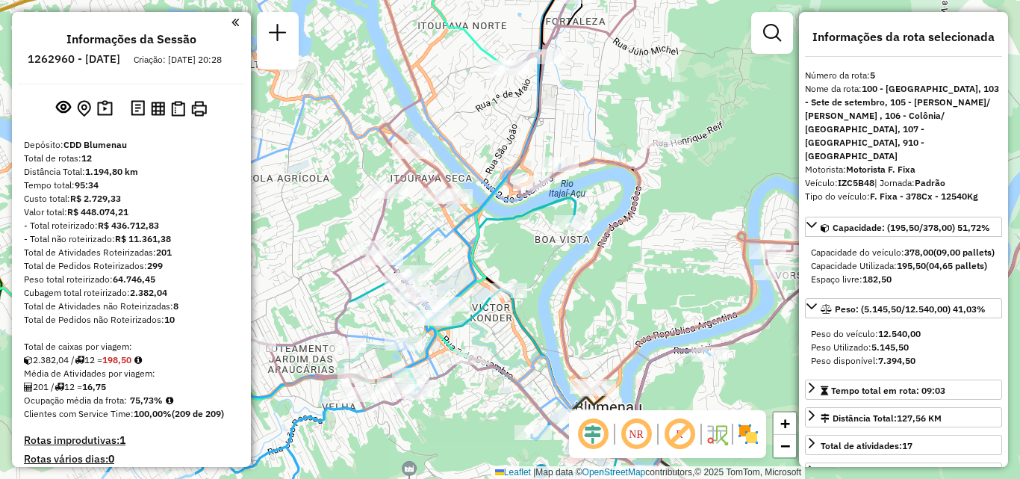
select select "**********"
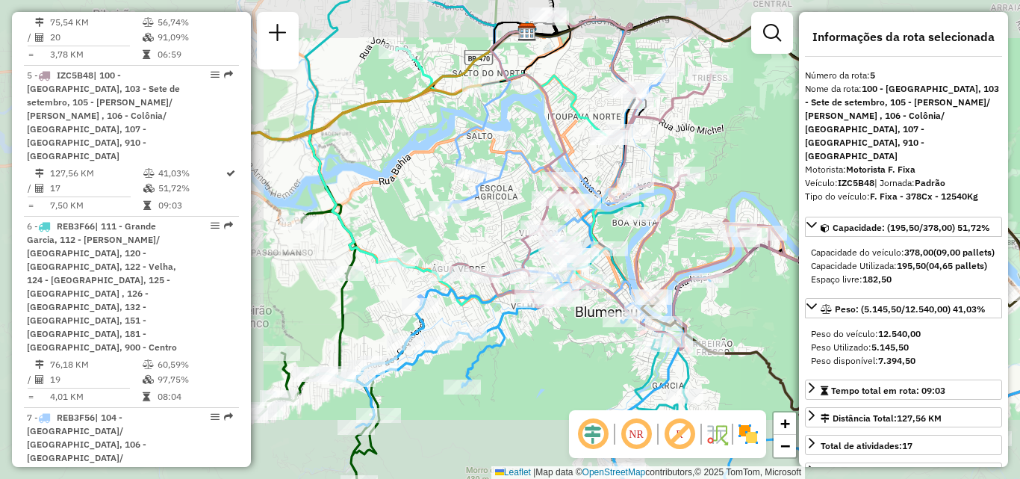
drag, startPoint x: 357, startPoint y: 263, endPoint x: 536, endPoint y: 230, distance: 181.5
click at [538, 229] on div "Janela de atendimento Grade de atendimento Capacidade Transportadoras Veículos …" at bounding box center [510, 239] width 1020 height 479
